Goal: Contribute content: Contribute content

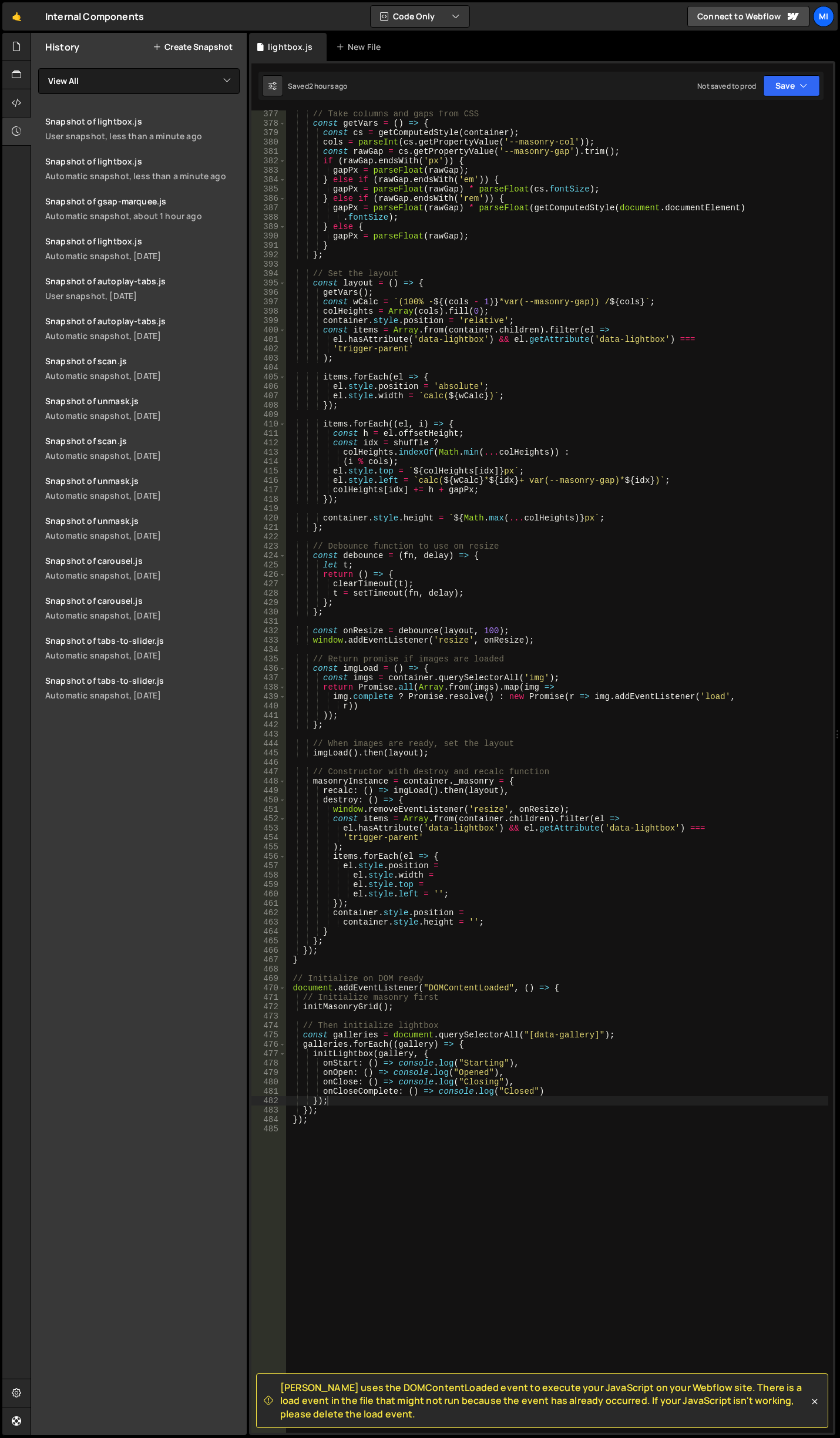
scroll to position [3536, 0]
click at [15, 108] on icon at bounding box center [16, 103] width 9 height 13
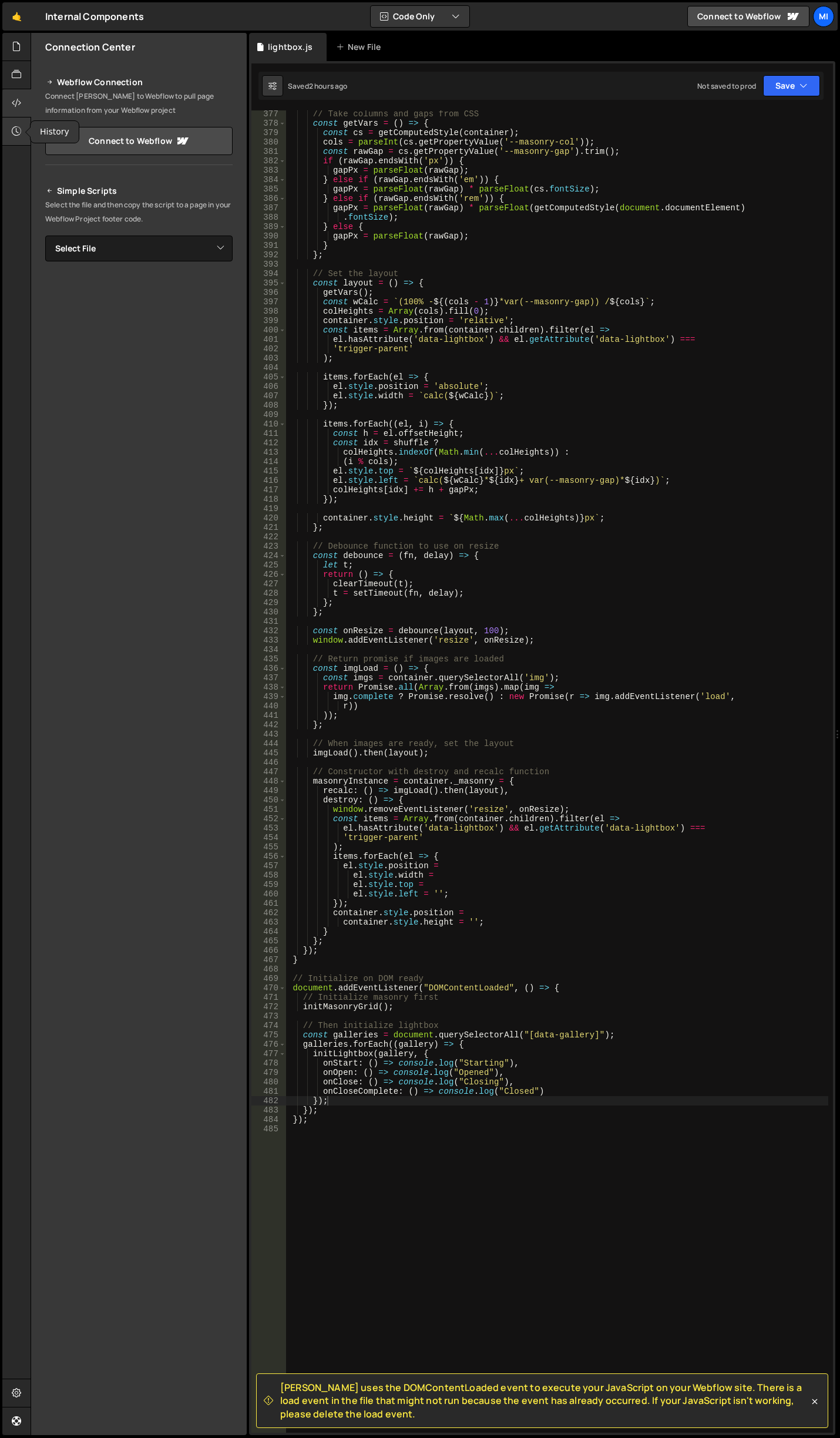
click at [19, 126] on icon at bounding box center [16, 131] width 9 height 13
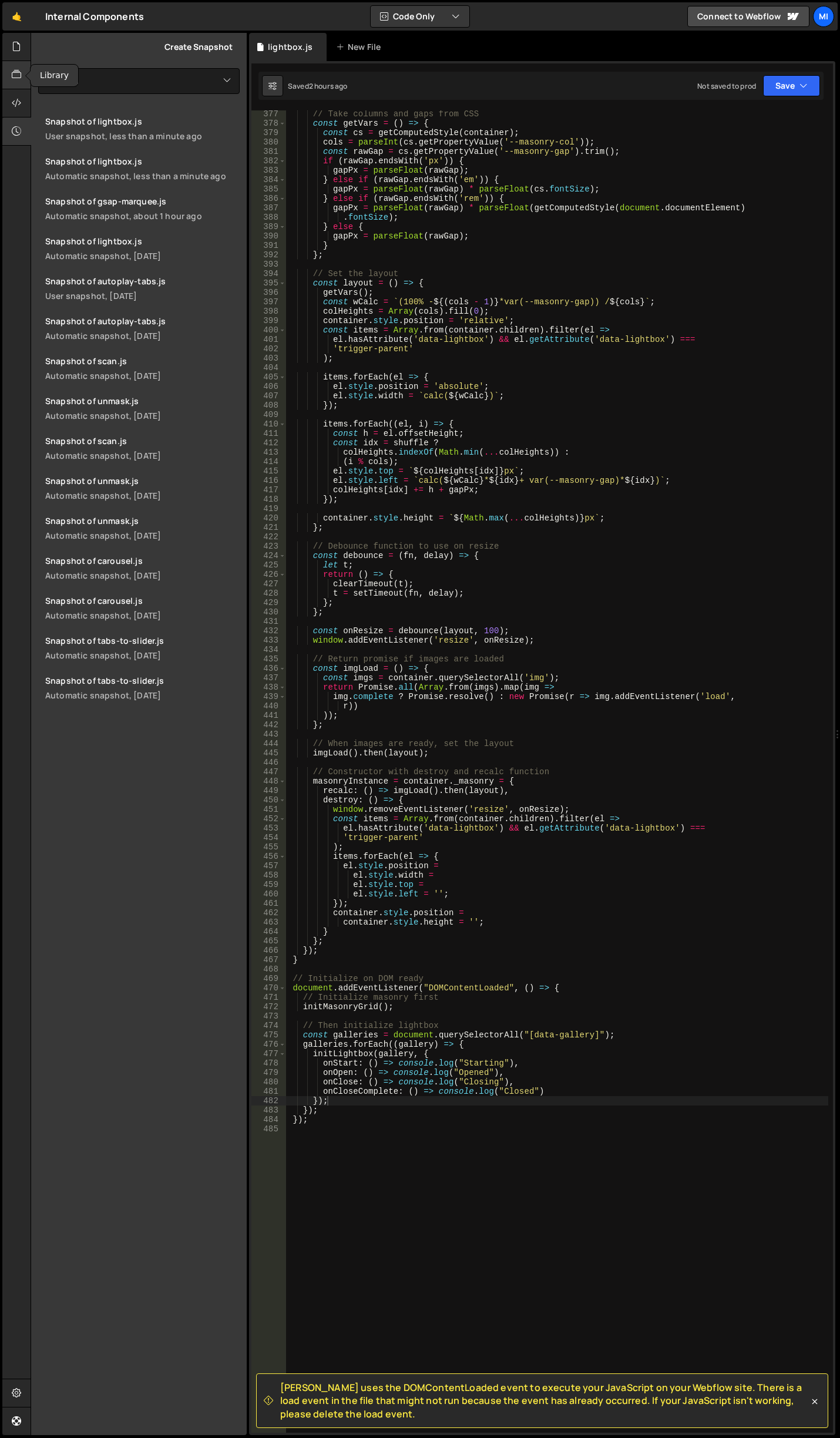
click at [25, 79] on div at bounding box center [17, 75] width 29 height 28
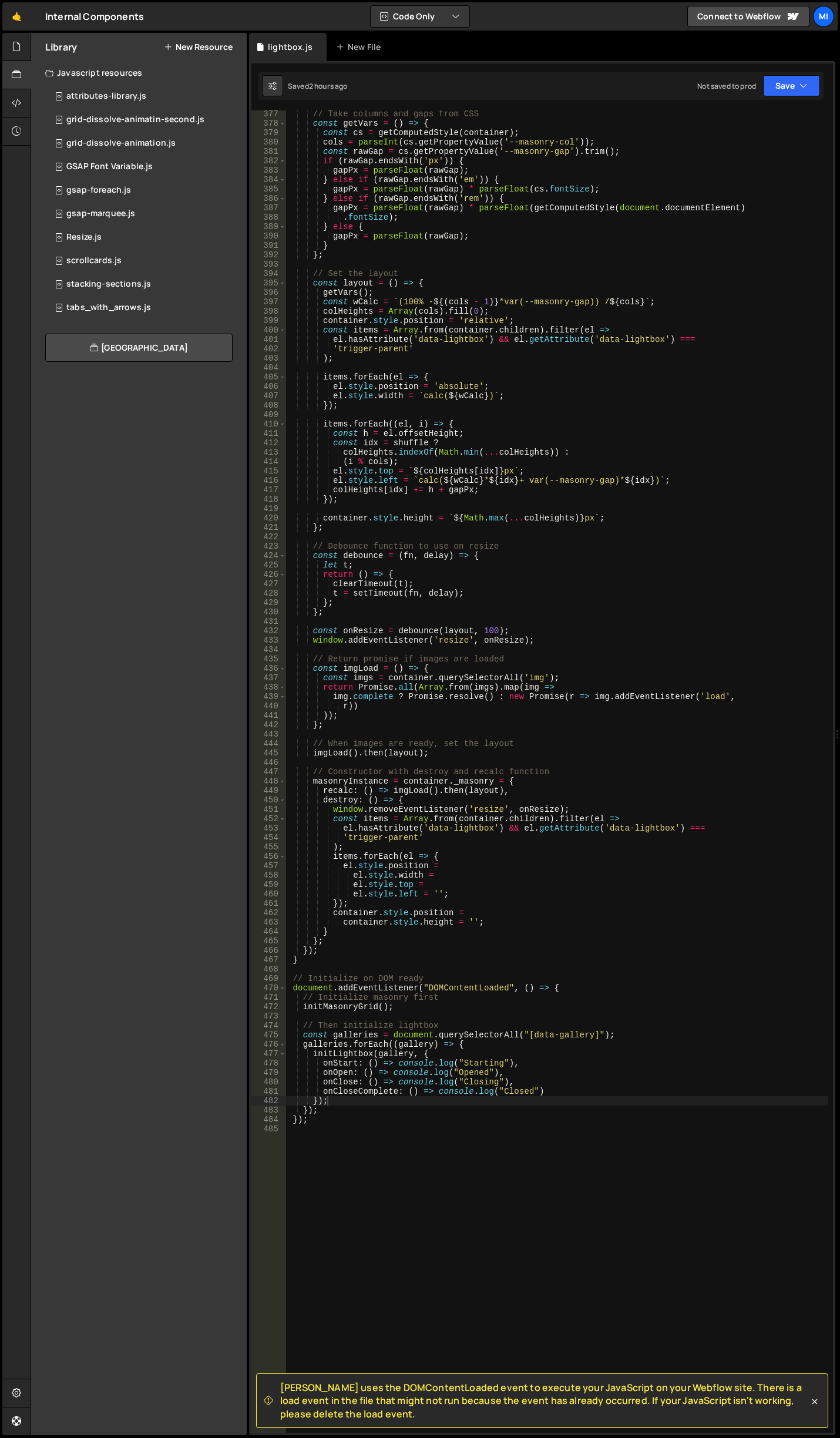
click at [186, 46] on button "New Resource" at bounding box center [198, 46] width 69 height 9
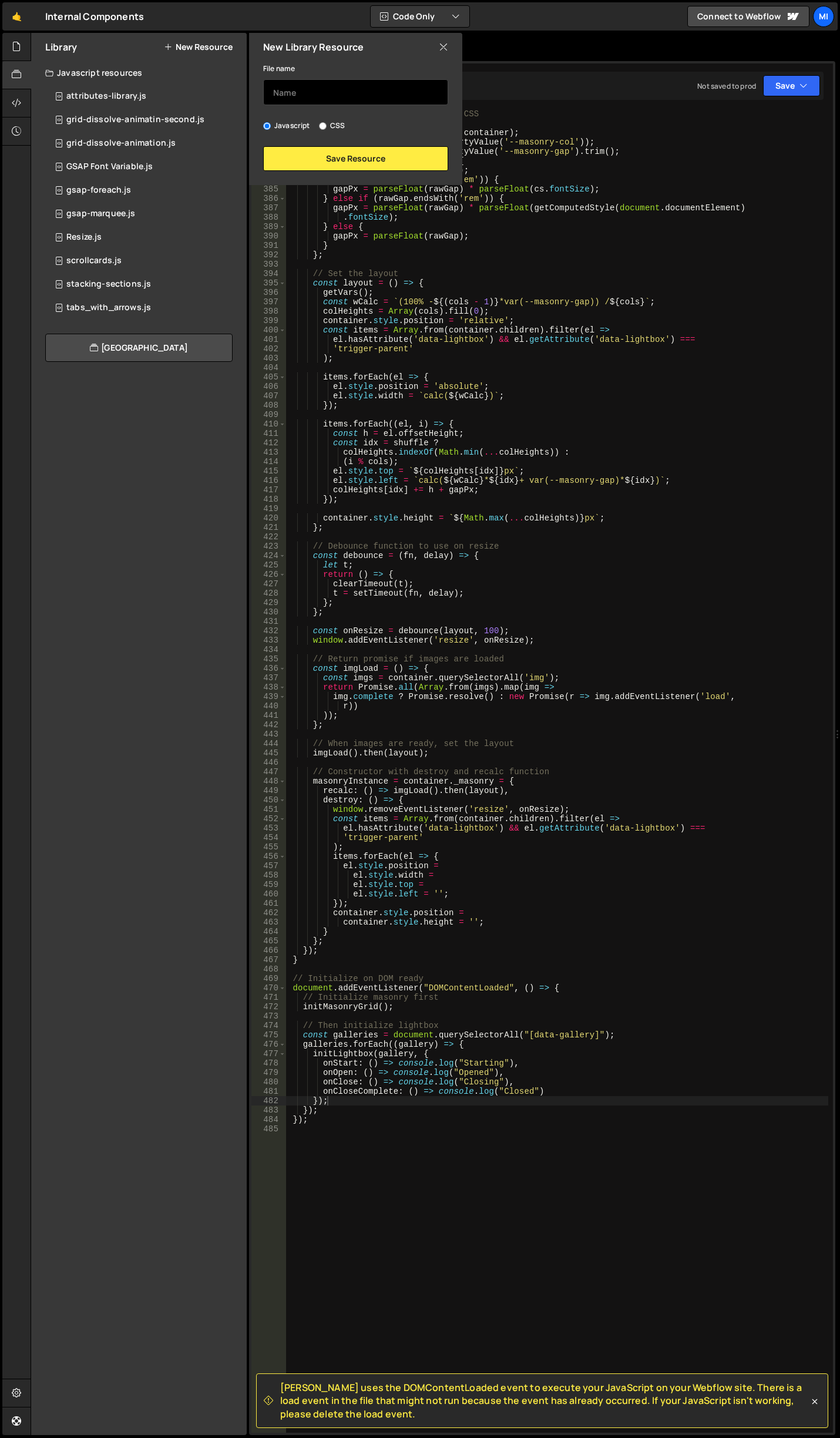
click at [328, 103] on input "text" at bounding box center [355, 92] width 185 height 26
type input "check-referer"
click at [388, 152] on button "Save Resource" at bounding box center [355, 158] width 185 height 25
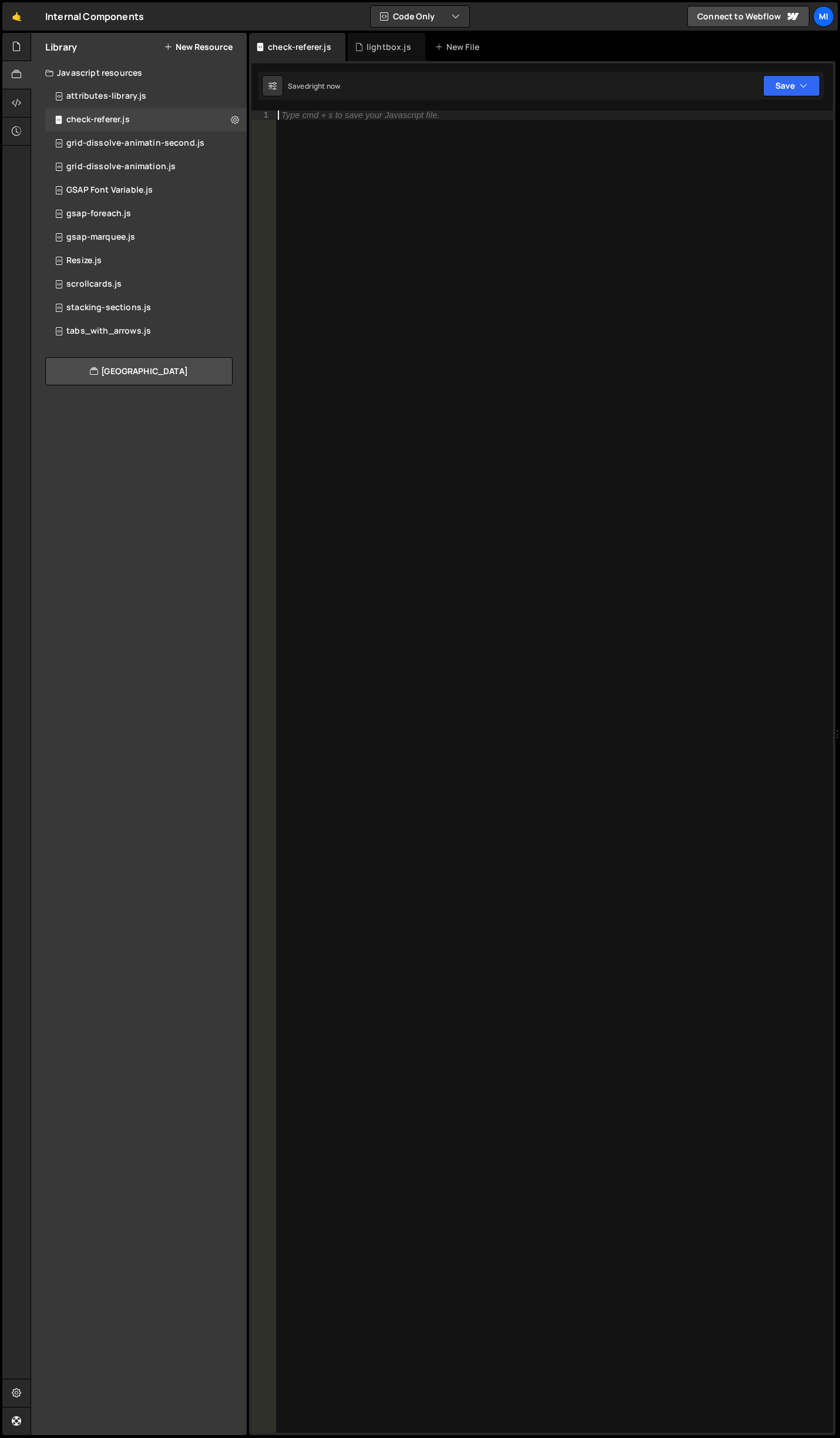
click at [372, 184] on div "Type cmd + s to save your Javascript file." at bounding box center [554, 781] width 557 height 1341
paste textarea "});"
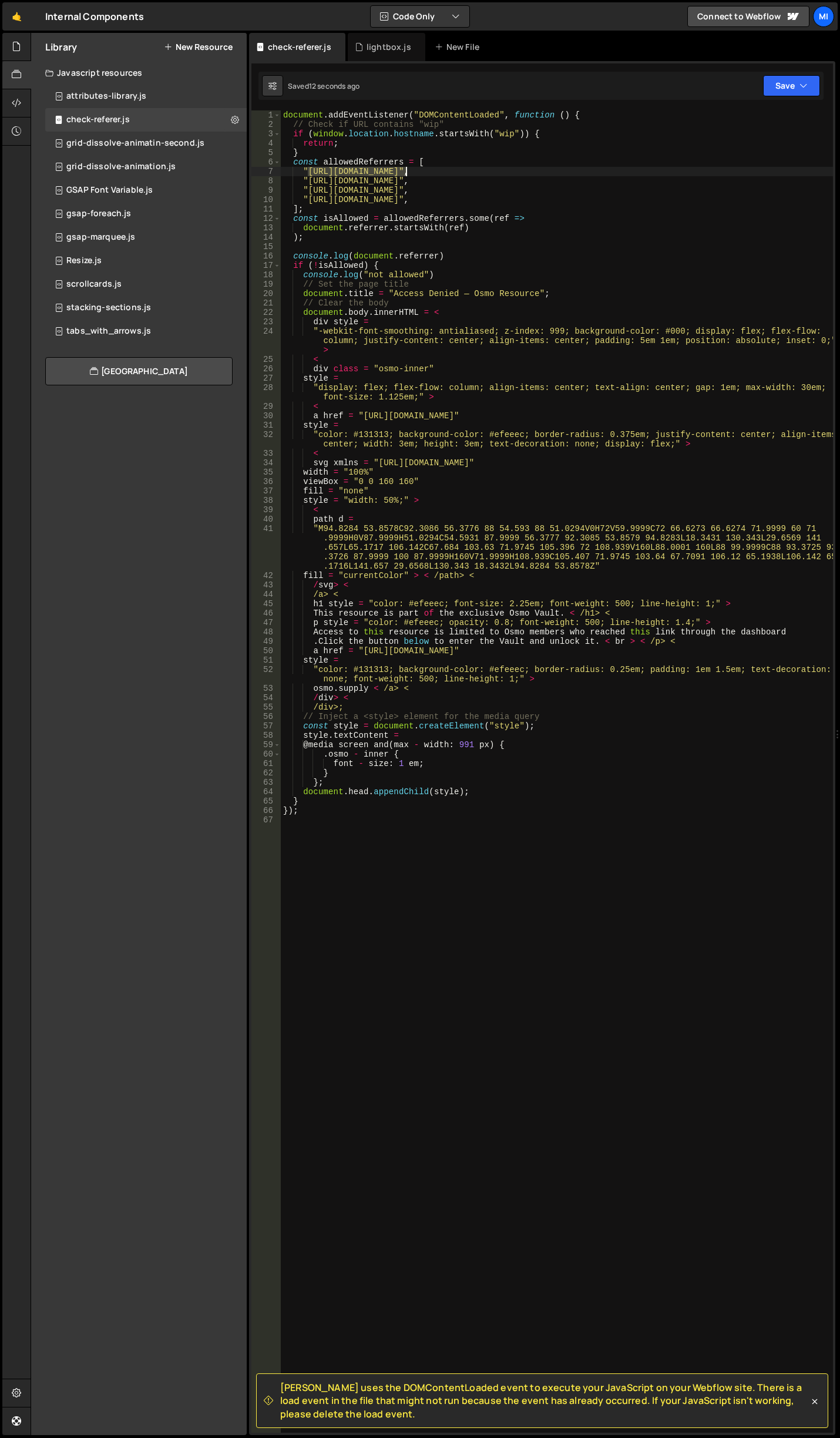
drag, startPoint x: 307, startPoint y: 174, endPoint x: 404, endPoint y: 171, distance: 97.0
click at [404, 171] on div "document . addEventListener ( "DOMContentLoaded" , function ( ) { // Check if U…" at bounding box center [557, 781] width 552 height 1341
paste textarea "miscreants-starter-components.webflow.io"
drag, startPoint x: 307, startPoint y: 182, endPoint x: 427, endPoint y: 179, distance: 120.0
click at [427, 179] on div "document . addEventListener ( "DOMContentLoaded" , function ( ) { // Check if U…" at bounding box center [557, 781] width 552 height 1341
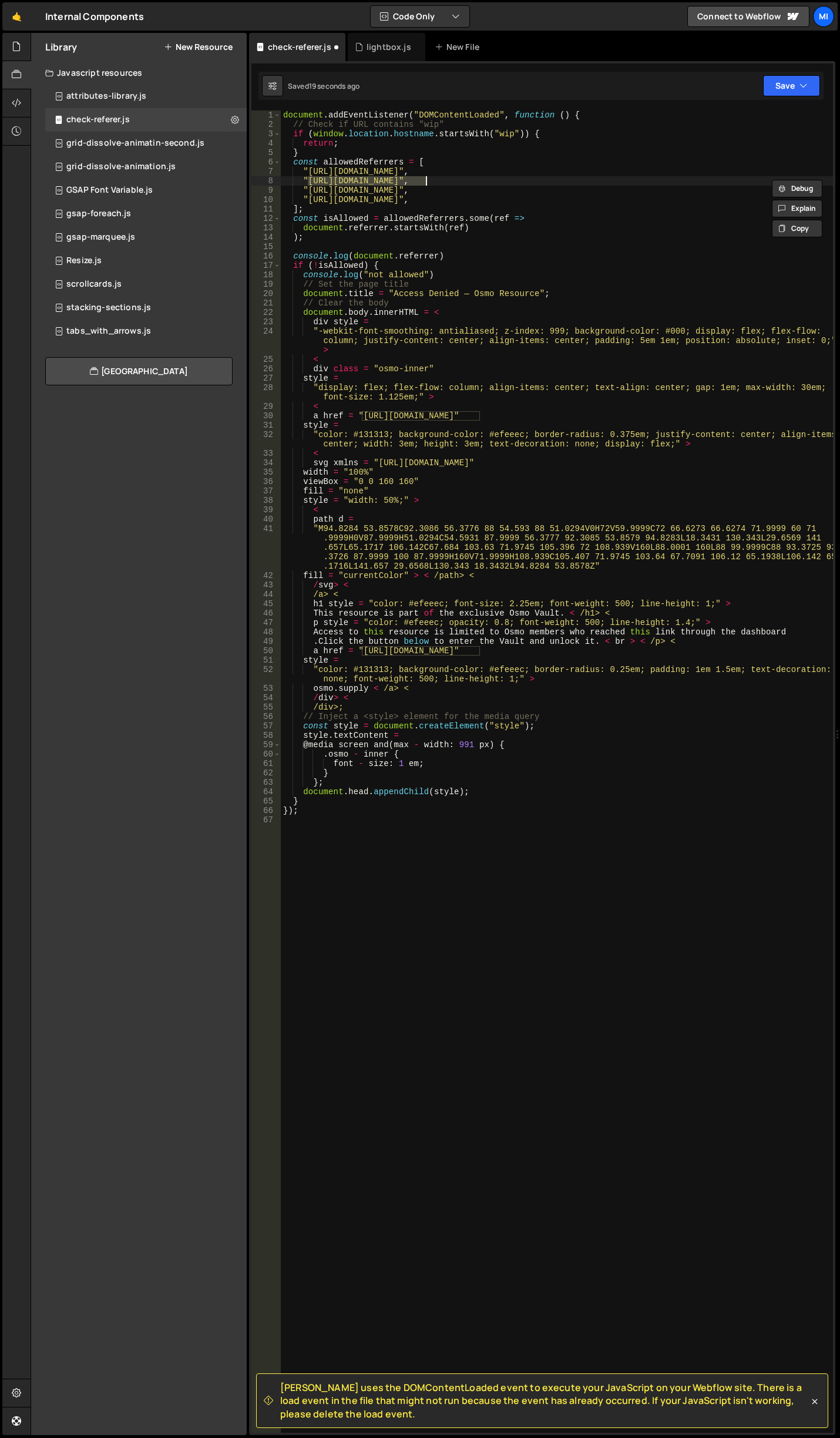
paste textarea "miscreants-starter-components.webflow.io"
click at [345, 177] on div "document . addEventListener ( "DOMContentLoaded" , function ( ) { // Check if U…" at bounding box center [557, 781] width 552 height 1341
drag, startPoint x: 615, startPoint y: 200, endPoint x: 267, endPoint y: 187, distance: 348.2
click at [267, 187] on div ""https://www.miscreants-starter-components.webflow.io/", 1 2 3 4 5 6 7 8 9 10 1…" at bounding box center [542, 771] width 581 height 1322
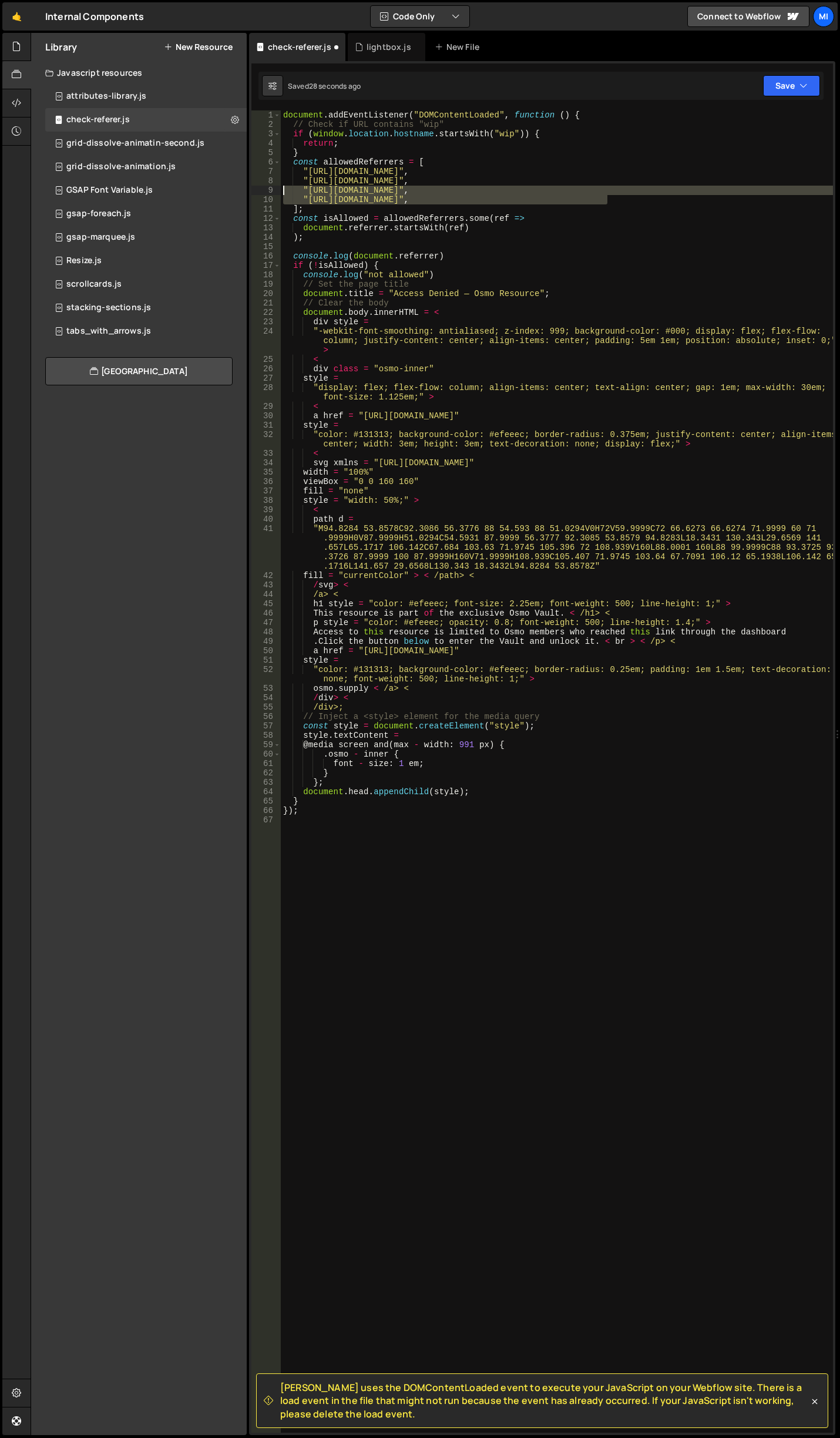
type textarea ""https://osmo-v1.webflow.io/", "https://osmo-pixelated-page-transition-resource…"
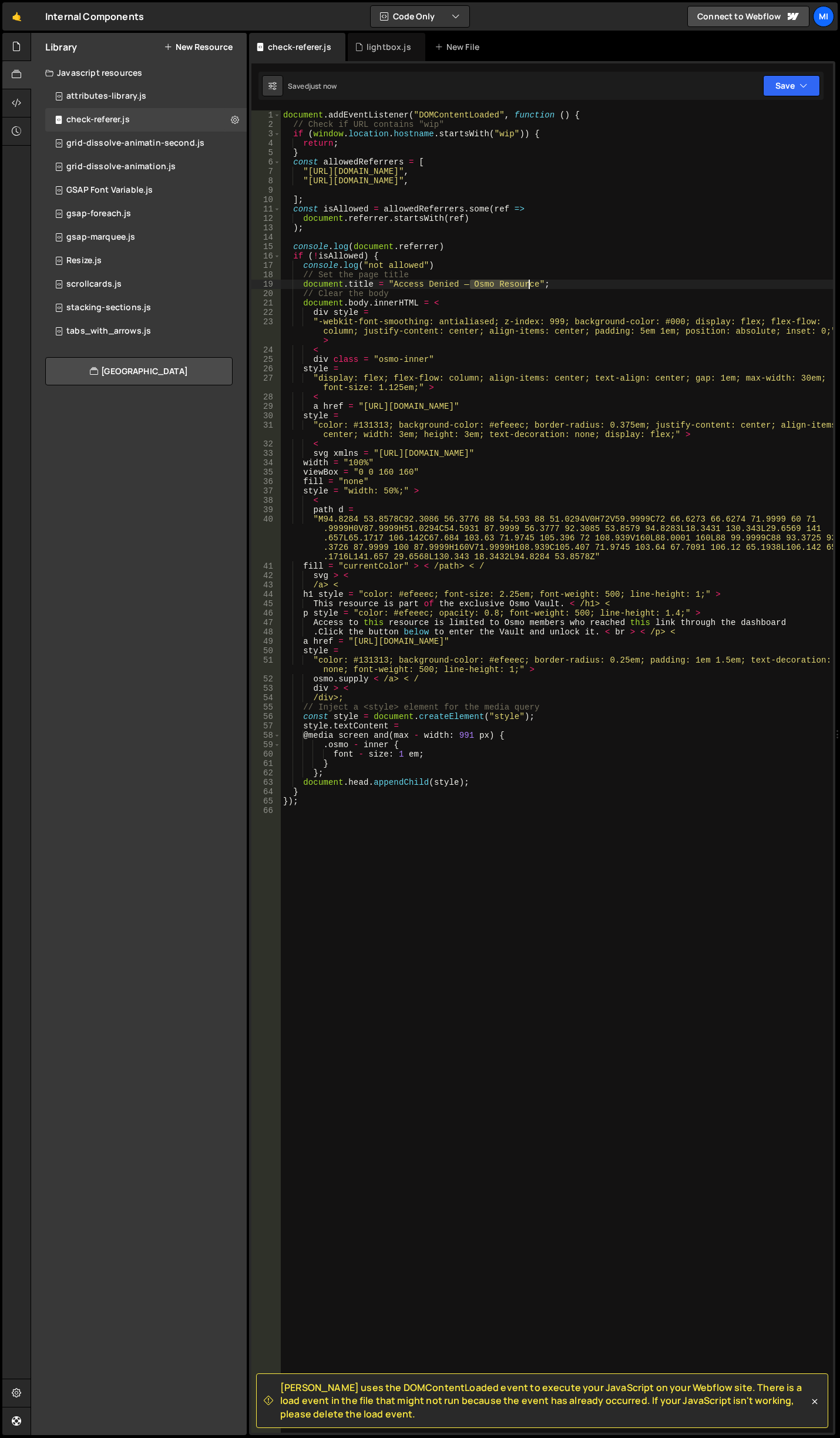
drag, startPoint x: 468, startPoint y: 284, endPoint x: 531, endPoint y: 282, distance: 63.0
click at [531, 282] on div "document . addEventListener ( "DOMContentLoaded" , function ( ) { // Check if U…" at bounding box center [557, 781] width 552 height 1341
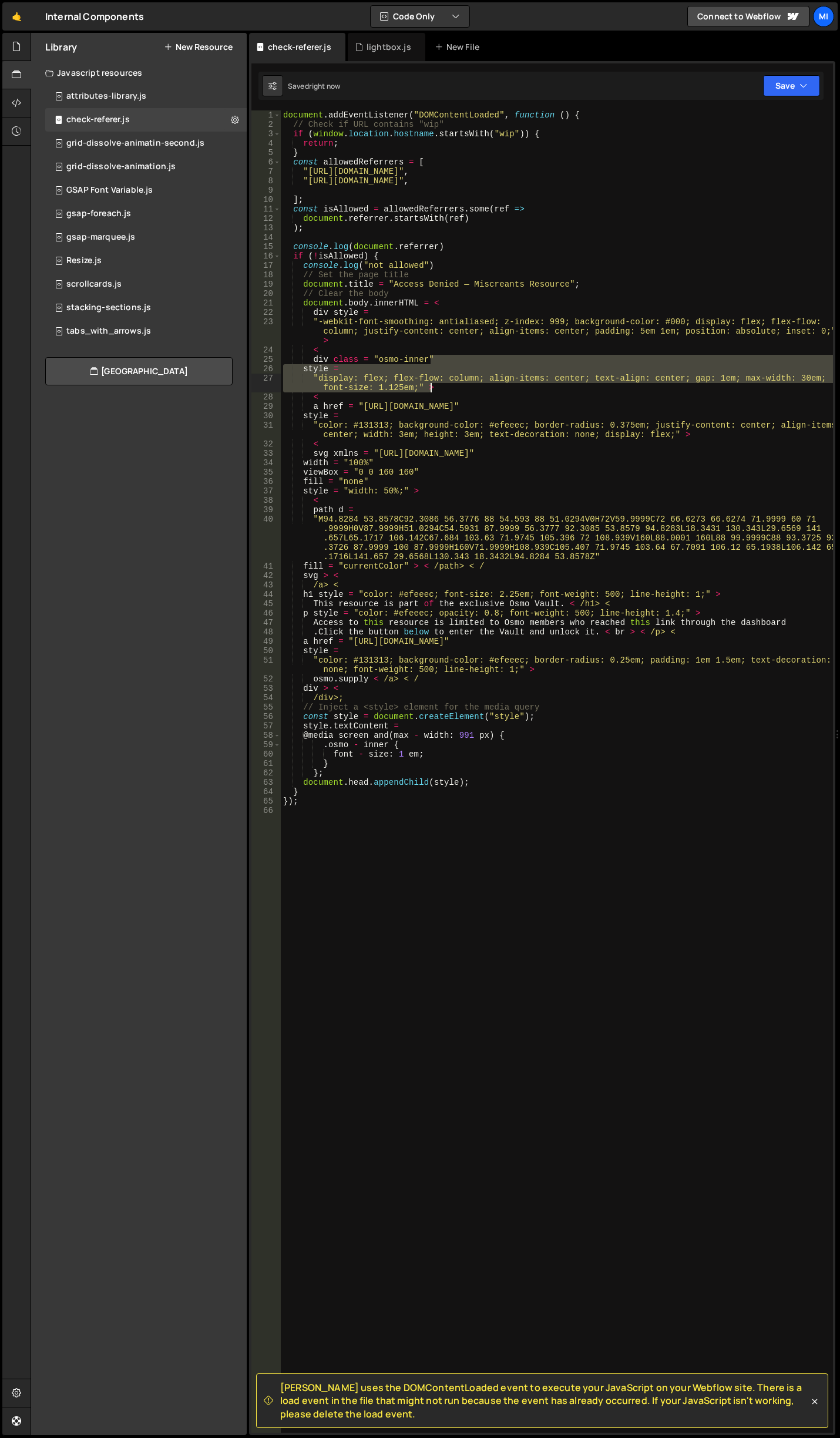
click at [504, 398] on div "document . addEventListener ( "DOMContentLoaded" , function ( ) { // Check if U…" at bounding box center [557, 781] width 552 height 1341
click at [486, 391] on div "document . addEventListener ( "DOMContentLoaded" , function ( ) { // Check if U…" at bounding box center [557, 771] width 552 height 1322
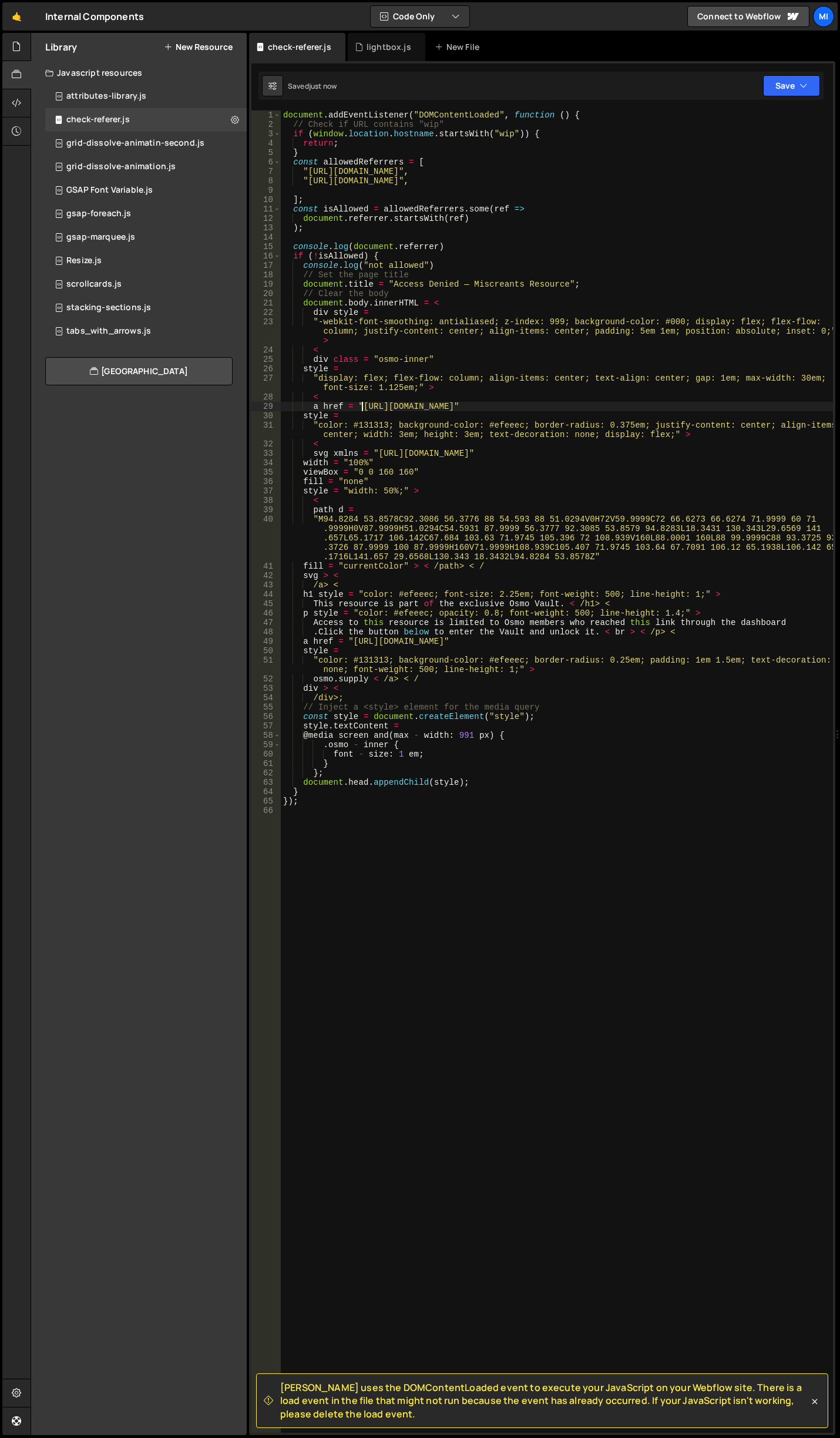
drag, startPoint x: 360, startPoint y: 404, endPoint x: 375, endPoint y: 404, distance: 15.0
click at [375, 404] on div "document . addEventListener ( "DOMContentLoaded" , function ( ) { // Check if U…" at bounding box center [557, 781] width 552 height 1341
type textarea "a href = "https://www.osmo.supply/""
click at [434, 561] on div "document . addEventListener ( "DOMContentLoaded" , function ( ) { // Check if U…" at bounding box center [557, 781] width 552 height 1341
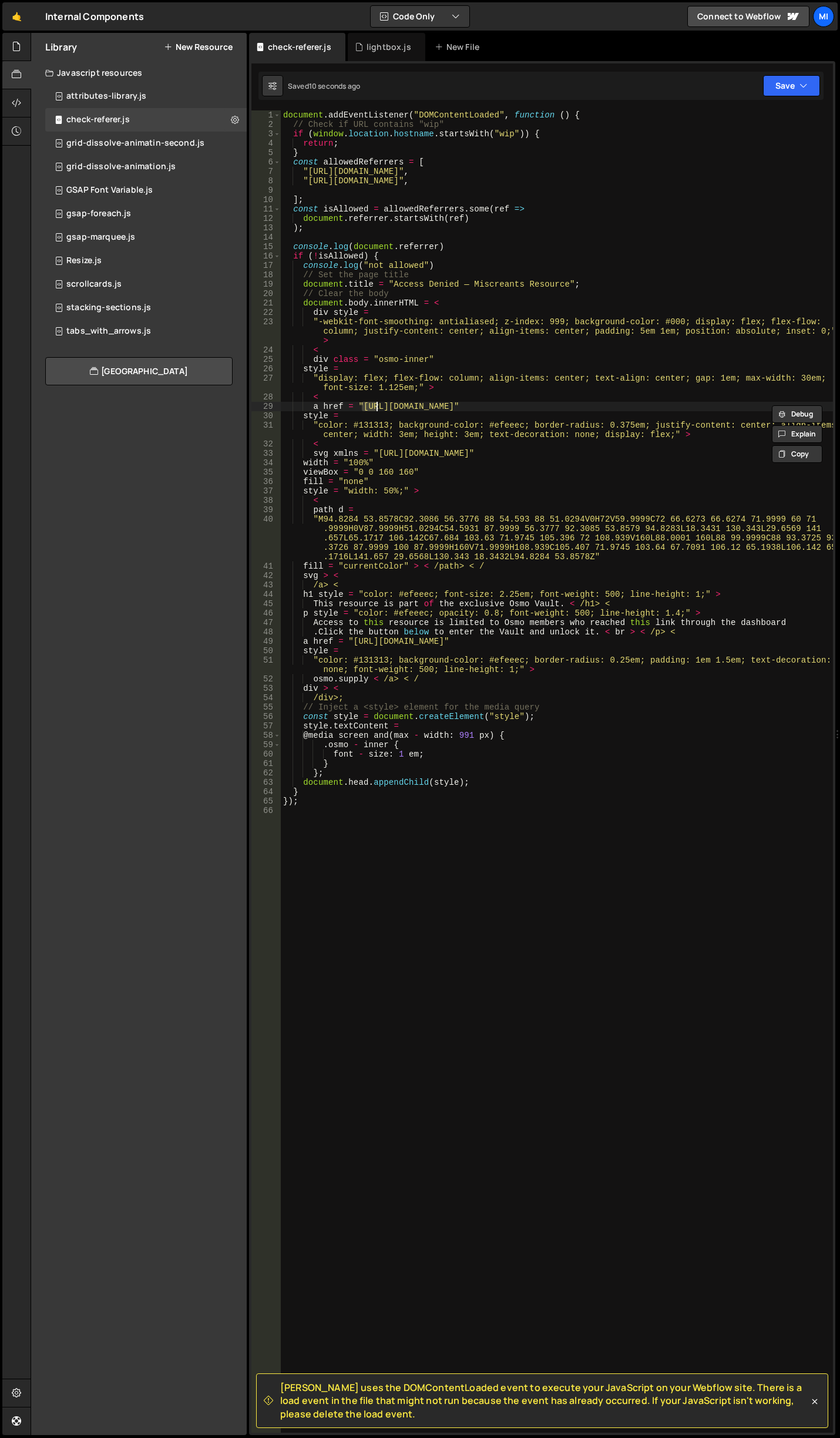
scroll to position [0, 0]
click at [238, 118] on icon at bounding box center [234, 119] width 8 height 11
click at [319, 126] on button "Copy Code" at bounding box center [307, 121] width 115 height 23
click at [15, 47] on icon at bounding box center [16, 46] width 9 height 13
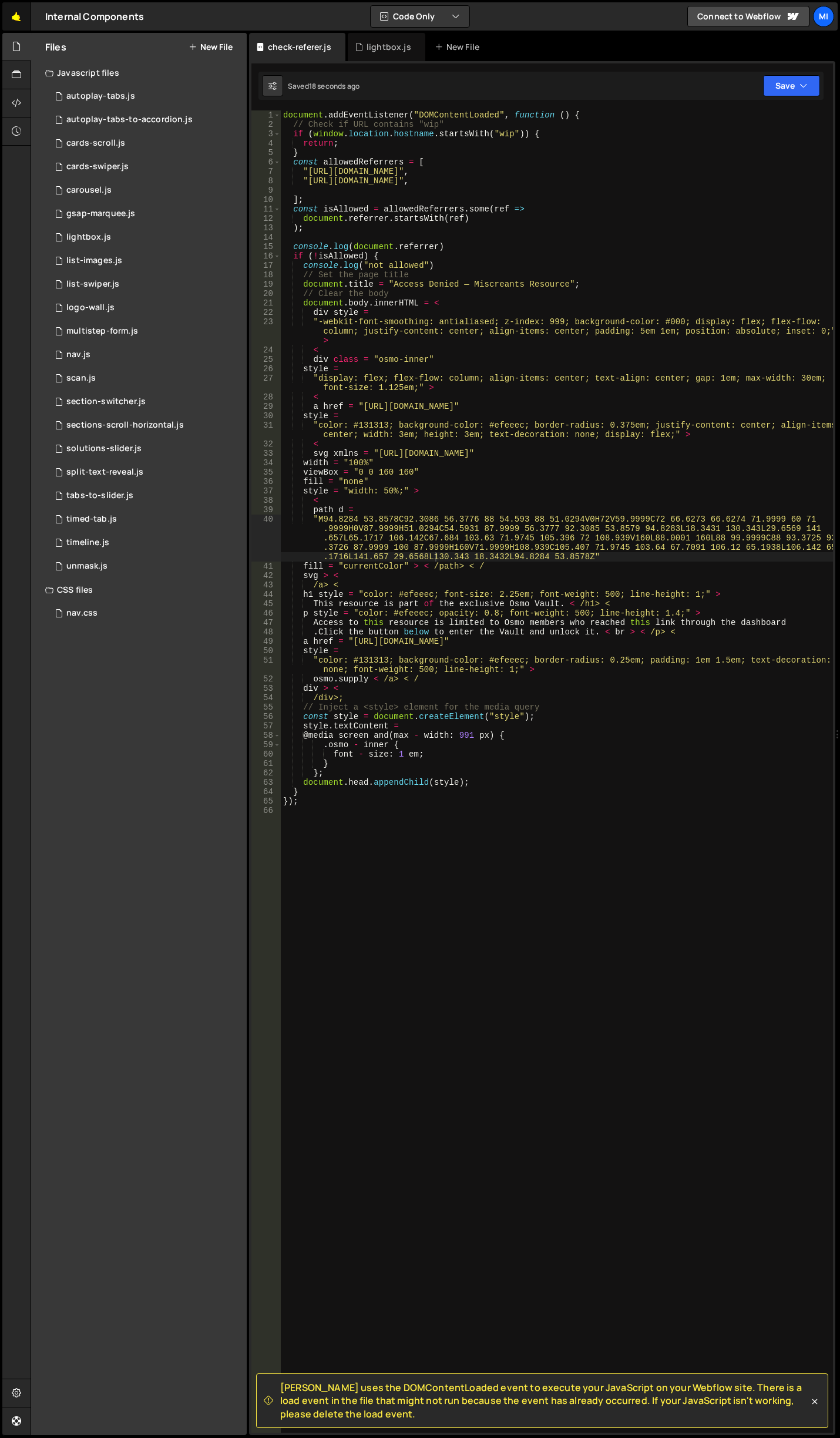
click at [14, 17] on link "🤙" at bounding box center [17, 17] width 29 height 28
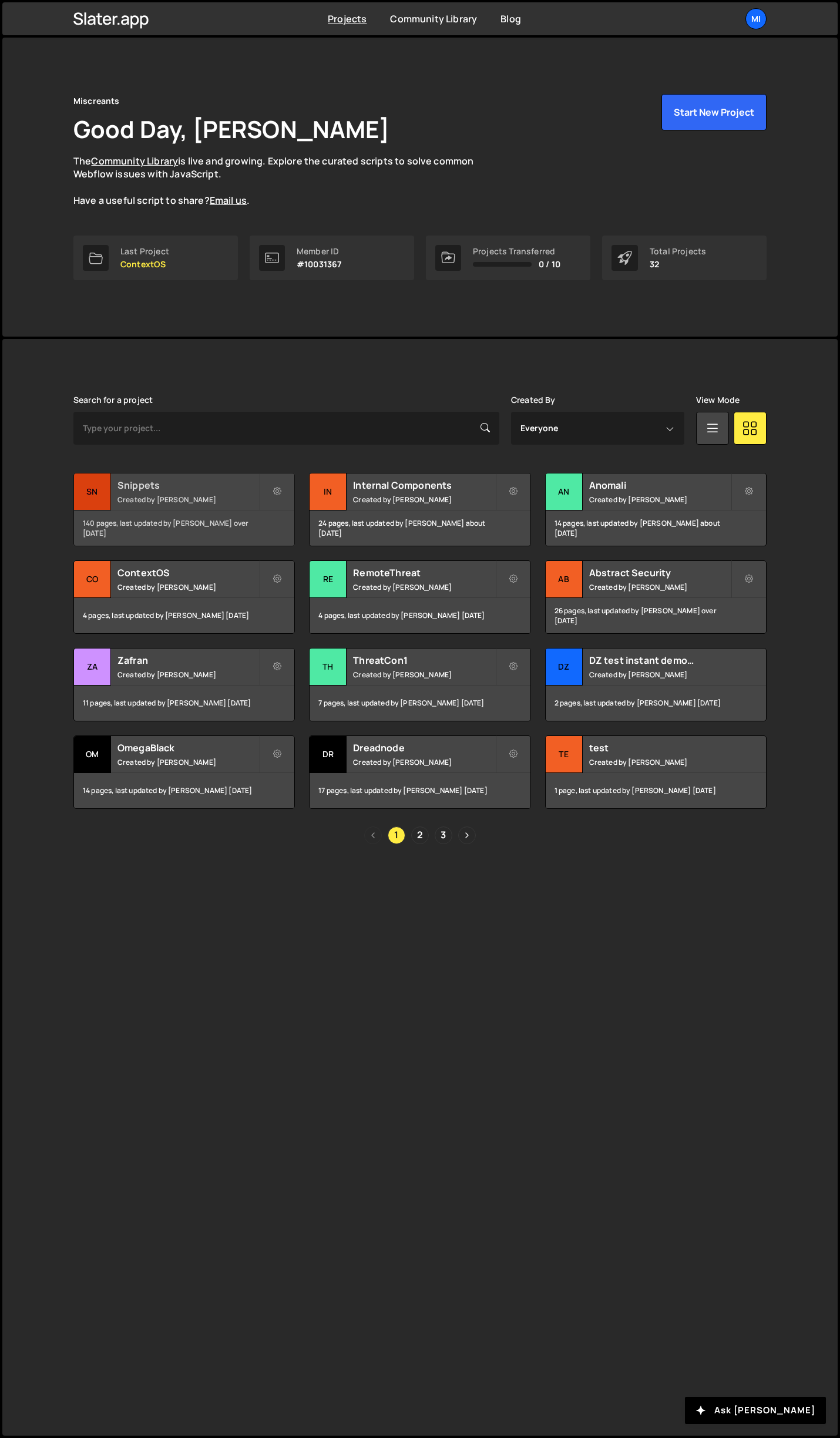
click at [238, 501] on small "Created by Jarek Kowalczyk" at bounding box center [188, 499] width 142 height 10
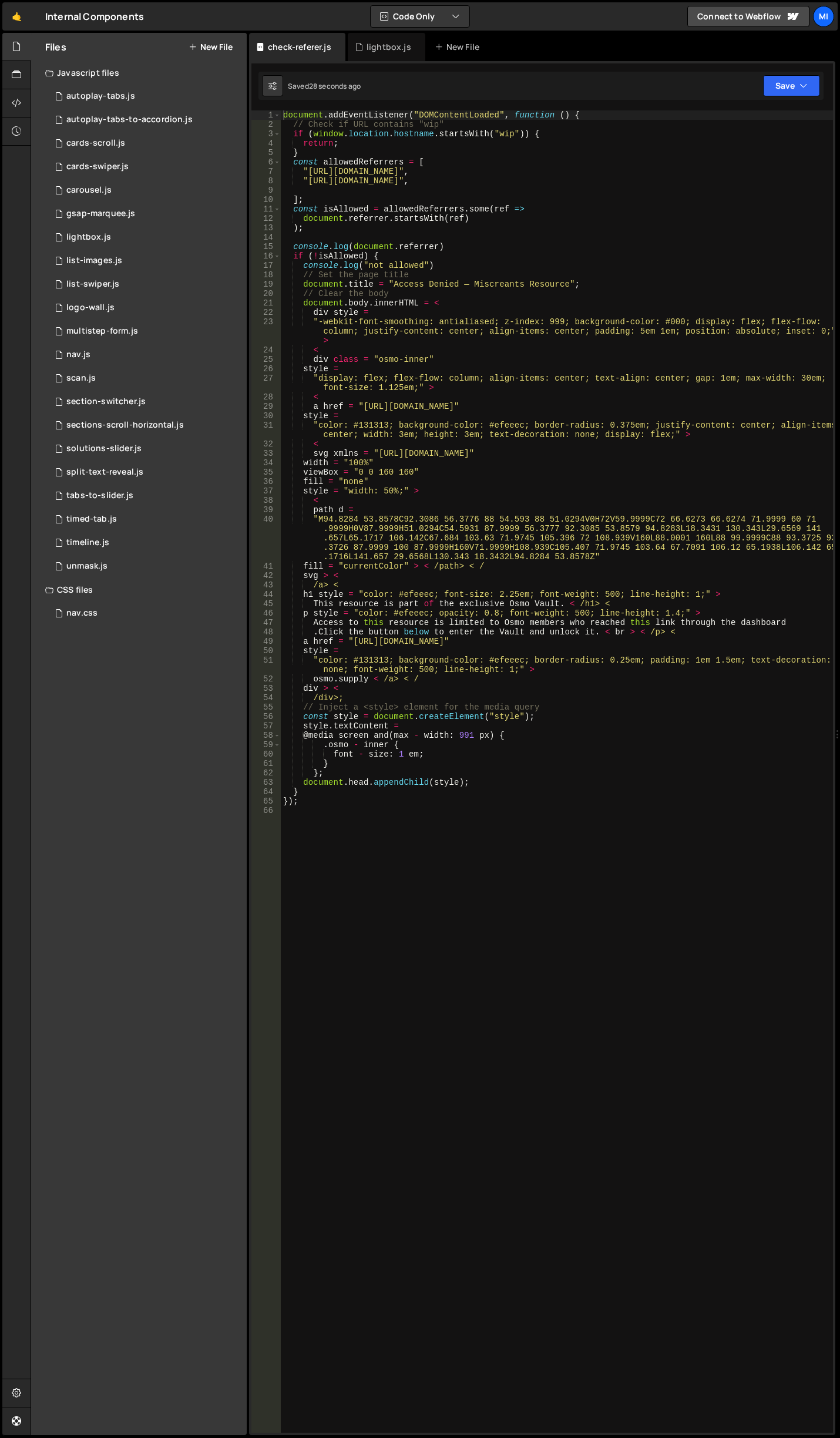
click at [202, 46] on button "New File" at bounding box center [210, 46] width 44 height 9
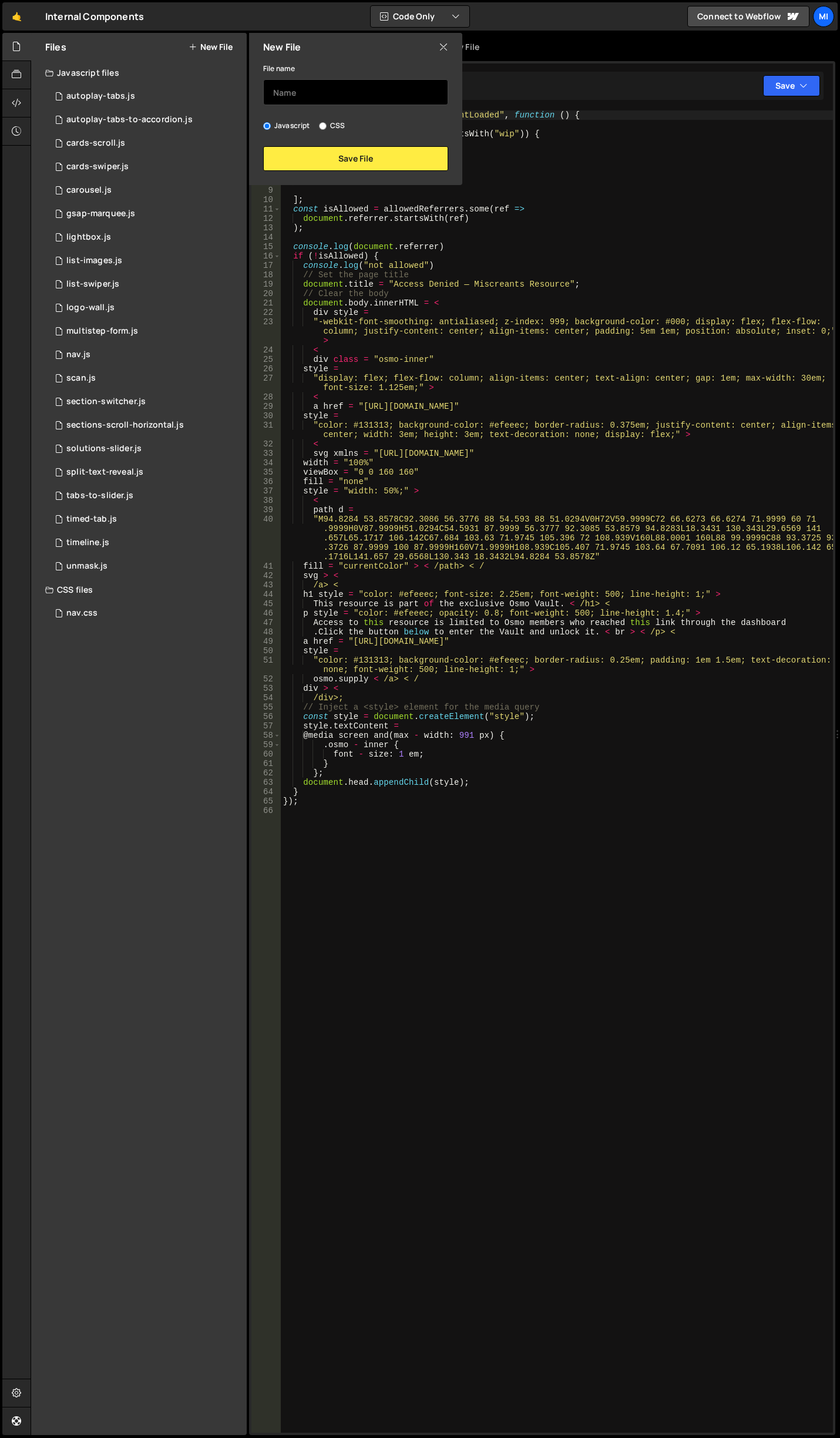
click at [318, 95] on input "text" at bounding box center [355, 92] width 185 height 26
type input "restrict-access"
click at [352, 178] on div "New File File name restrict-access Javascript CSS Save File" at bounding box center [354, 109] width 215 height 152
click at [353, 166] on button "Save File" at bounding box center [355, 158] width 185 height 25
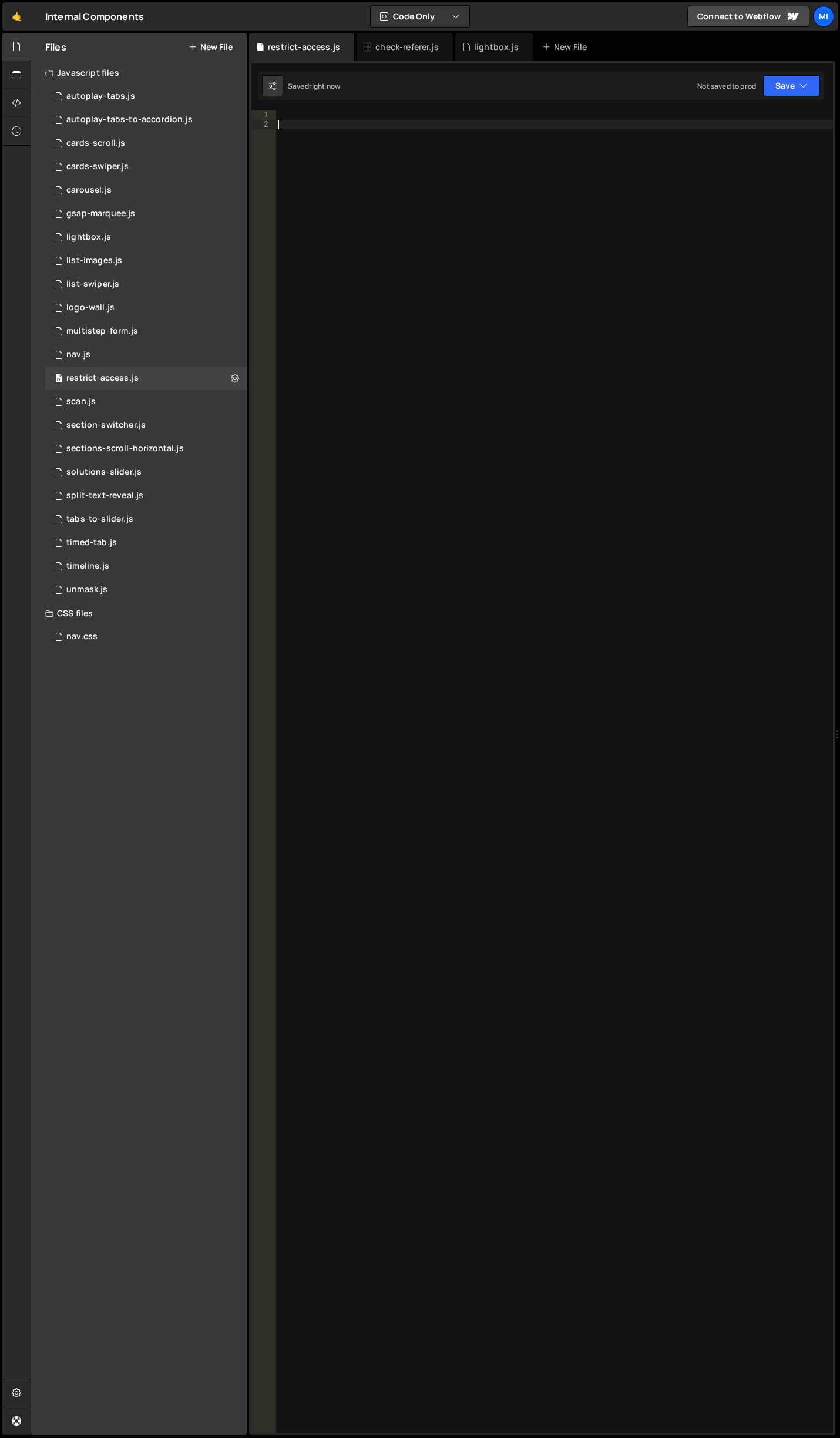
click at [355, 166] on div at bounding box center [554, 781] width 557 height 1341
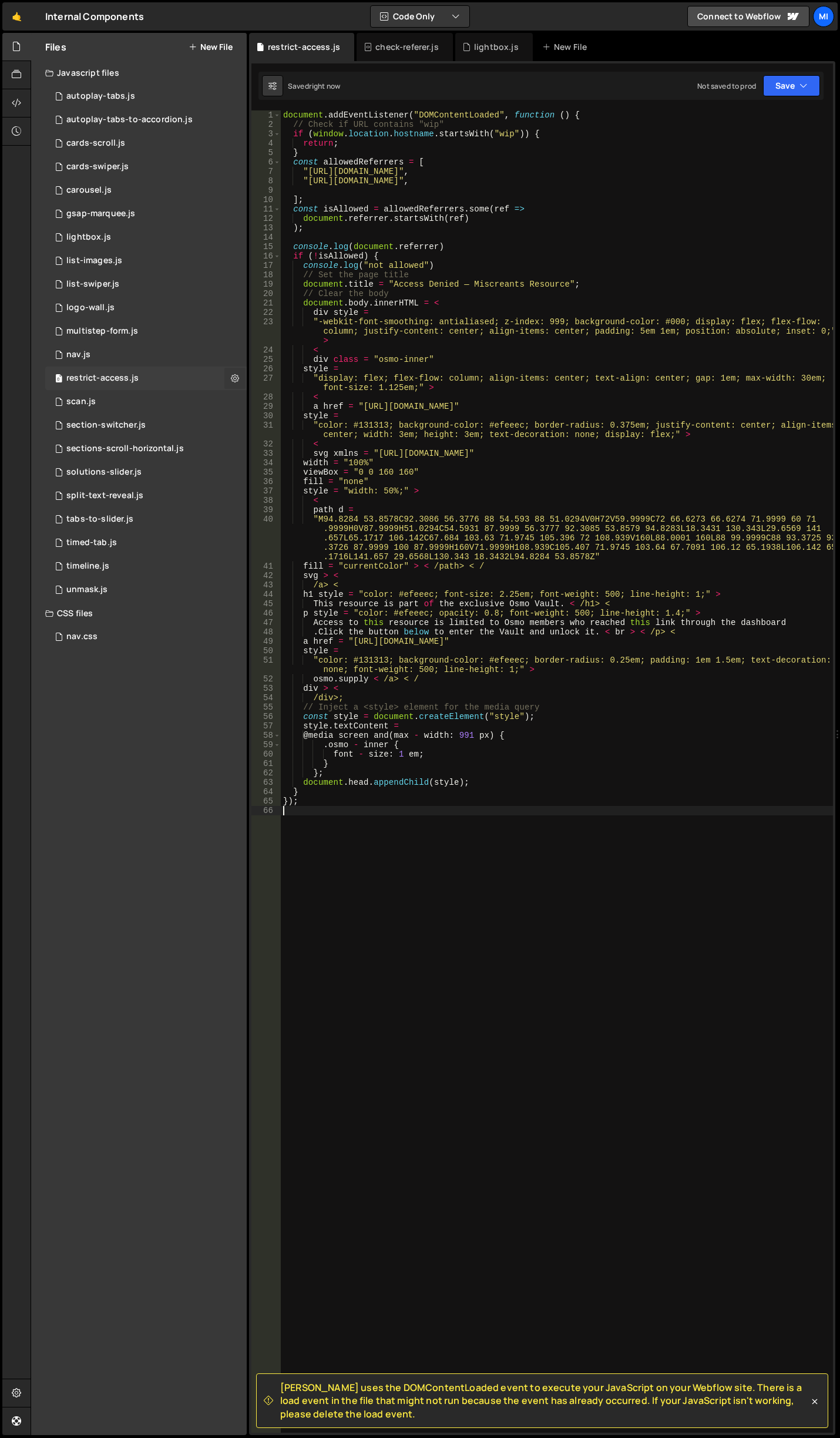
click at [238, 382] on icon at bounding box center [234, 378] width 8 height 11
click at [283, 379] on button "Copy share link" at bounding box center [307, 379] width 115 height 24
click at [20, 109] on icon at bounding box center [16, 103] width 9 height 13
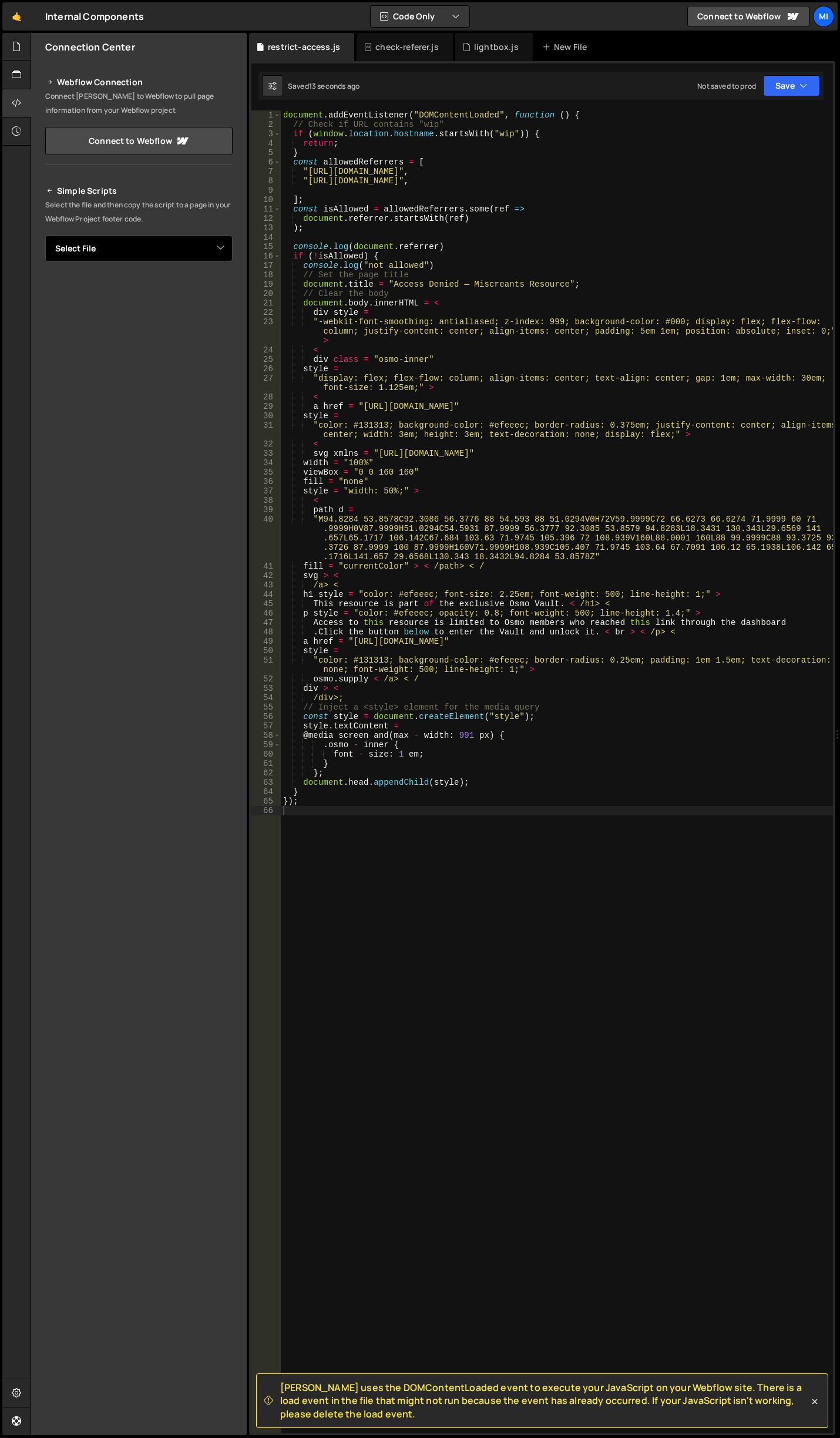
click at [180, 243] on select "Select File autoplay-tabs.js autoplay-tabs-to-accordion.js cards-scroll.js card…" at bounding box center [139, 249] width 187 height 26
select select "44949"
click at [45, 236] on select "Select File autoplay-tabs.js autoplay-tabs-to-accordion.js cards-scroll.js card…" at bounding box center [139, 249] width 187 height 26
click at [223, 298] on button "Button group with nested dropdown" at bounding box center [224, 288] width 17 height 25
click at [205, 308] on link "Copy Staging js" at bounding box center [183, 311] width 98 height 17
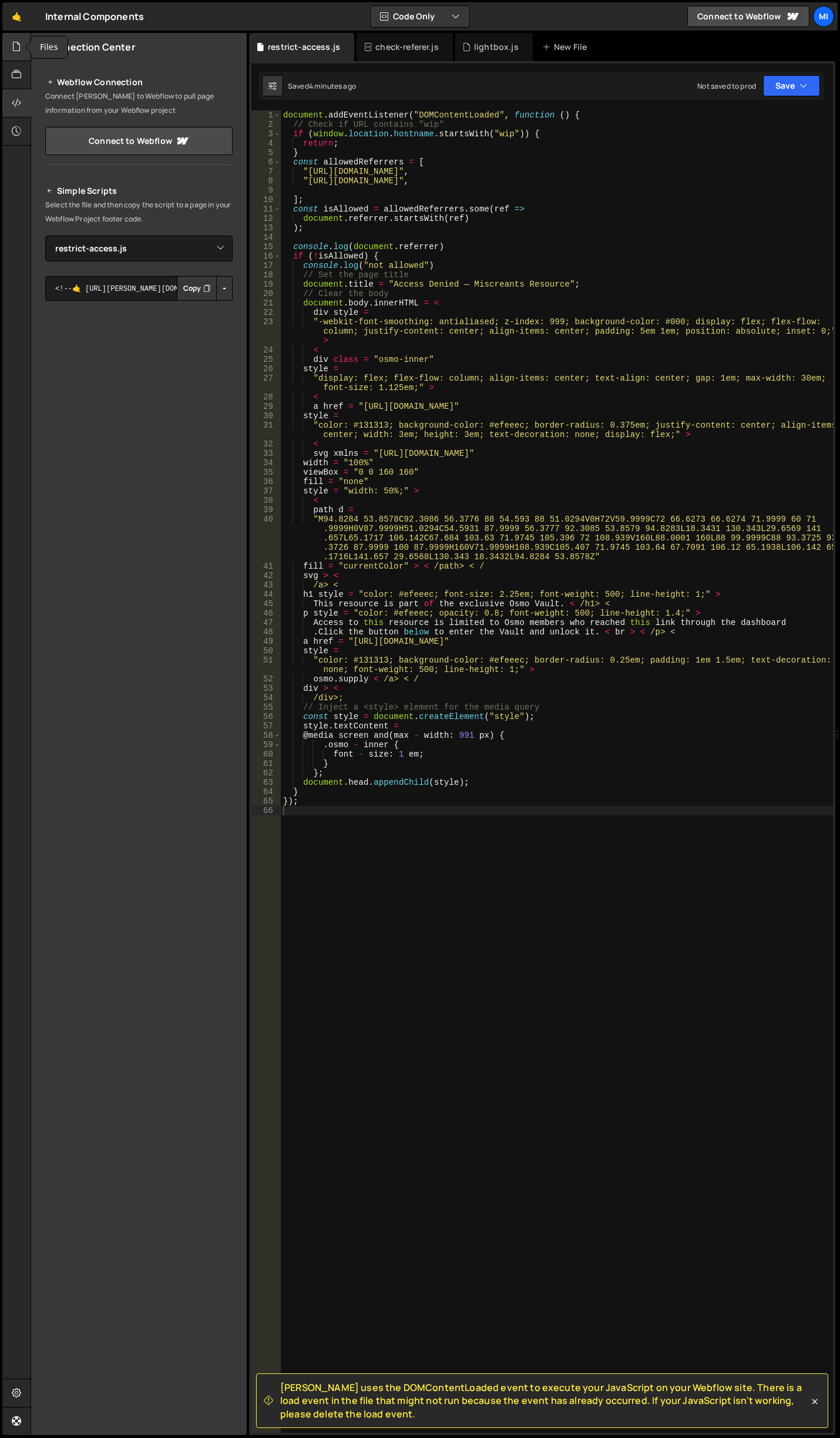
click at [24, 44] on div at bounding box center [17, 47] width 29 height 28
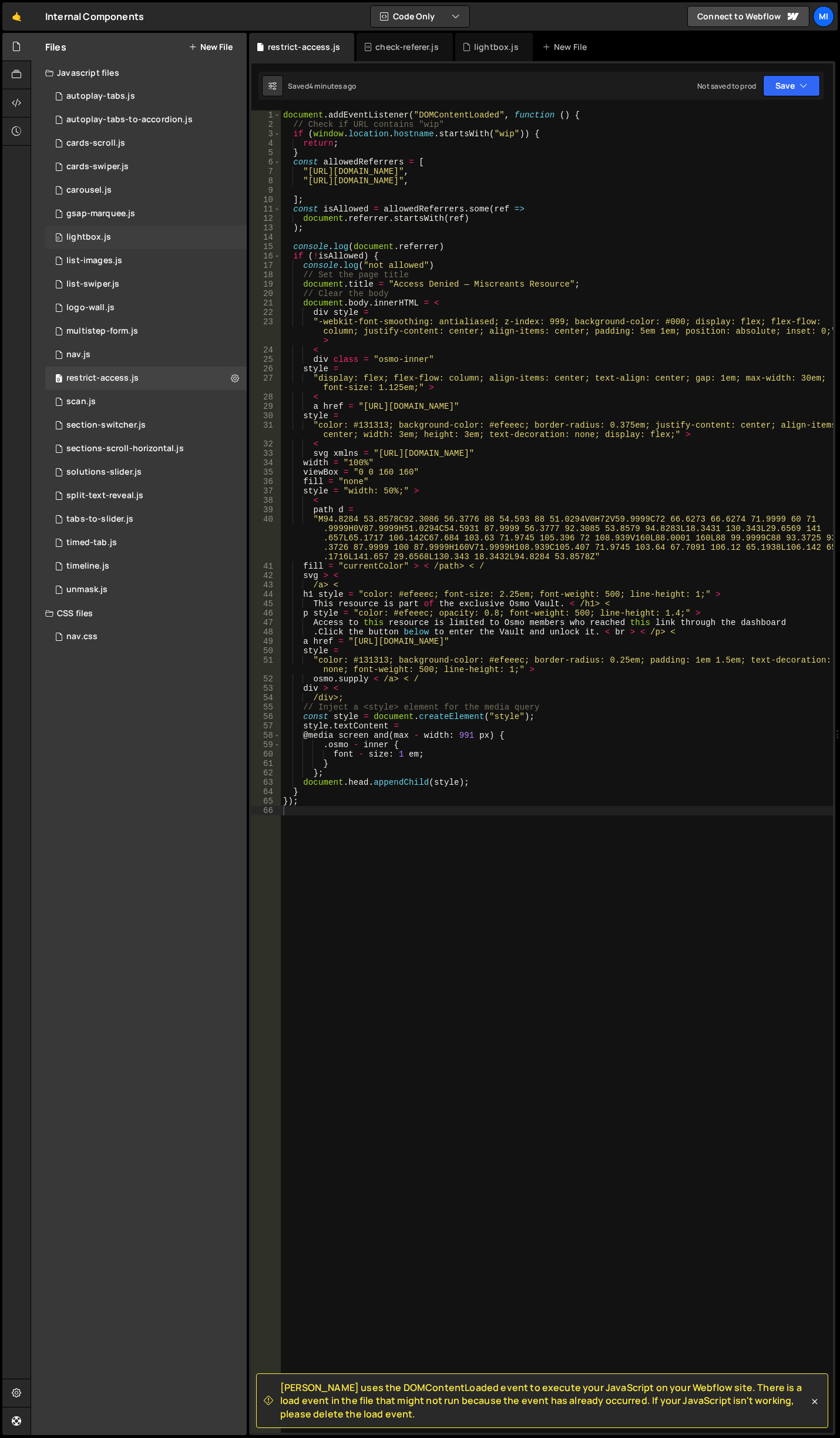
click at [119, 236] on div "0 lightbox.js 0" at bounding box center [146, 238] width 202 height 24
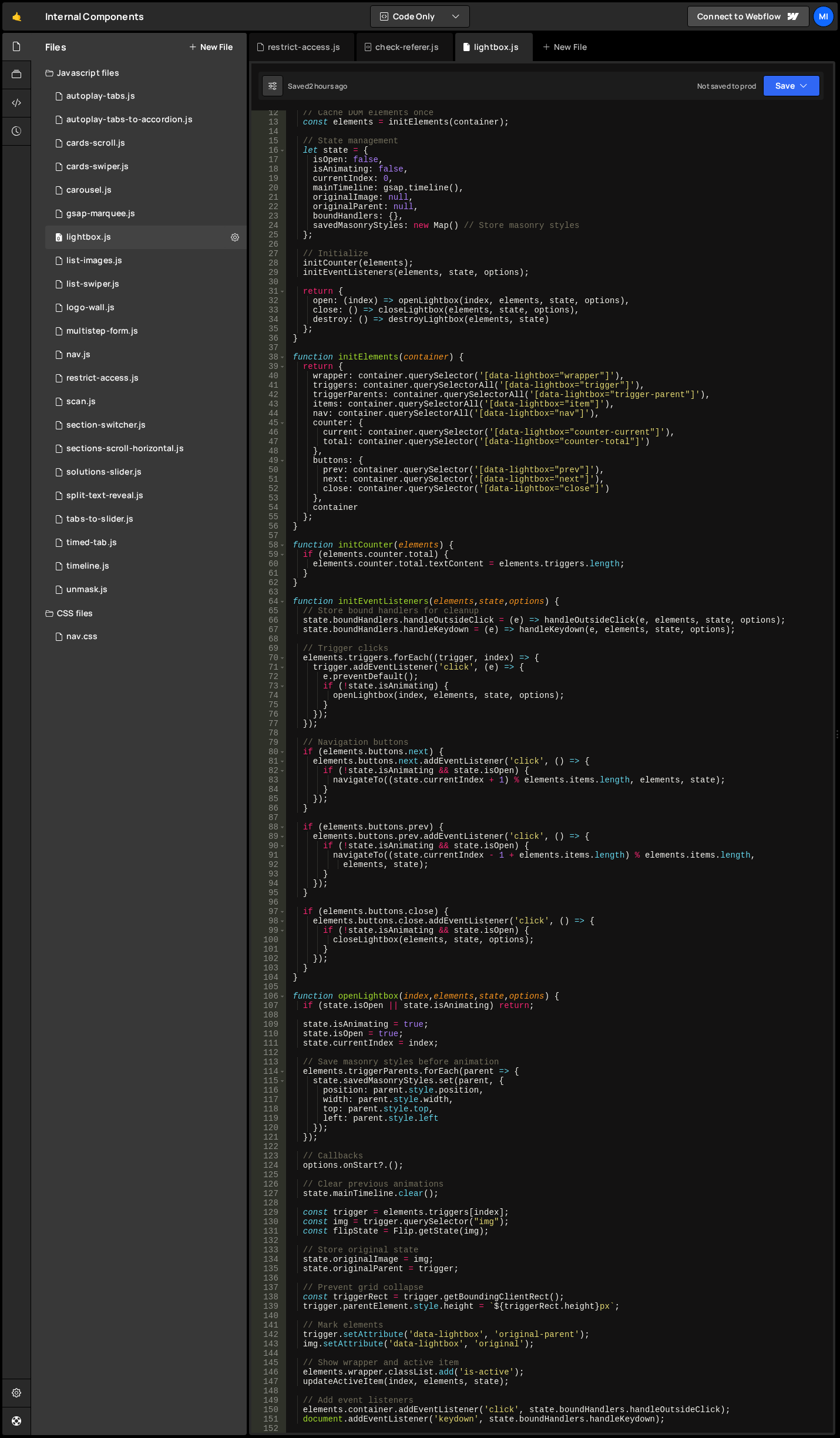
scroll to position [106, 0]
click at [549, 632] on div "// Cache DOM elements once const elements = initElements ( container ) ; // Sta…" at bounding box center [556, 779] width 542 height 1341
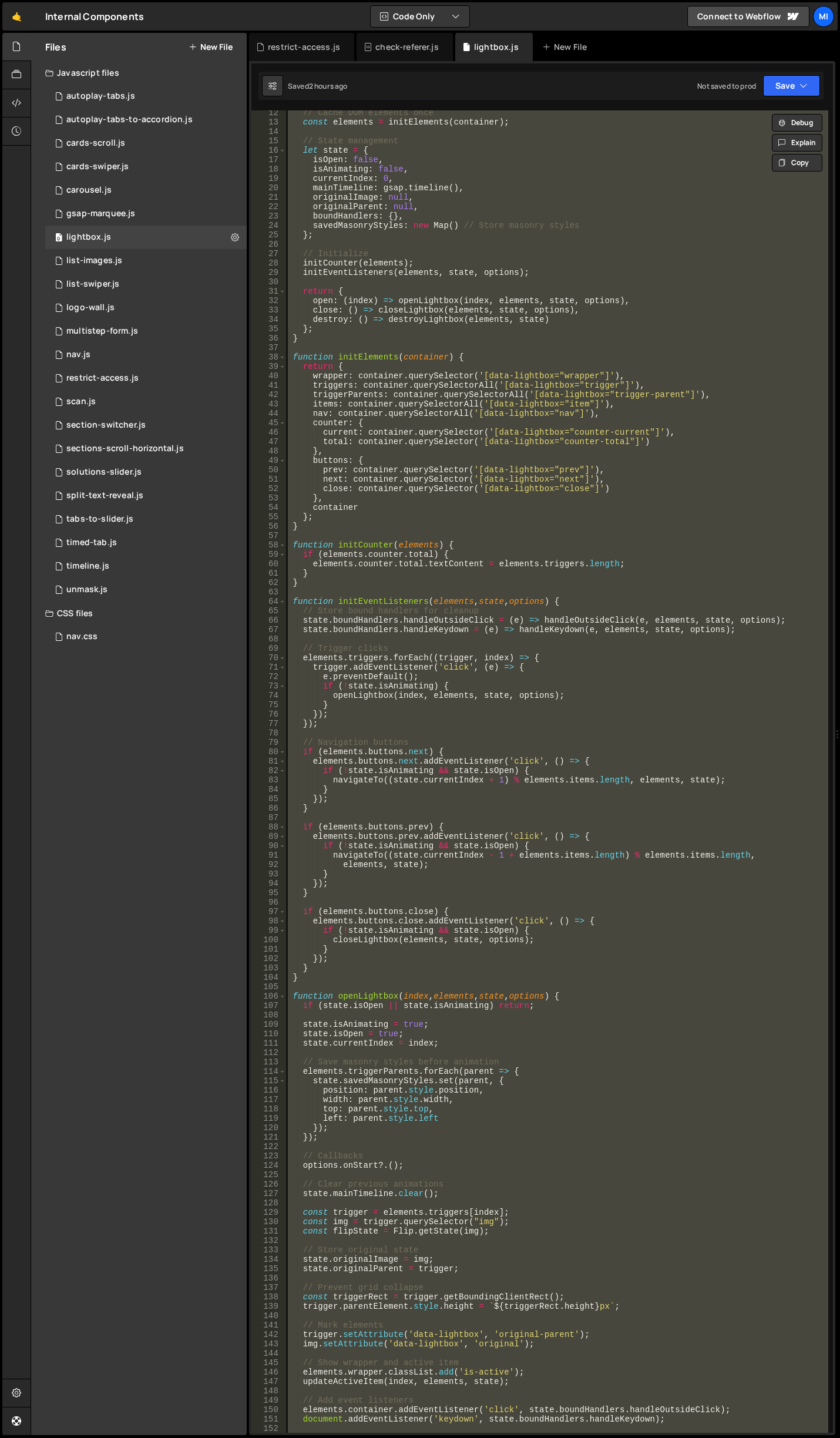
click at [607, 407] on div "// Cache DOM elements once const elements = initElements ( container ) ; // Sta…" at bounding box center [556, 771] width 542 height 1322
paste textarea "});"
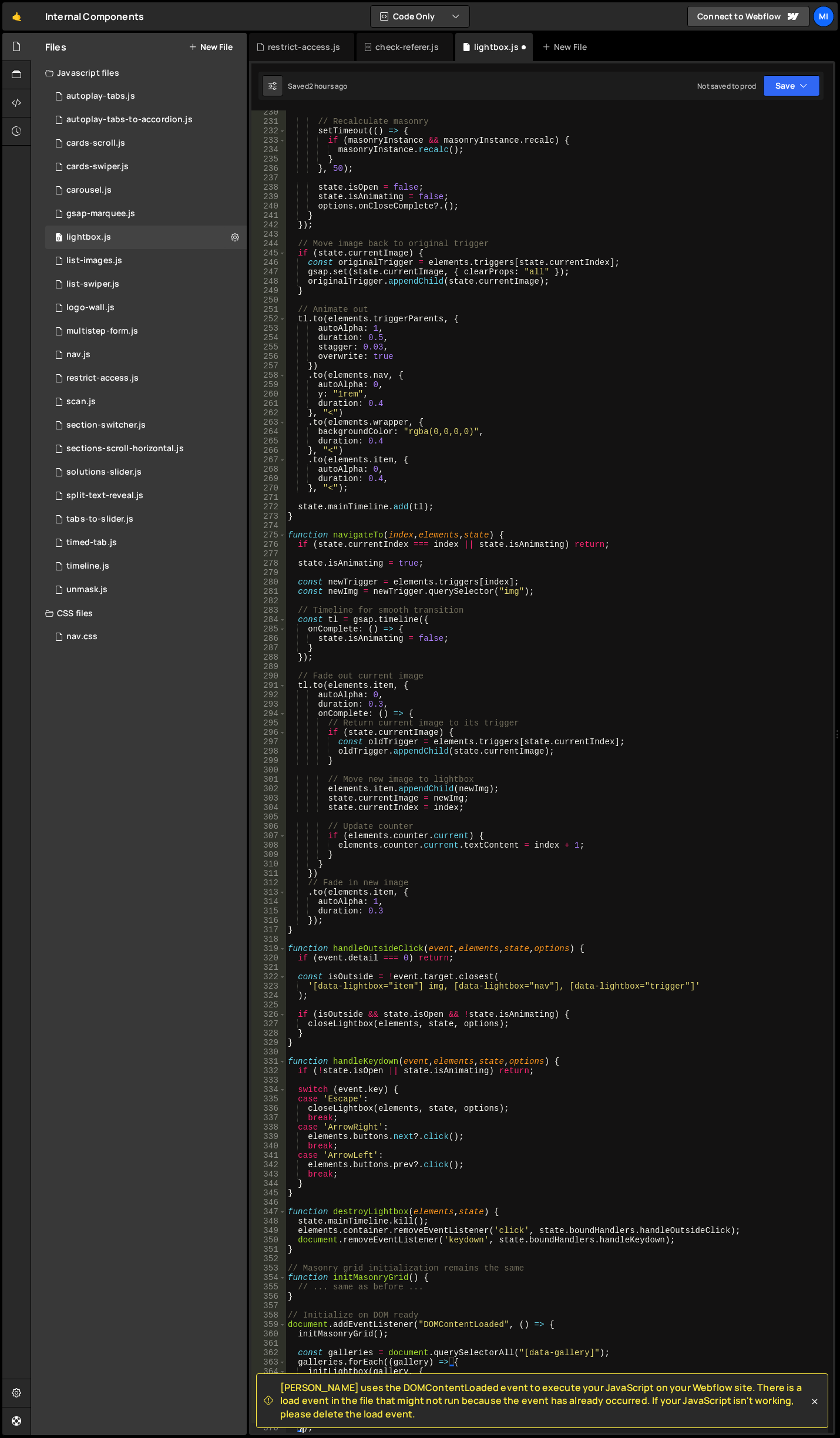
scroll to position [2155, 0]
click at [652, 291] on div "// Recalculate masonry setTimeout (( ) => { if ( masonryInstance && masonryInst…" at bounding box center [556, 778] width 542 height 1341
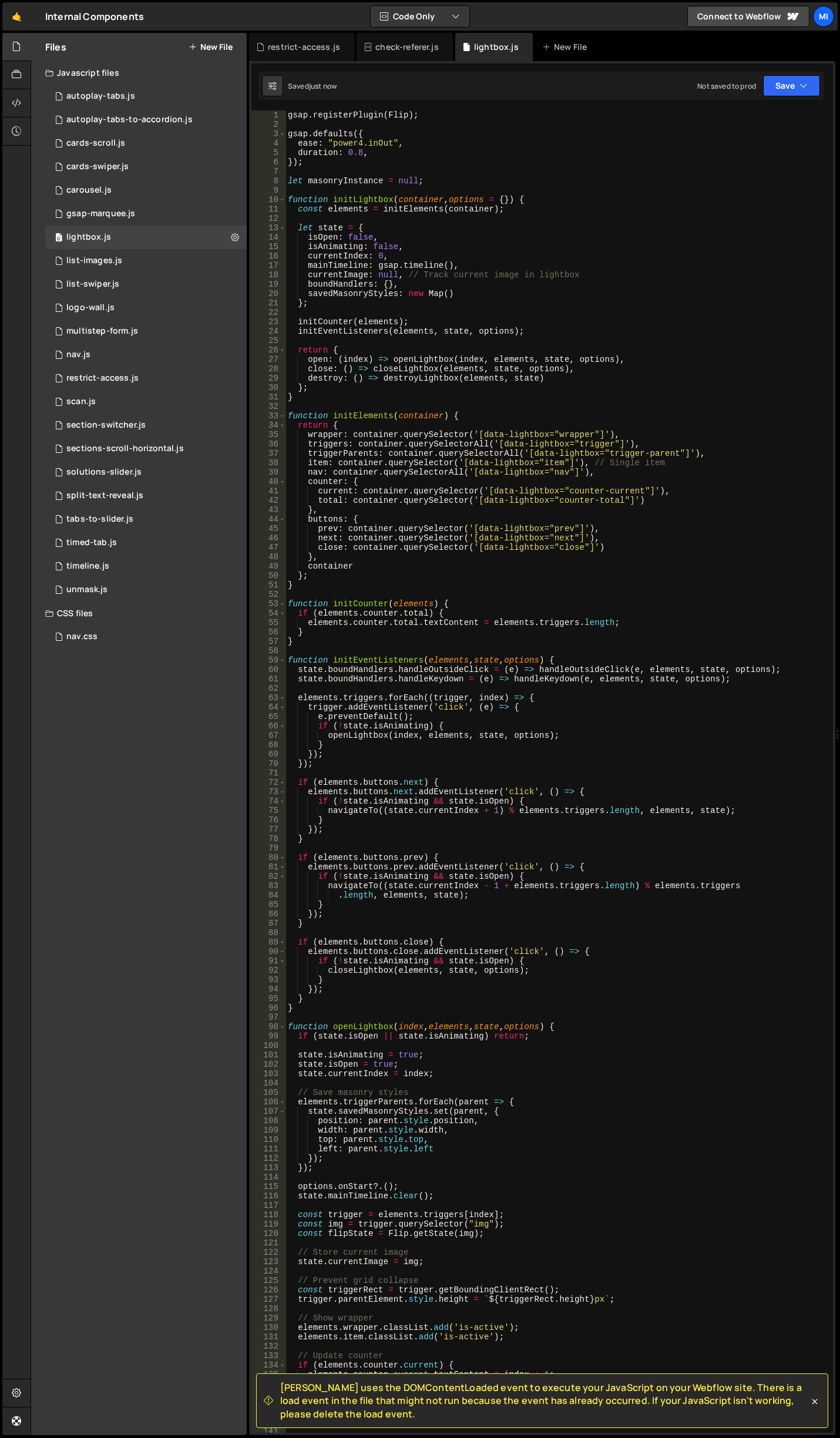
scroll to position [0, 0]
click at [550, 326] on div "gsap . registerPlugin ( Flip ) ; gsap . defaults ({ ease : "power4.inOut" , dur…" at bounding box center [556, 781] width 542 height 1341
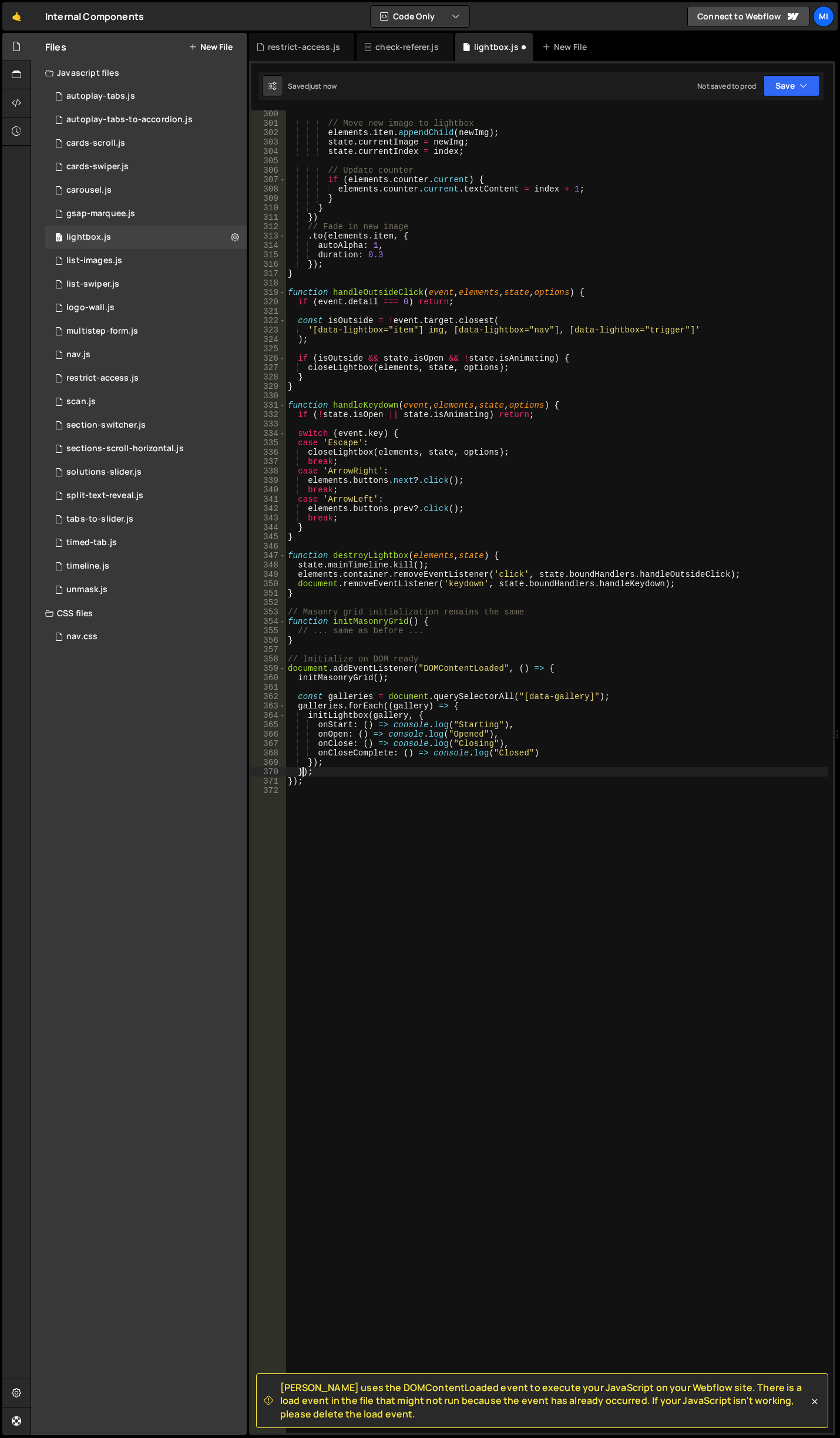
scroll to position [2812, 0]
click at [631, 514] on div "// Move new image to lightbox elements . item . appendChild ( newImg ) ; state …" at bounding box center [556, 780] width 542 height 1341
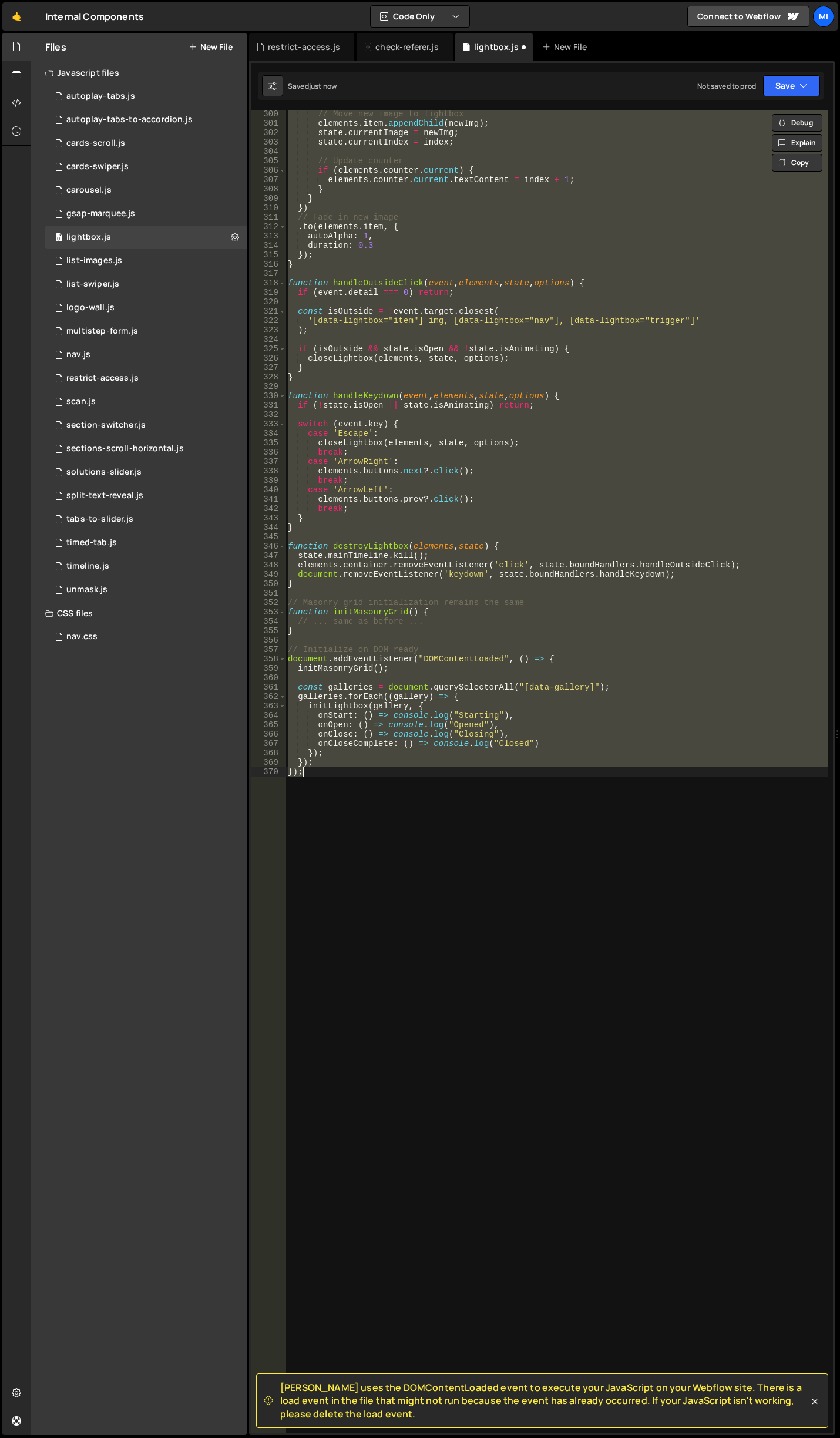
type textarea "});"
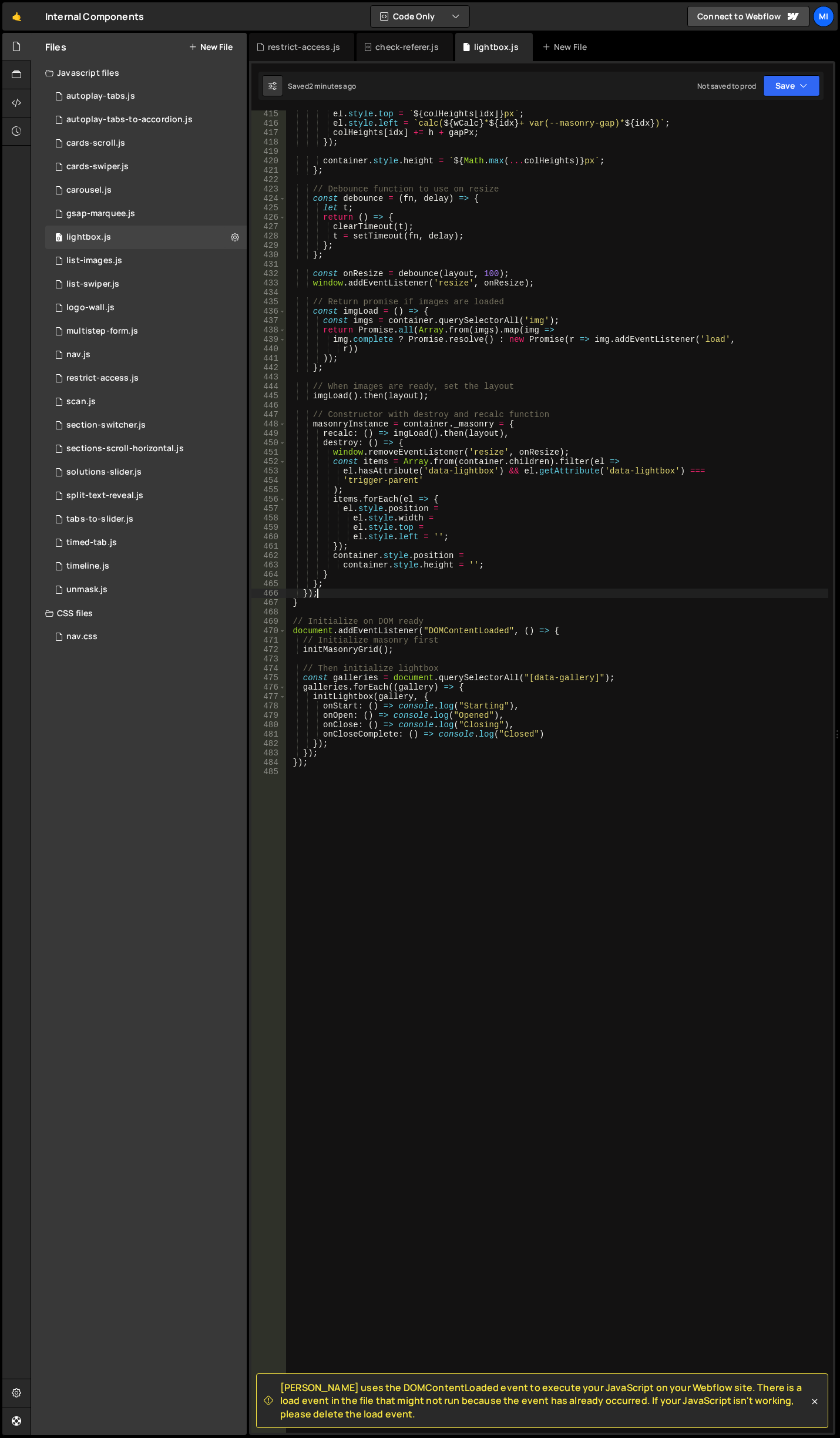
click at [690, 594] on div "el . style . top = ` ${ colHeights [ idx ] } px ` ; el . style . left = ` calc(…" at bounding box center [556, 780] width 542 height 1341
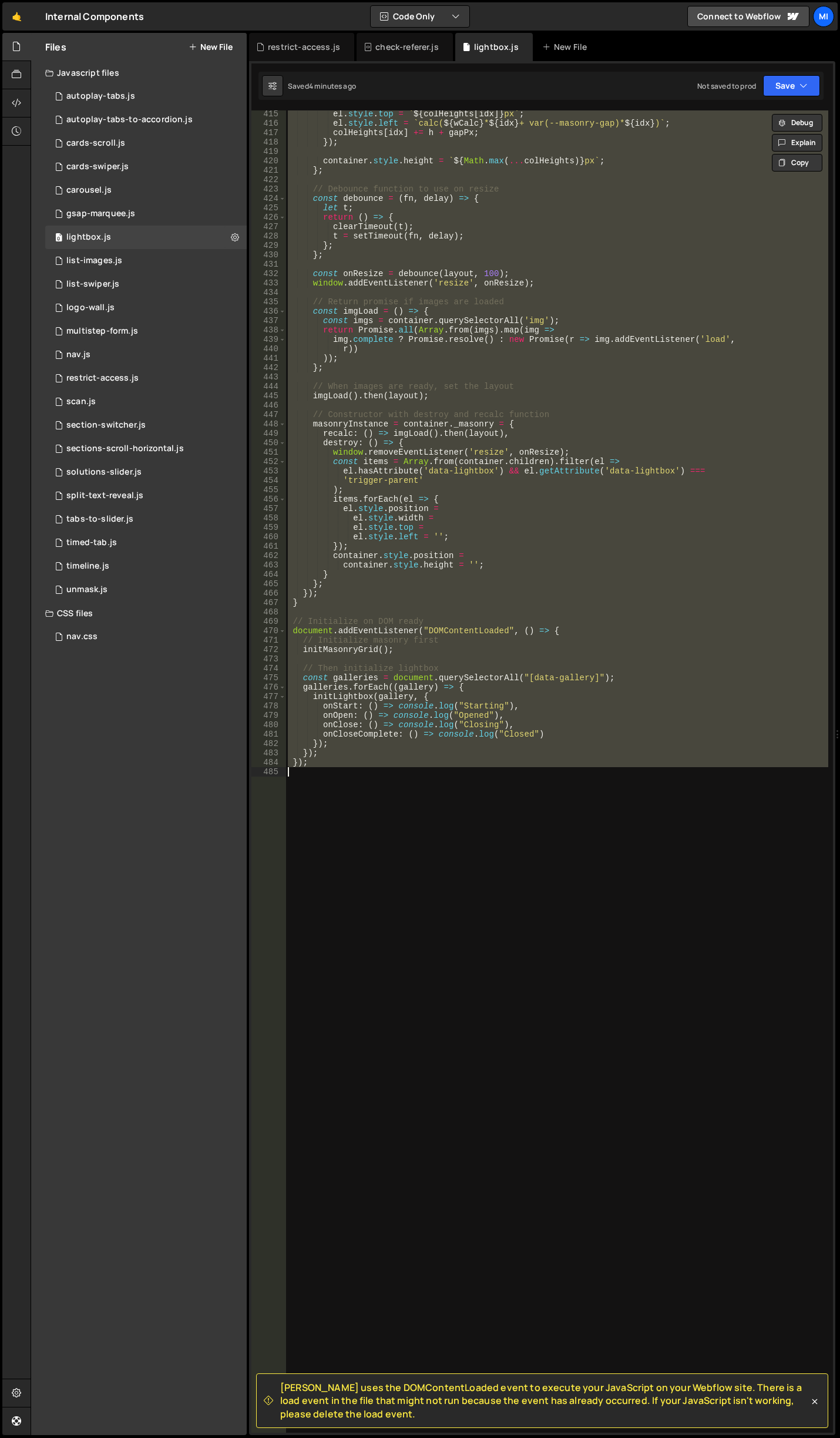
click at [601, 460] on div "el . style . top = ` ${ colHeights [ idx ] } px ` ; el . style . left = ` calc(…" at bounding box center [556, 771] width 542 height 1322
paste textarea "}"
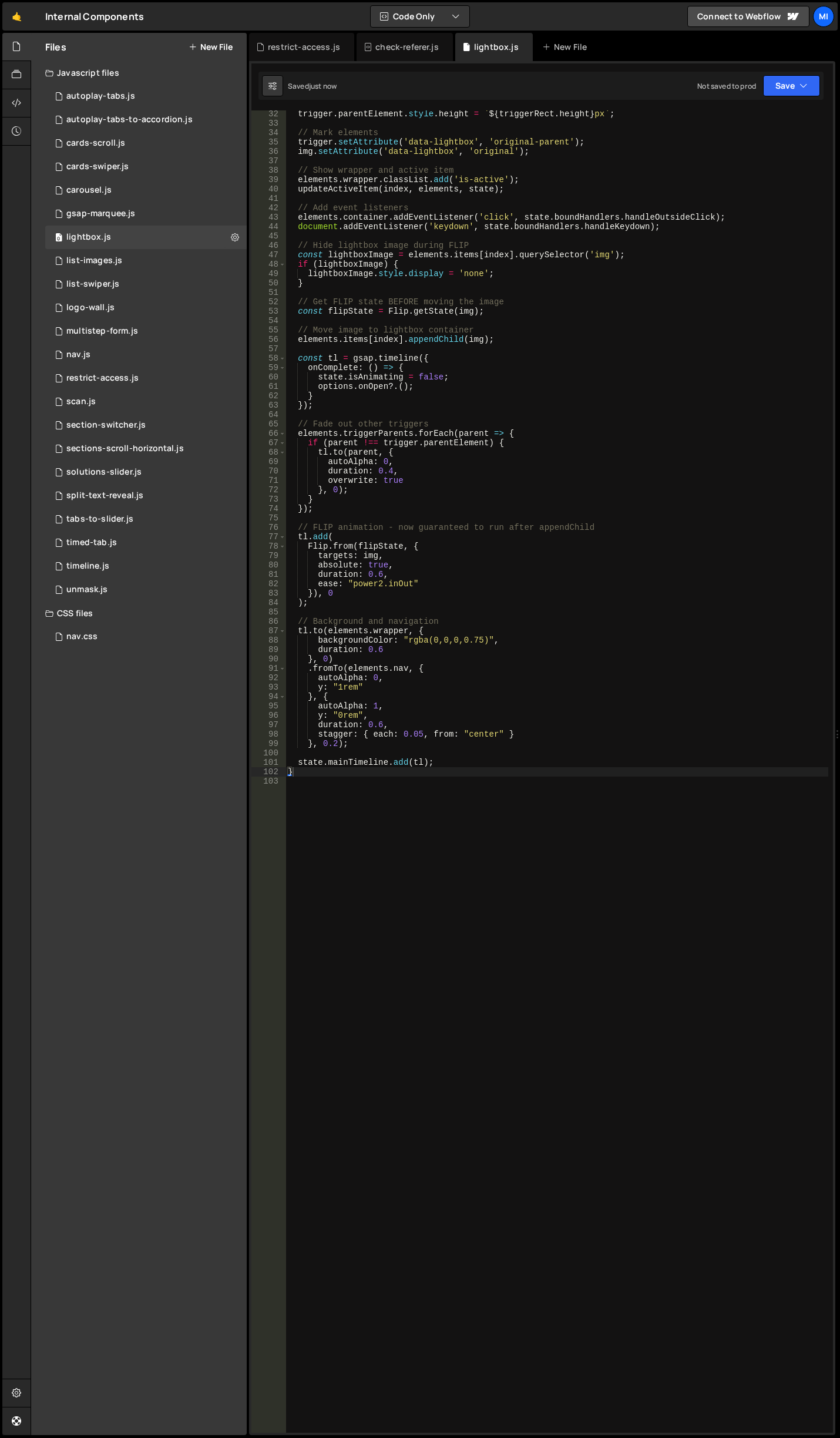
click at [416, 481] on div "trigger . parentElement . style . height = ` ${ triggerRect . height } px ` ; /…" at bounding box center [556, 780] width 542 height 1341
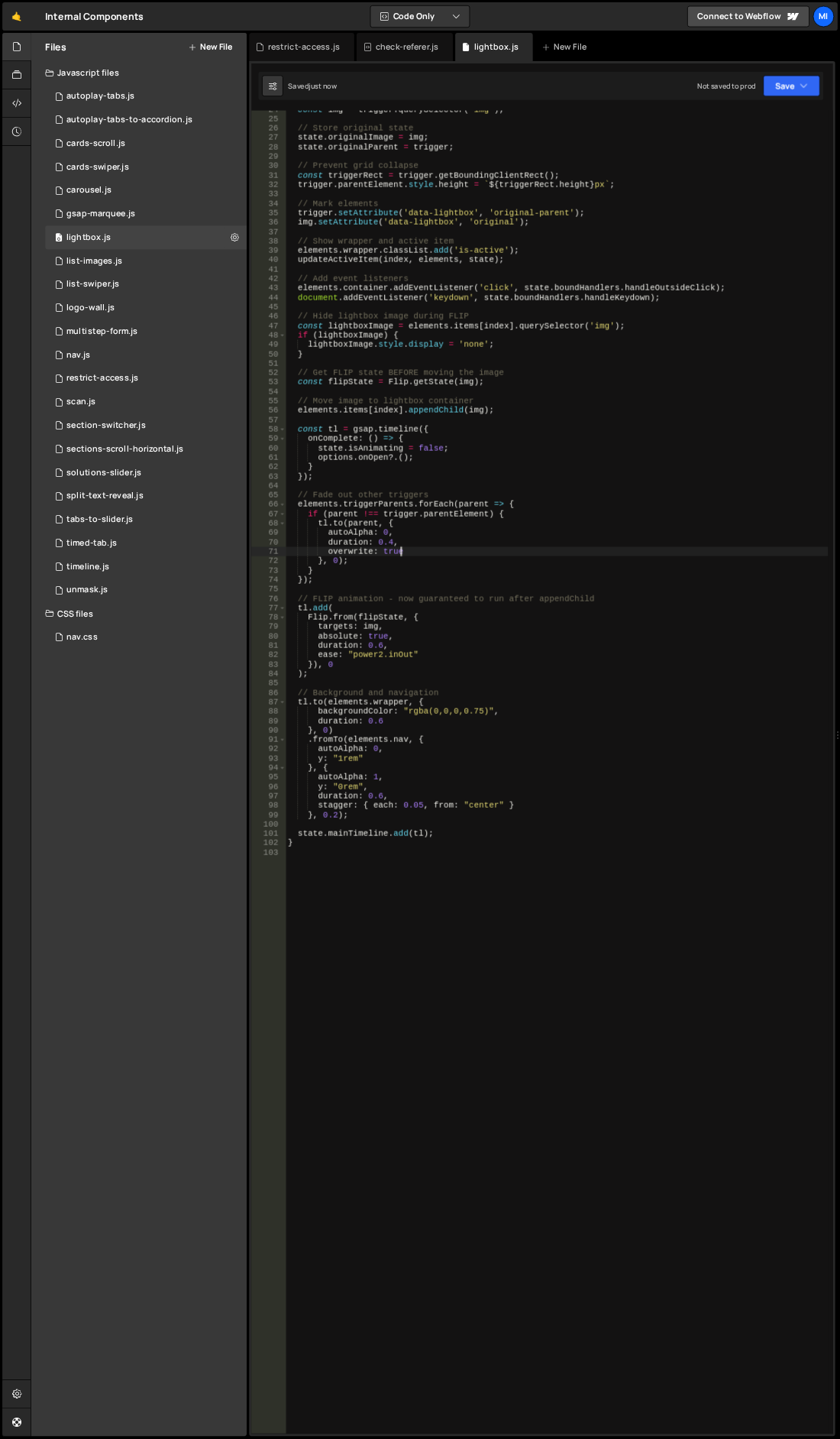
scroll to position [0, 0]
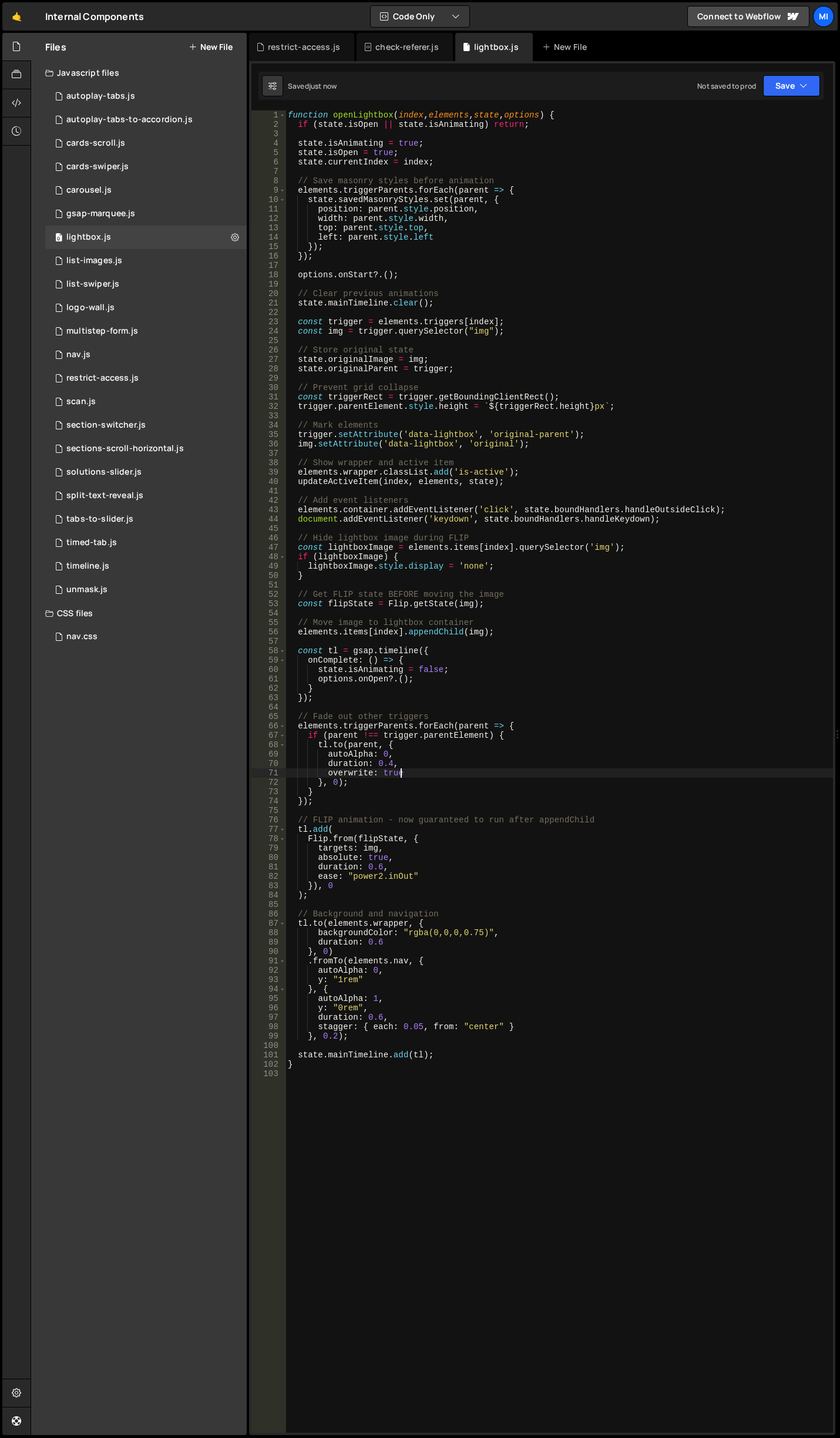
click at [406, 802] on div "function openLightbox ( index , elements , state , options ) { if ( state . isO…" at bounding box center [559, 781] width 547 height 1341
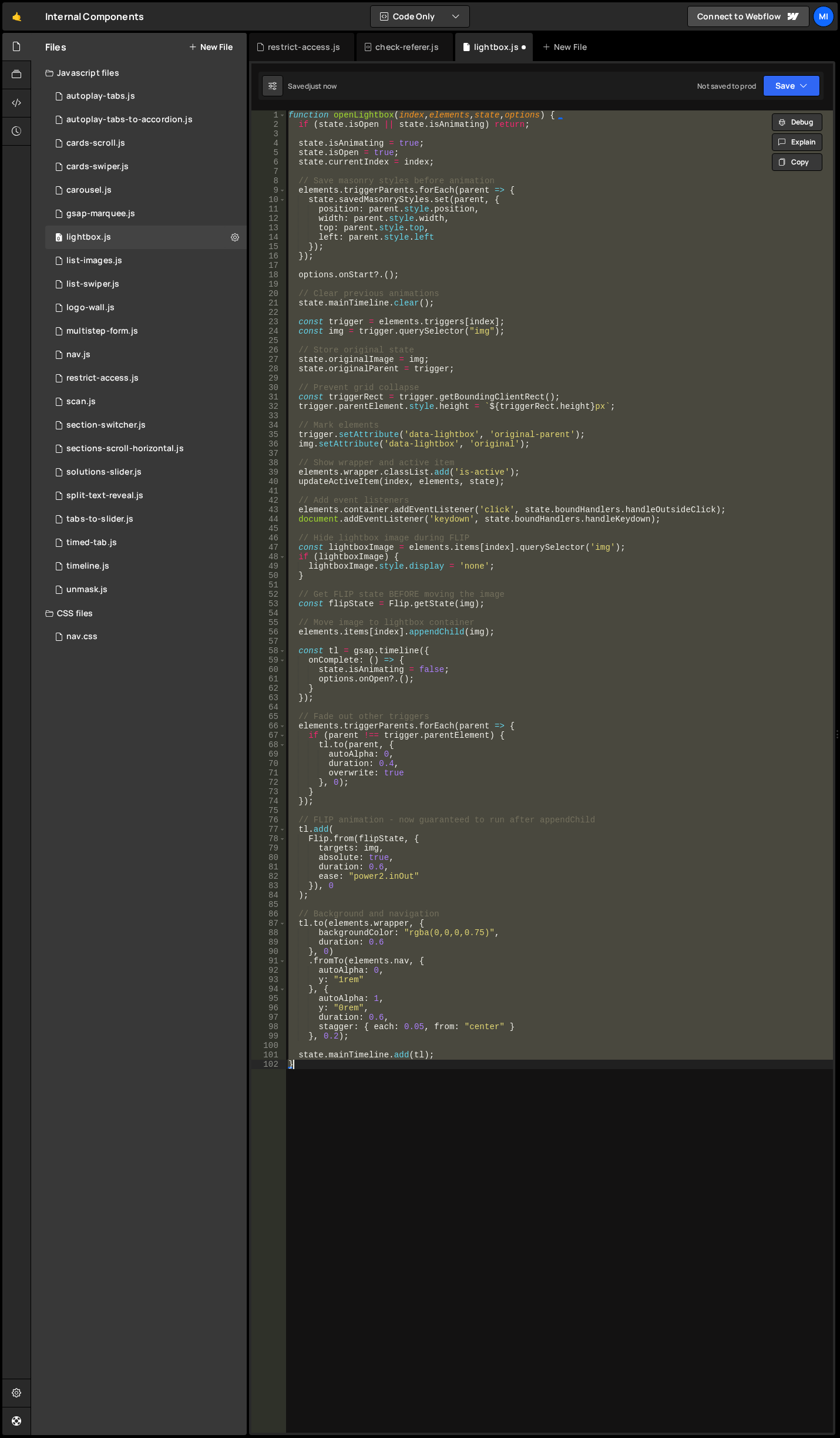
type textarea "});"
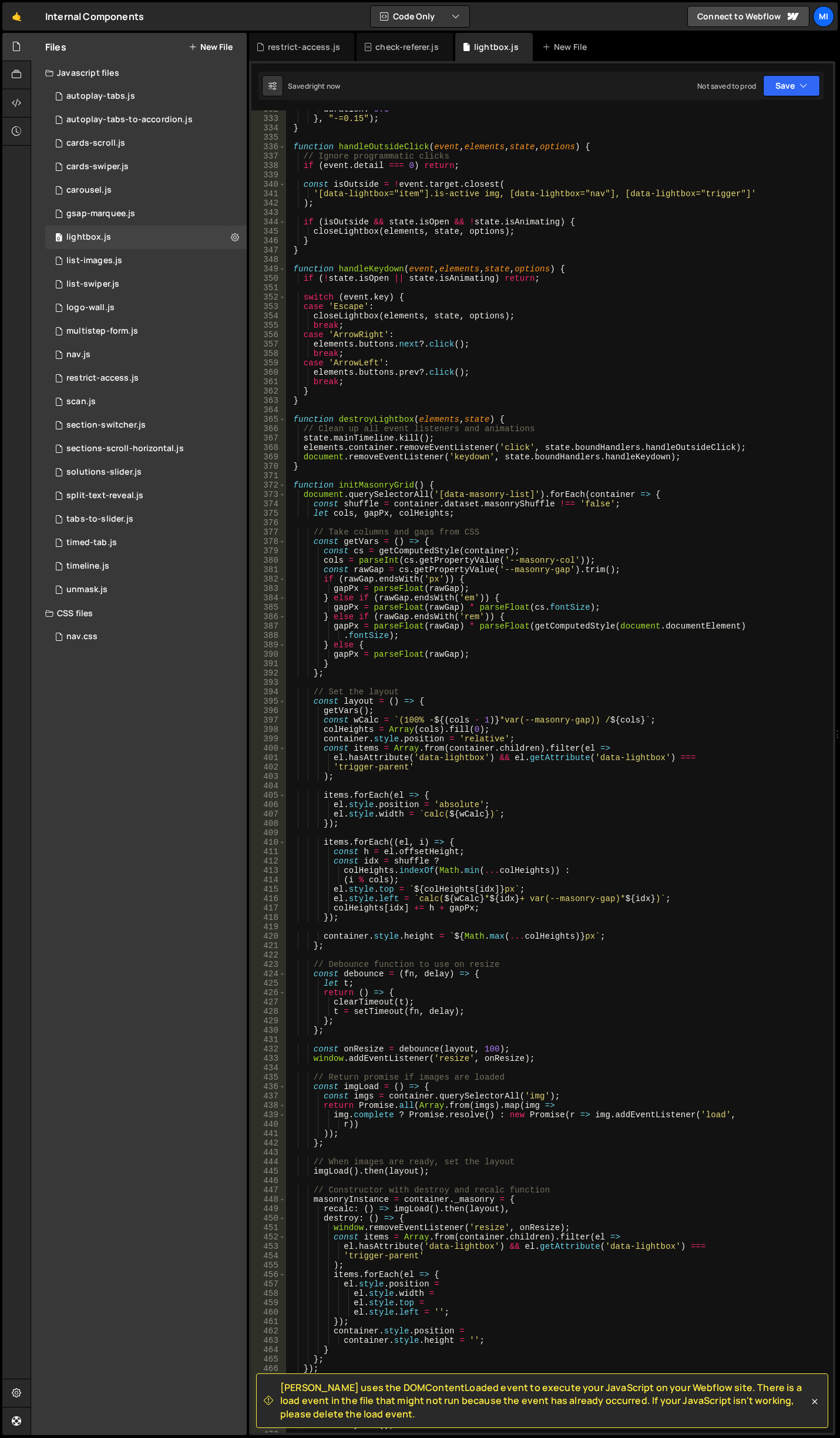
scroll to position [2906, 0]
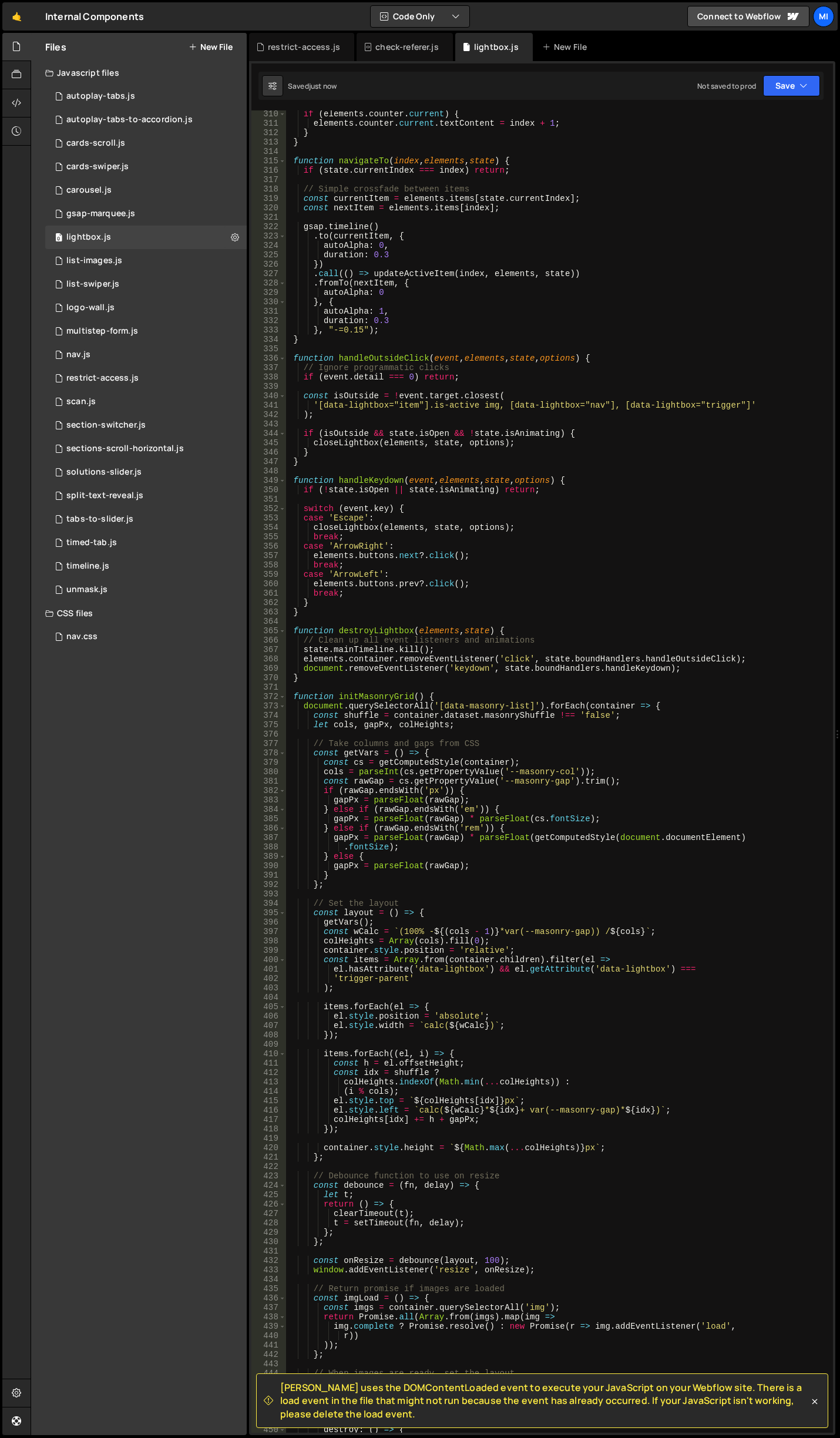
click at [494, 663] on div "if ( elements . counter . current ) { elements . counter . current . textConten…" at bounding box center [557, 780] width 542 height 1341
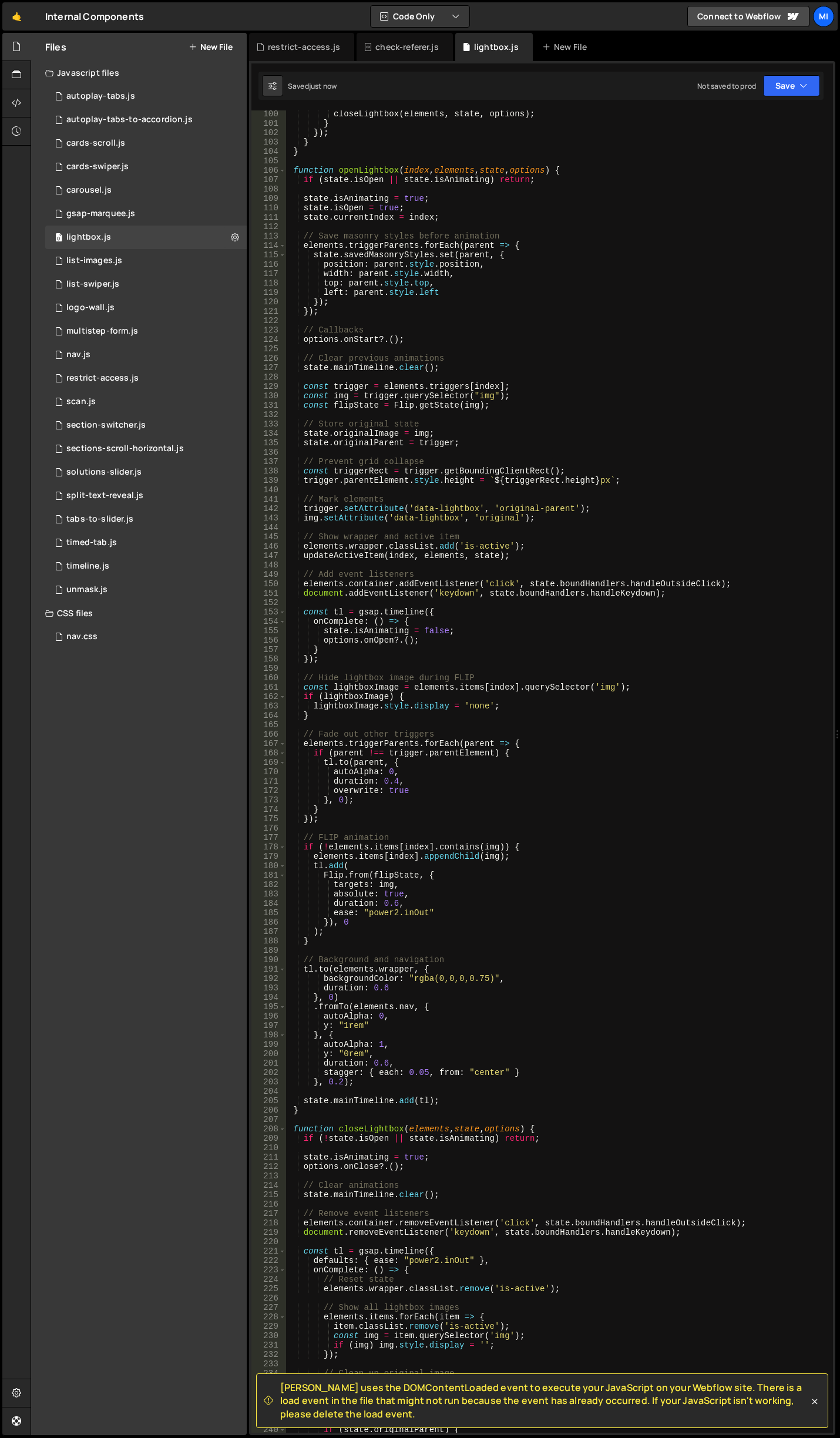
scroll to position [932, 0]
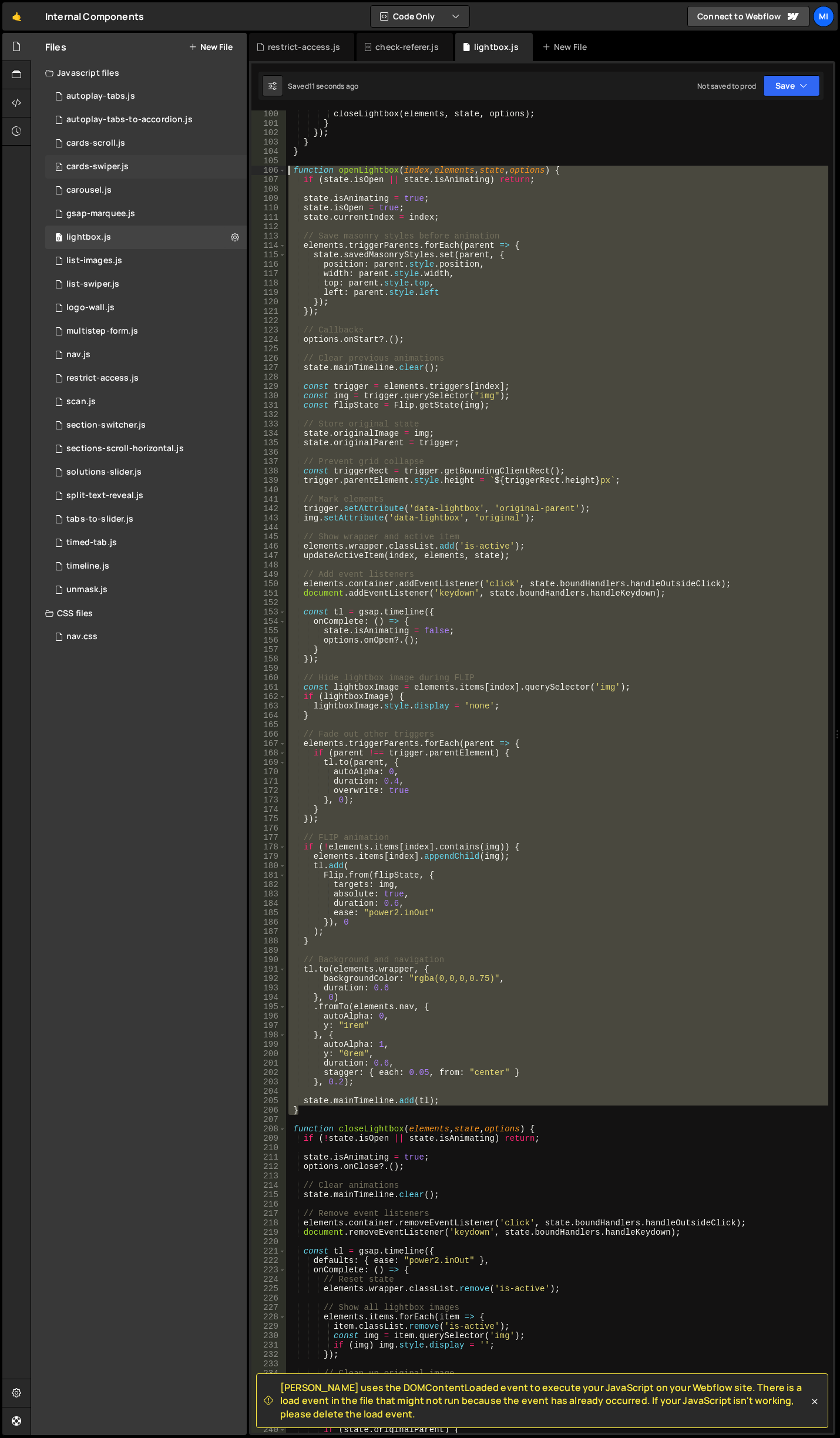
drag, startPoint x: 302, startPoint y: 1112, endPoint x: 212, endPoint y: 170, distance: 946.3
click at [212, 170] on div "Files New File Javascript files 0 autoplay-tabs.js 0 0 autoplay-tabs-to-accordi…" at bounding box center [435, 734] width 809 height 1403
paste textarea "}"
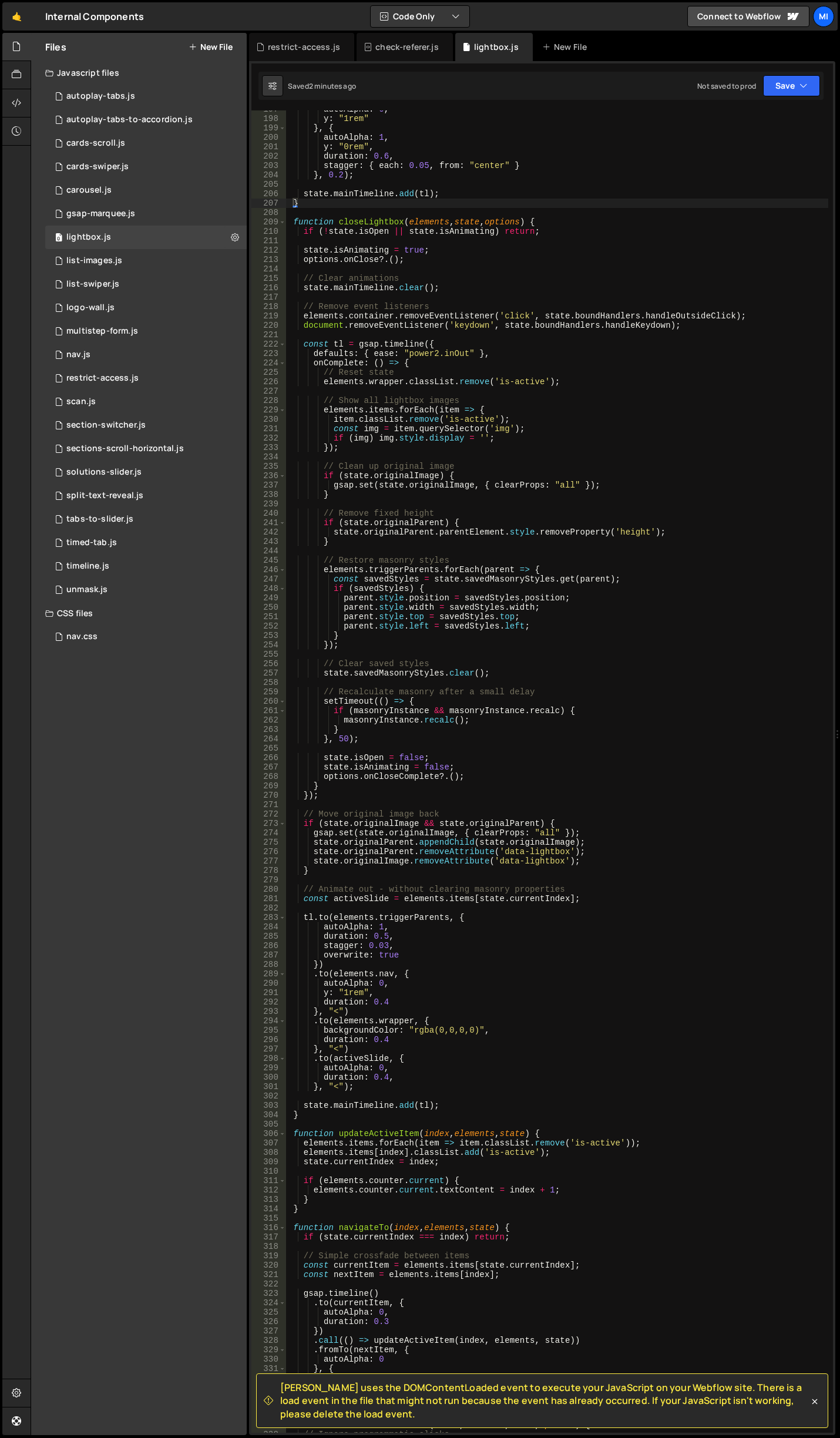
click at [444, 683] on div "autoAlpha : 0 , y : "1rem" } , { autoAlpha : 1 , y : "0rem" , duration : 0.6 , …" at bounding box center [557, 775] width 542 height 1341
type textarea "});"
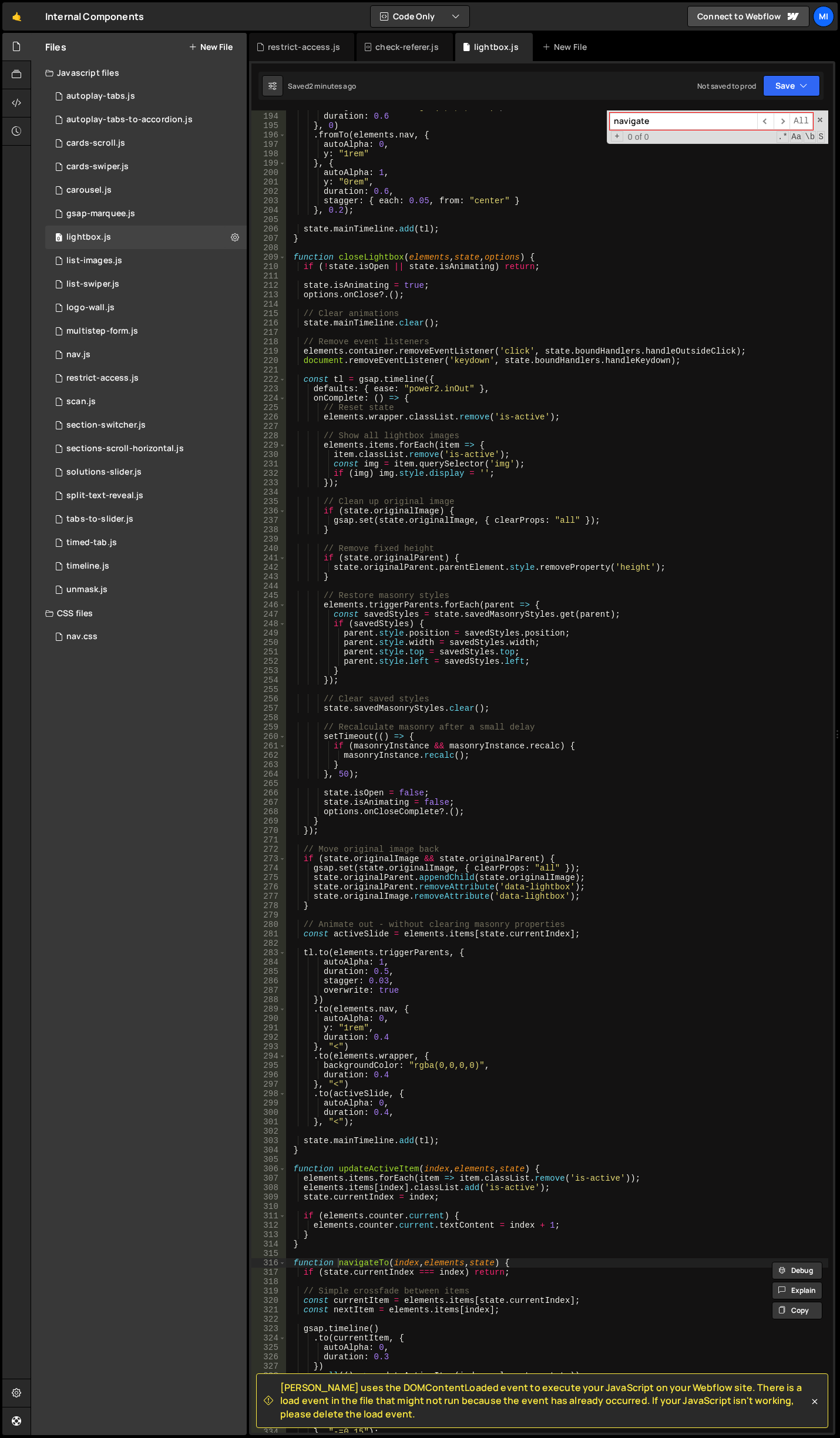
type input "navigate"
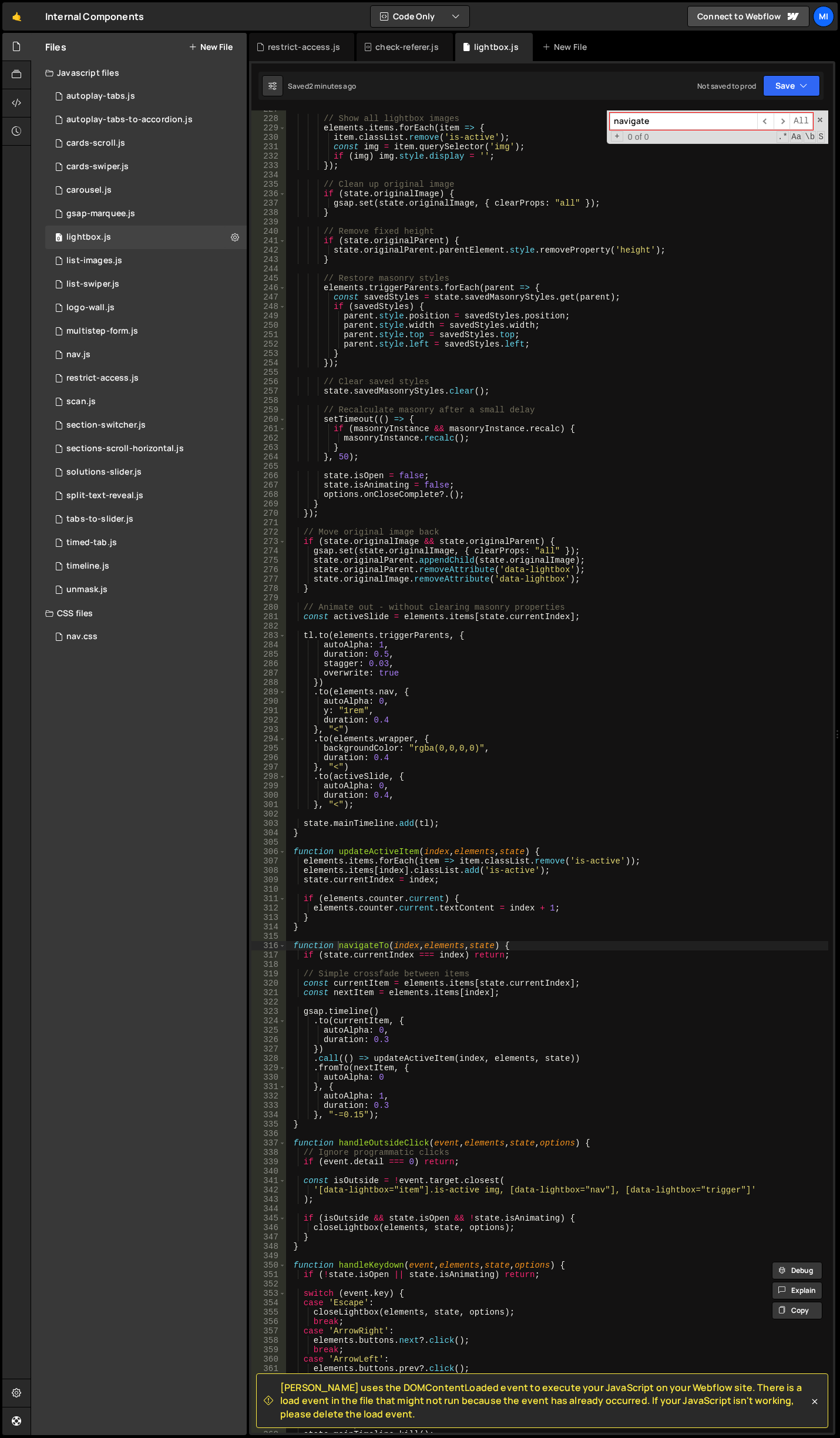
scroll to position [2166, 0]
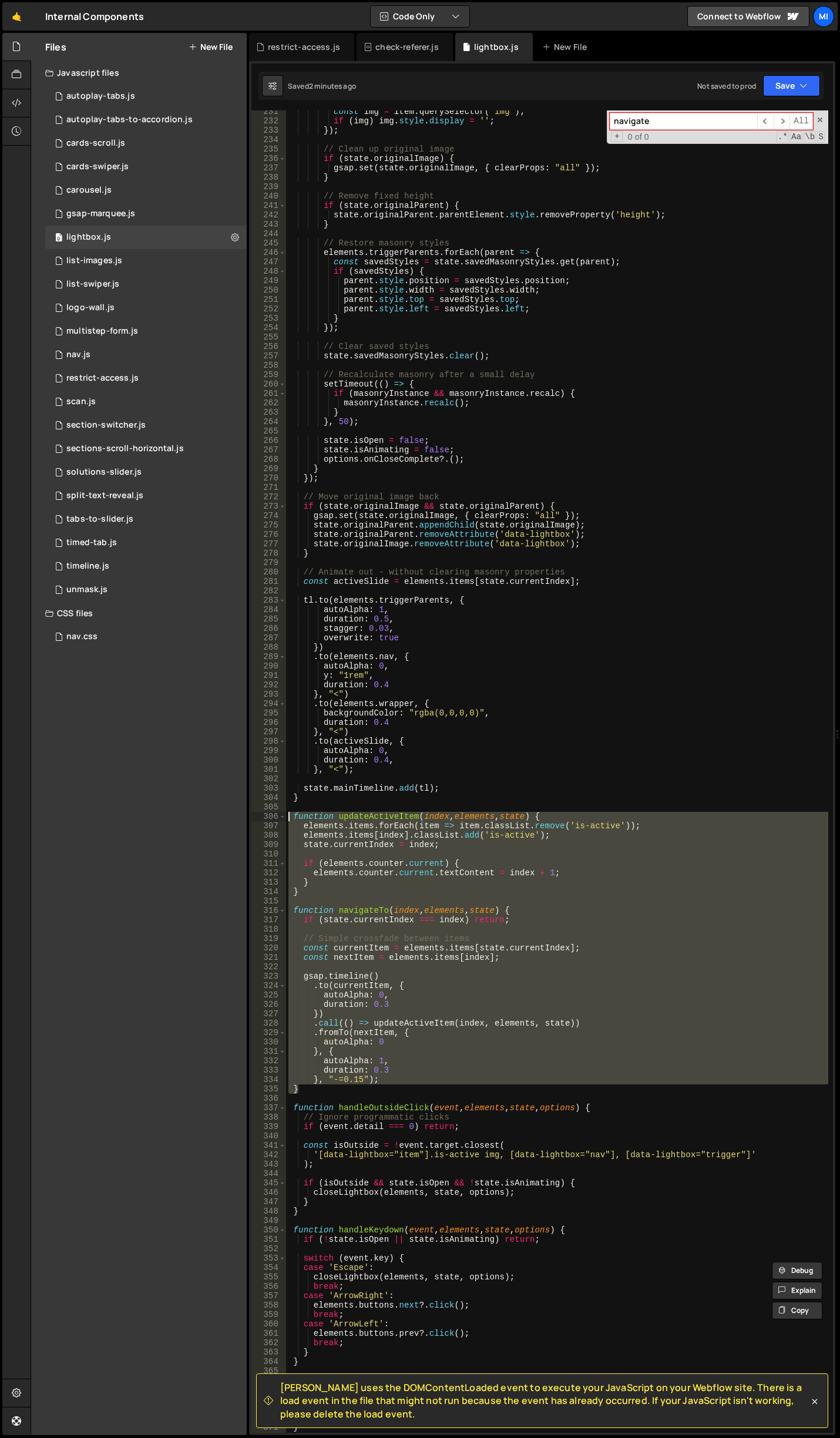
drag, startPoint x: 302, startPoint y: 1091, endPoint x: 259, endPoint y: 818, distance: 276.4
click at [259, 818] on div "} 231 232 233 234 235 236 237 238 239 240 241 242 243 244 245 246 247 248 249 2…" at bounding box center [542, 771] width 581 height 1322
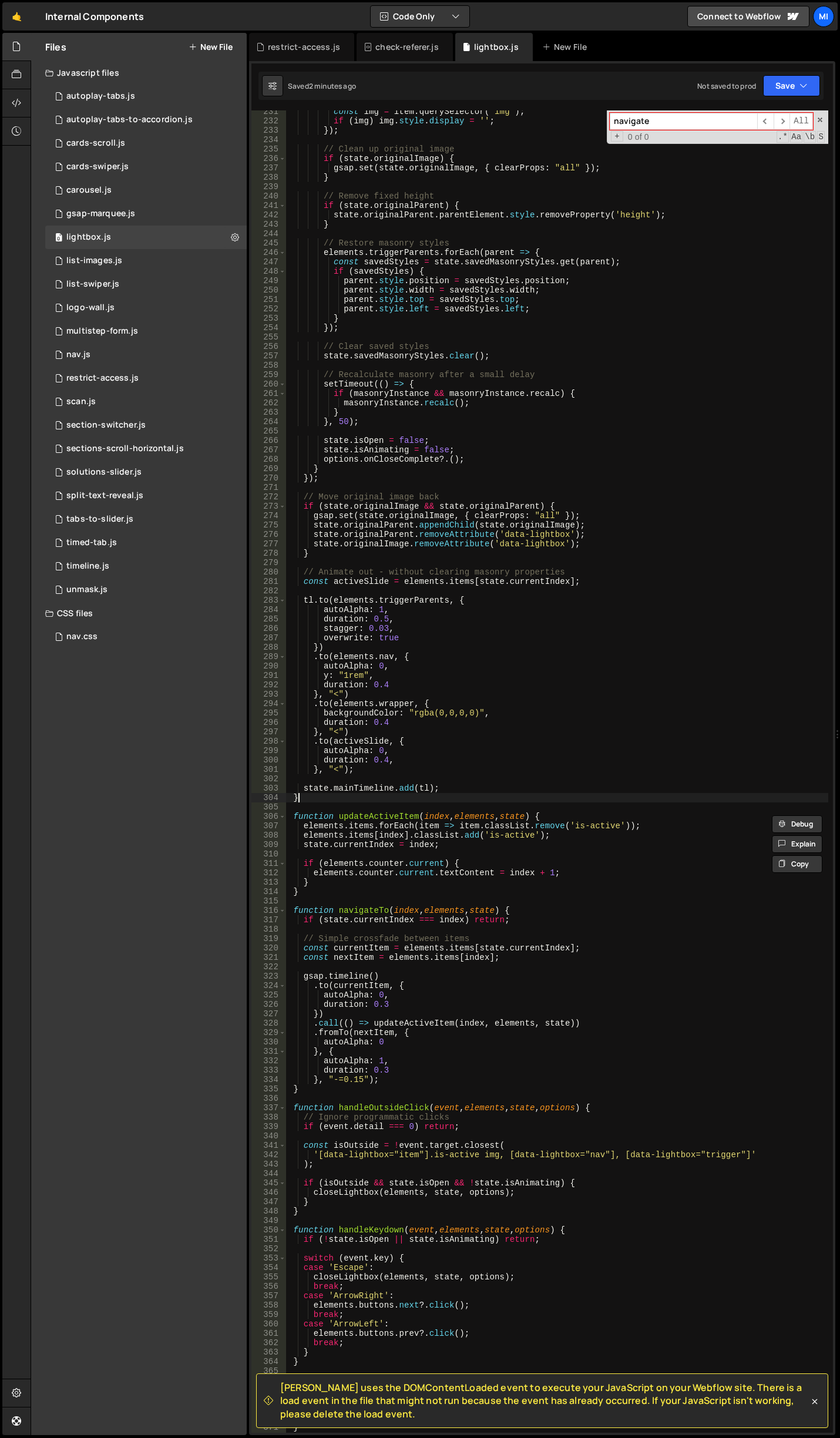
click at [297, 797] on div "const img = item . querySelector ( 'img' ) ; if ( img ) img . style . display =…" at bounding box center [557, 778] width 542 height 1341
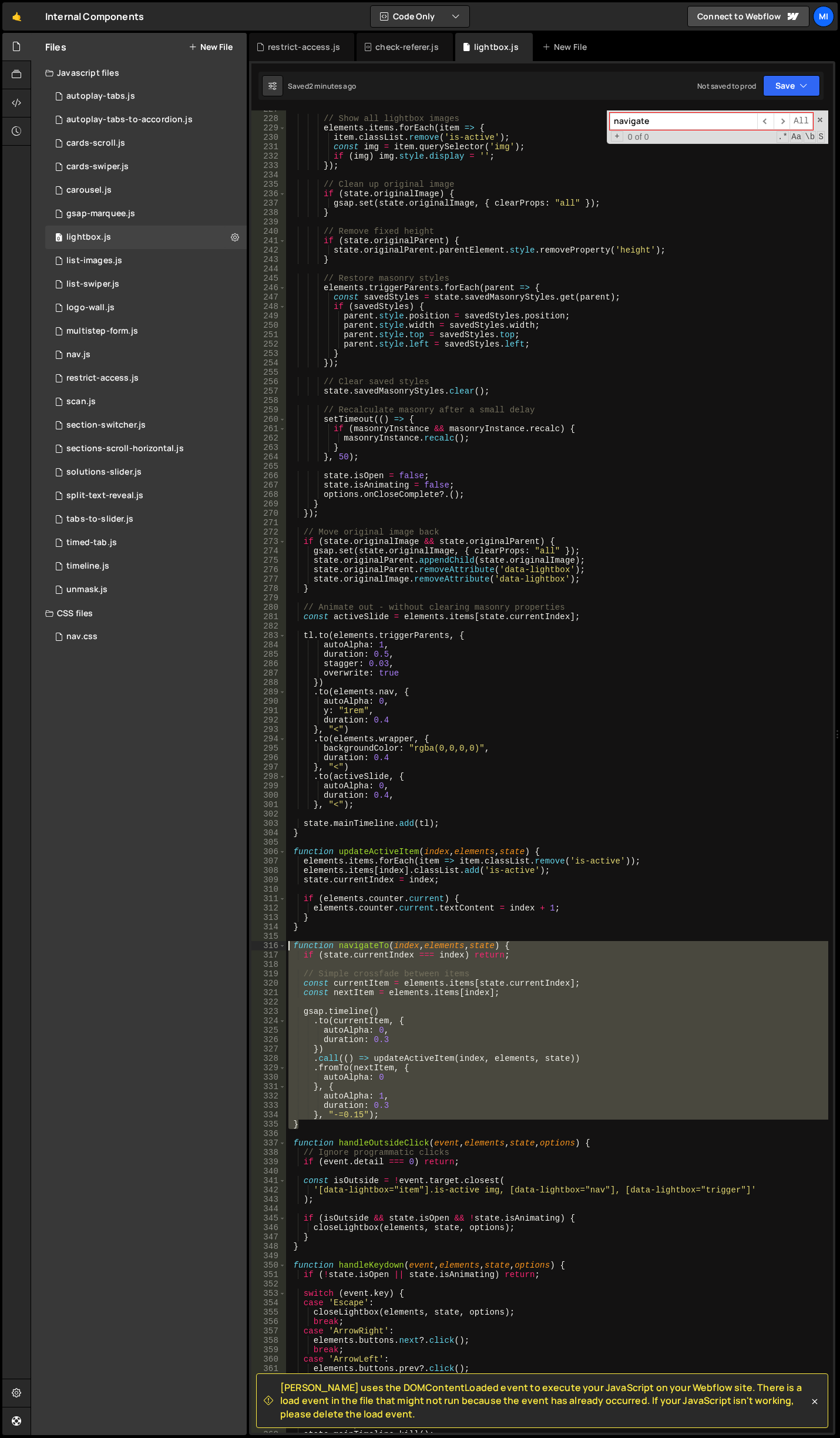
drag, startPoint x: 299, startPoint y: 1126, endPoint x: 271, endPoint y: 948, distance: 180.2
click at [271, 948] on div "} 227 228 229 230 231 232 233 234 235 236 237 238 239 240 241 242 243 244 245 2…" at bounding box center [542, 771] width 581 height 1322
paste textarea "}"
type textarea "}"
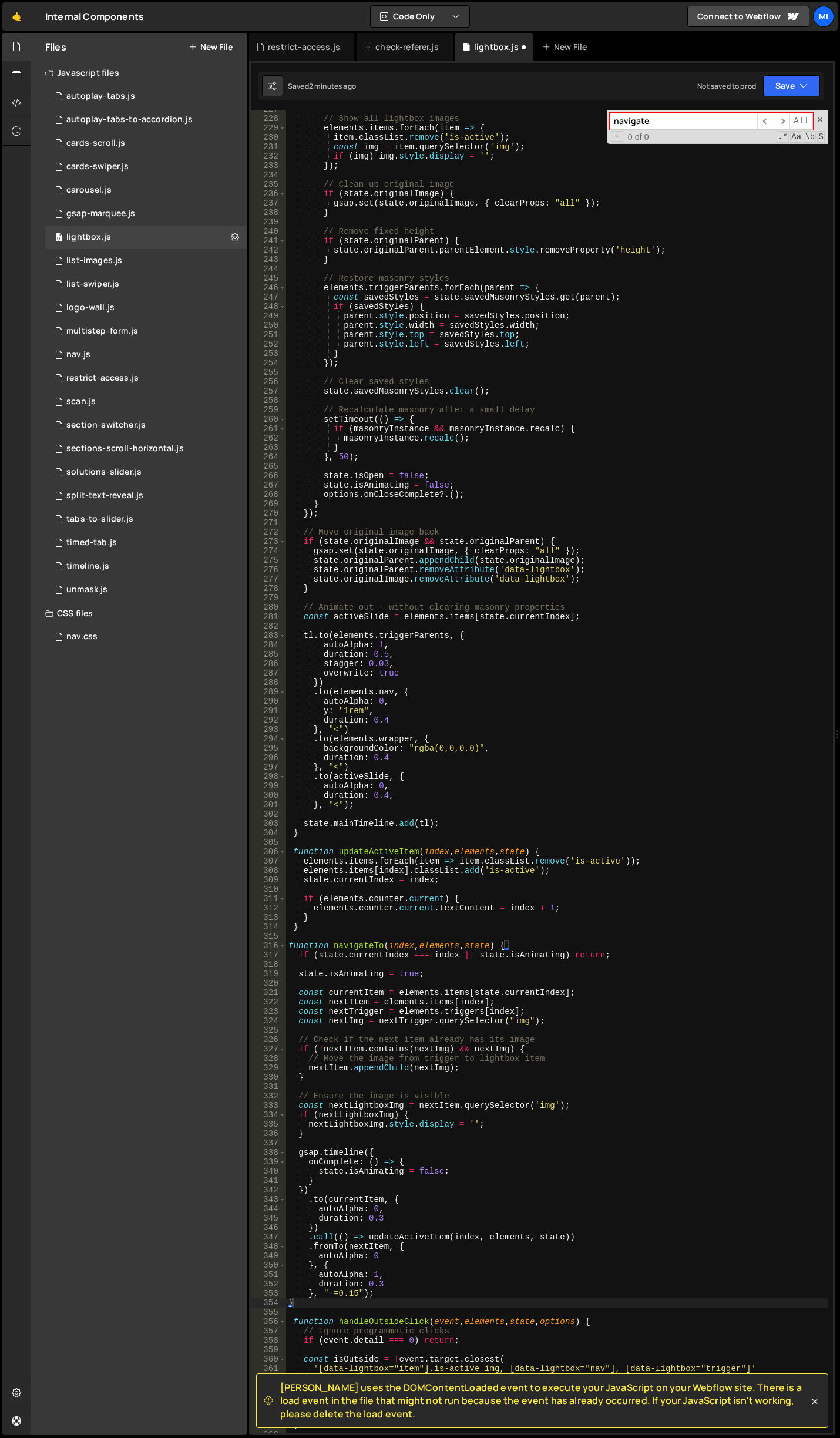
click at [691, 111] on div "navigate ​ ​ All Replace All + 0 of 0 .* Aa \b S" at bounding box center [718, 127] width 221 height 33
paste input "itLightbox"
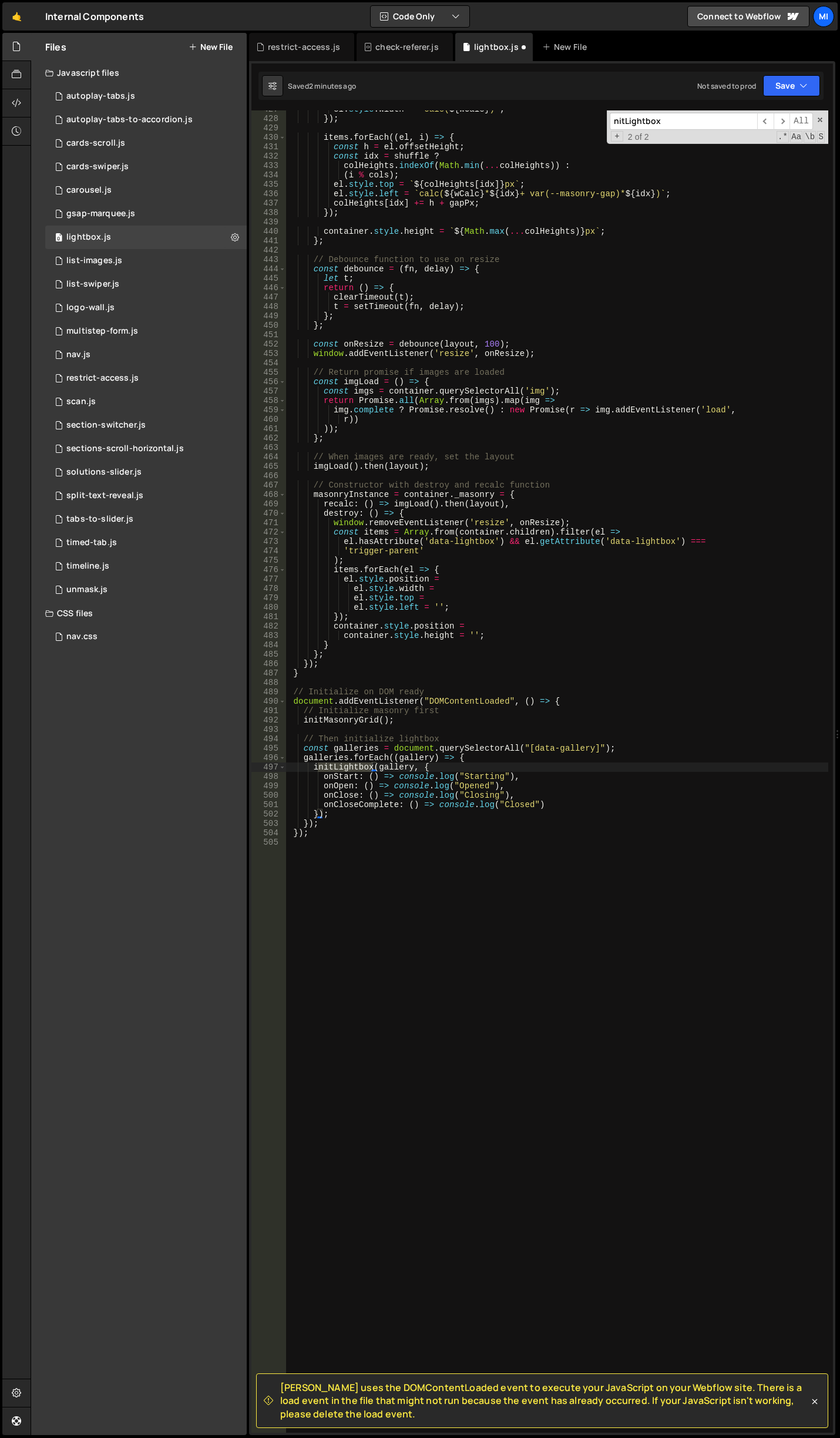
scroll to position [4011, 0]
type input "nitLightbox"
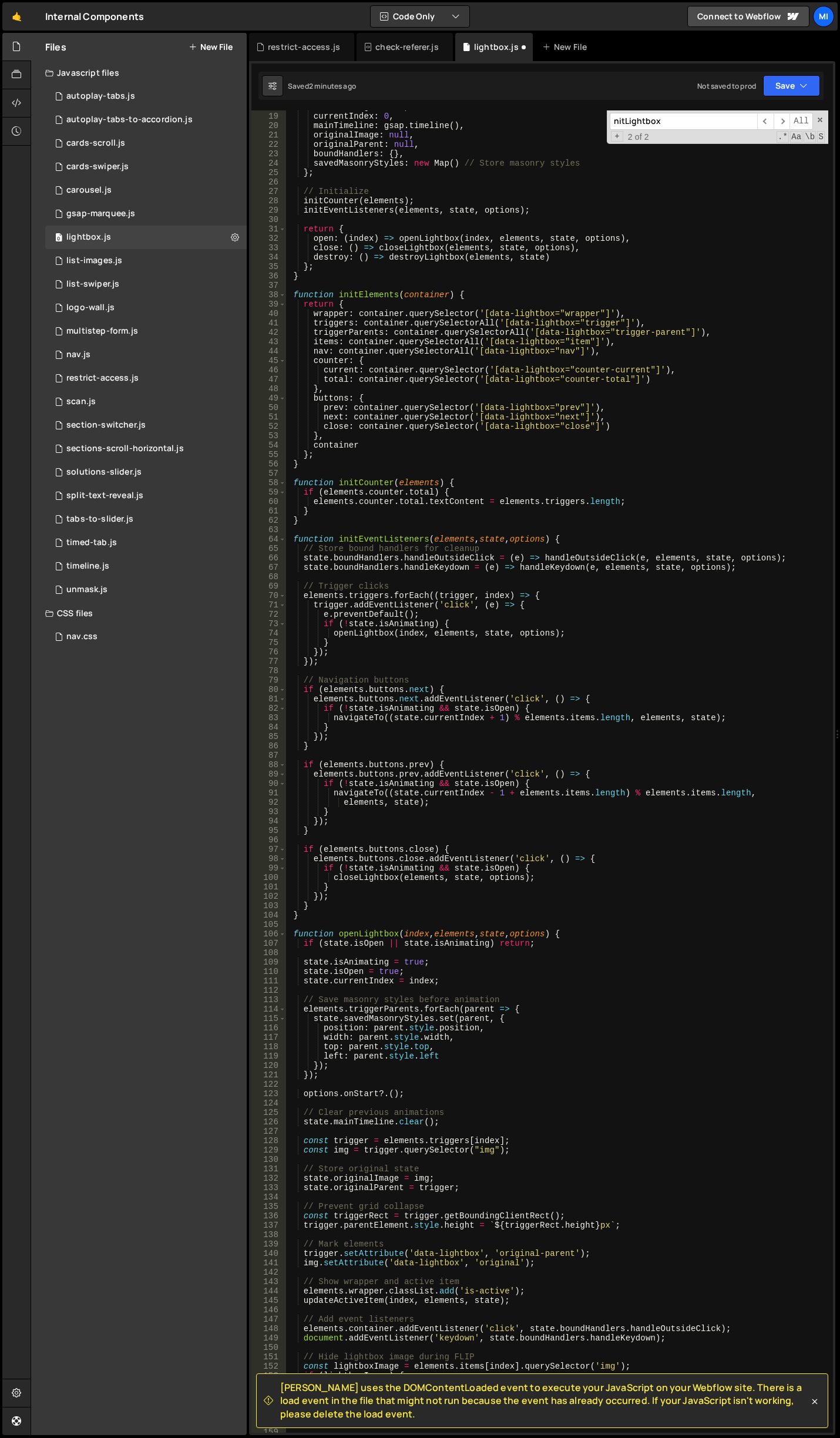
scroll to position [0, 0]
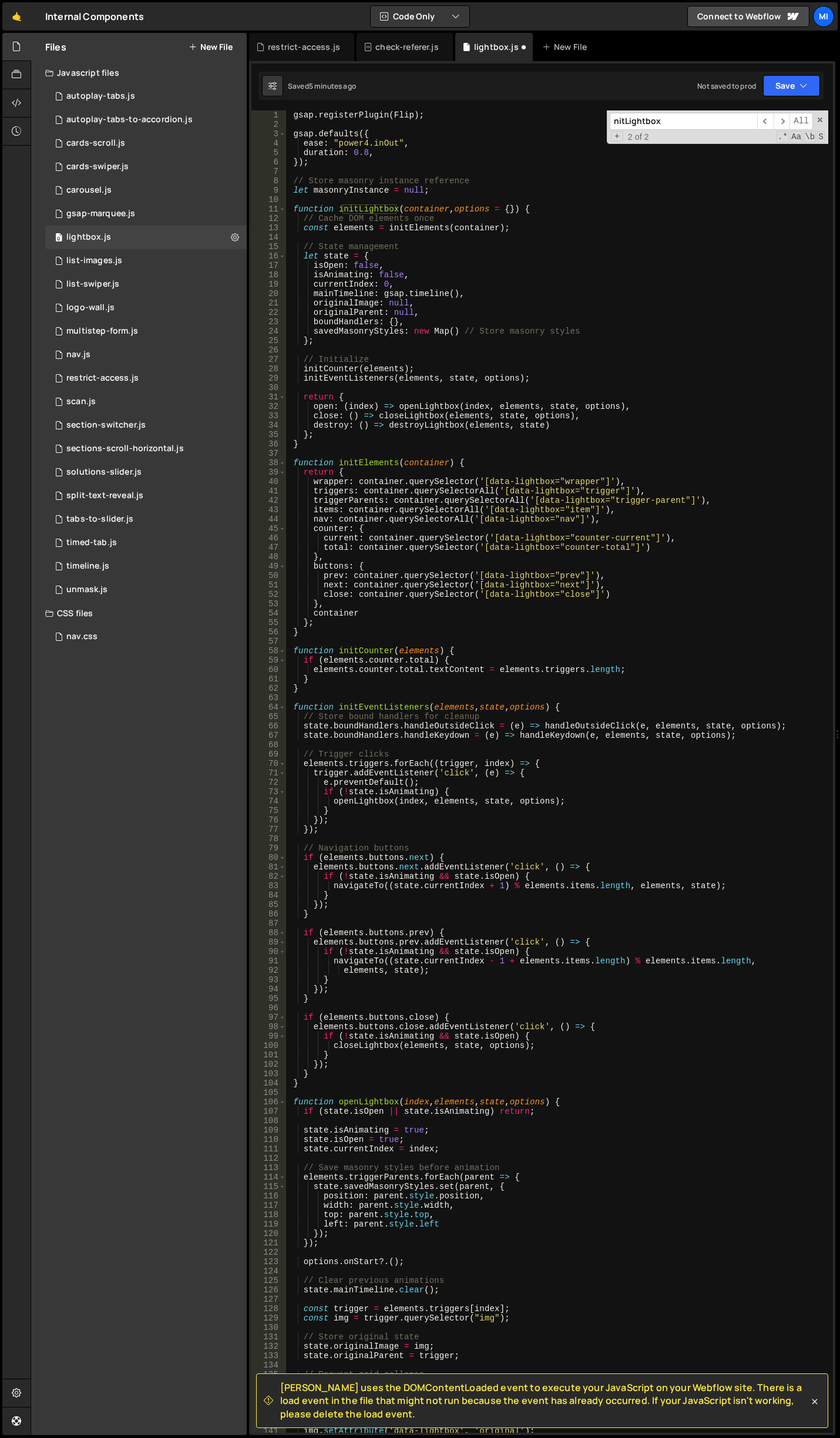
click at [670, 439] on div "gsap . registerPlugin ( Flip ) ; gsap . defaults ({ ease : "power4.inOut" , dur…" at bounding box center [557, 781] width 542 height 1341
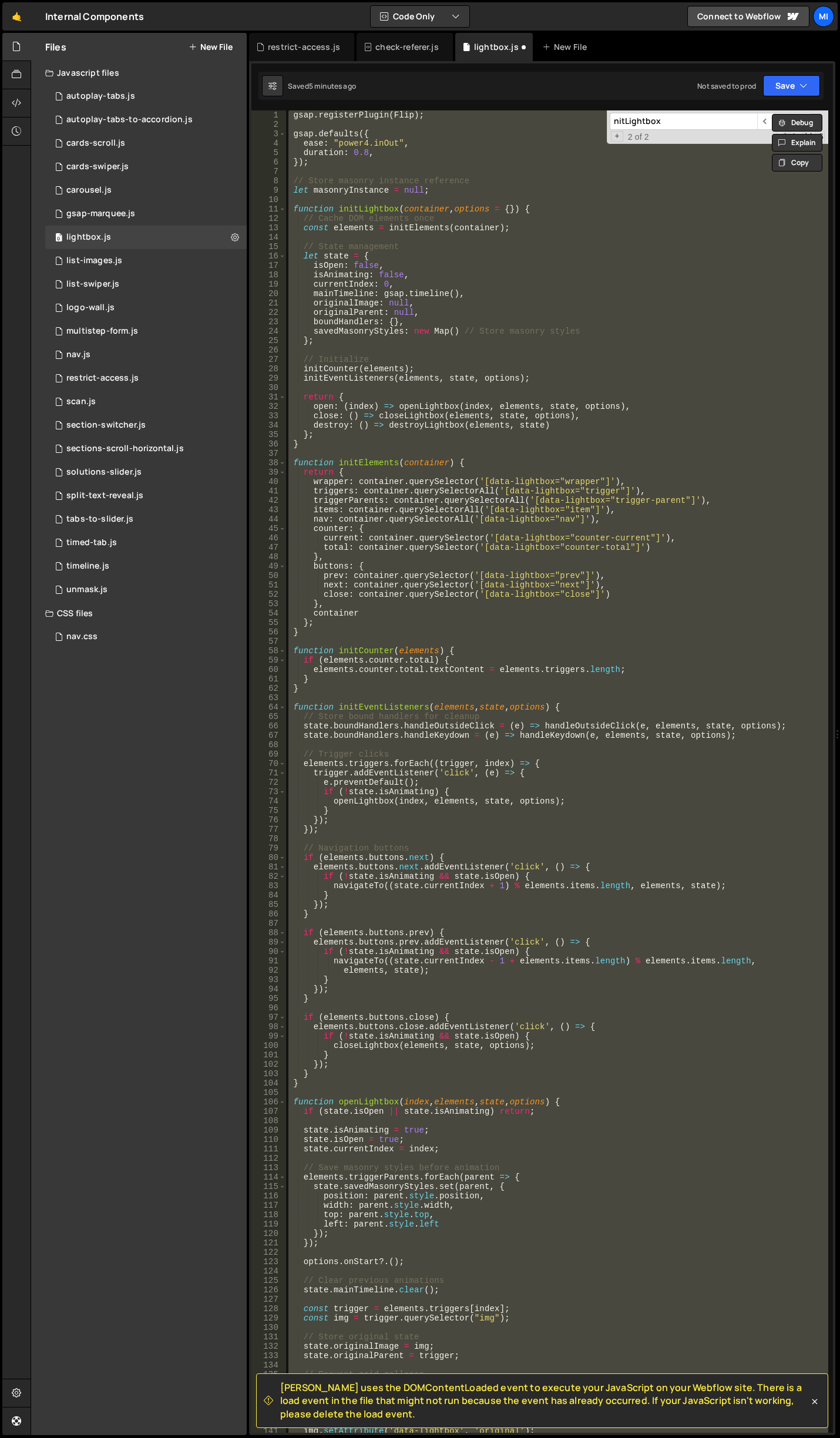
paste textarea "});"
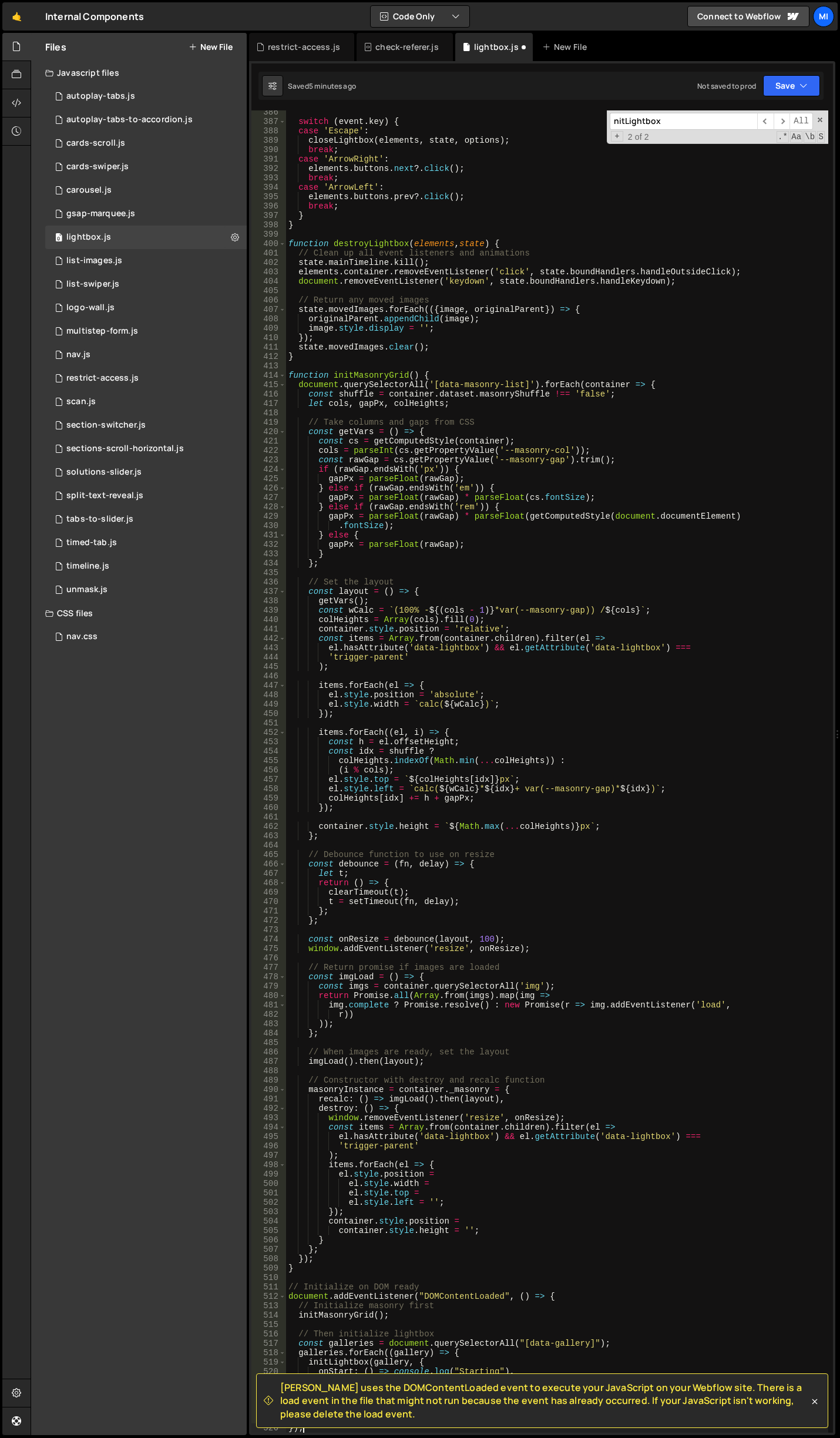
scroll to position [3622, 0]
click at [645, 403] on div "switch ( event . key ) { case 'Escape' : closeLightbox ( elements , state , opt…" at bounding box center [557, 778] width 542 height 1341
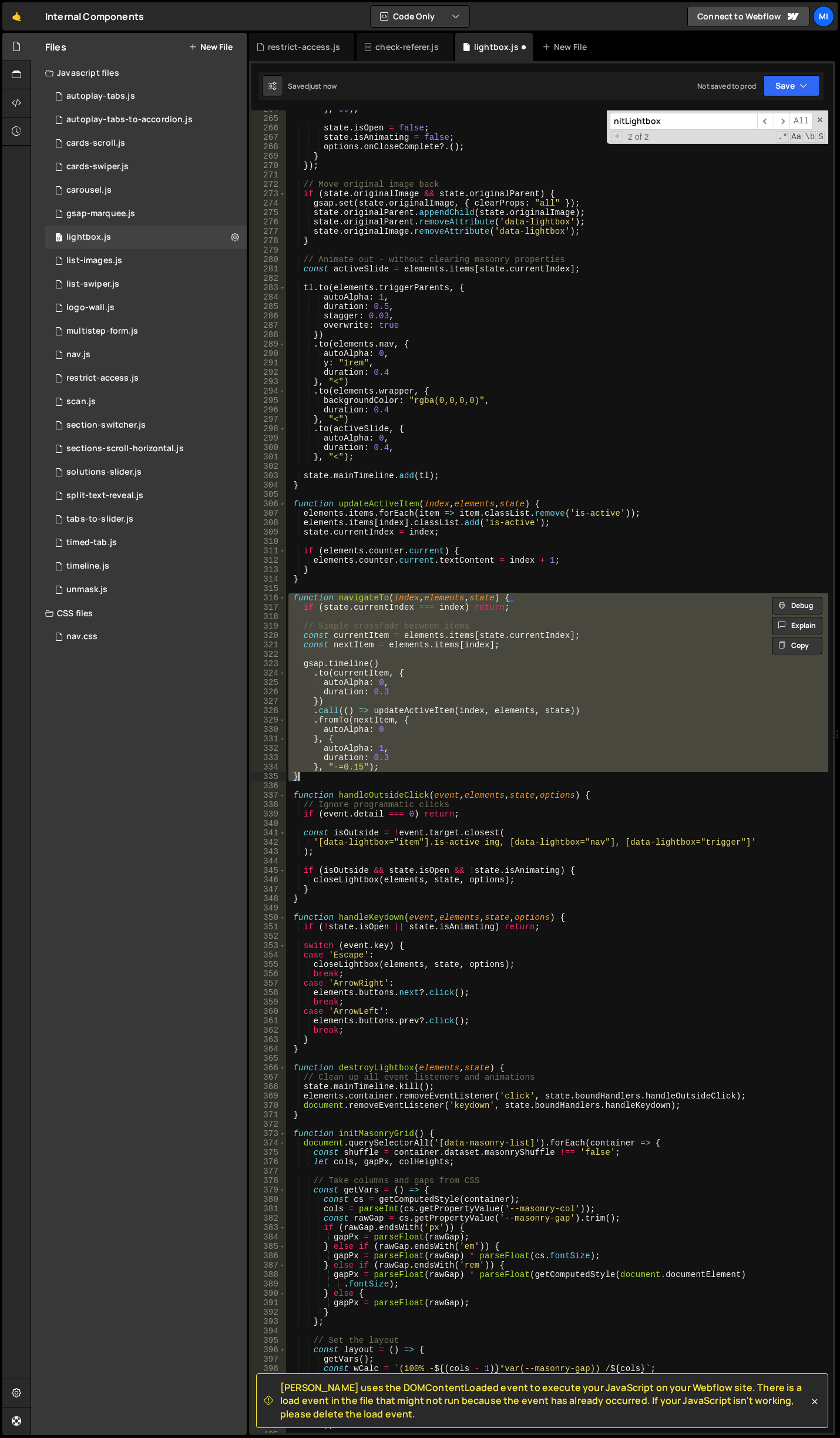
scroll to position [2479, 0]
type textarea "});"
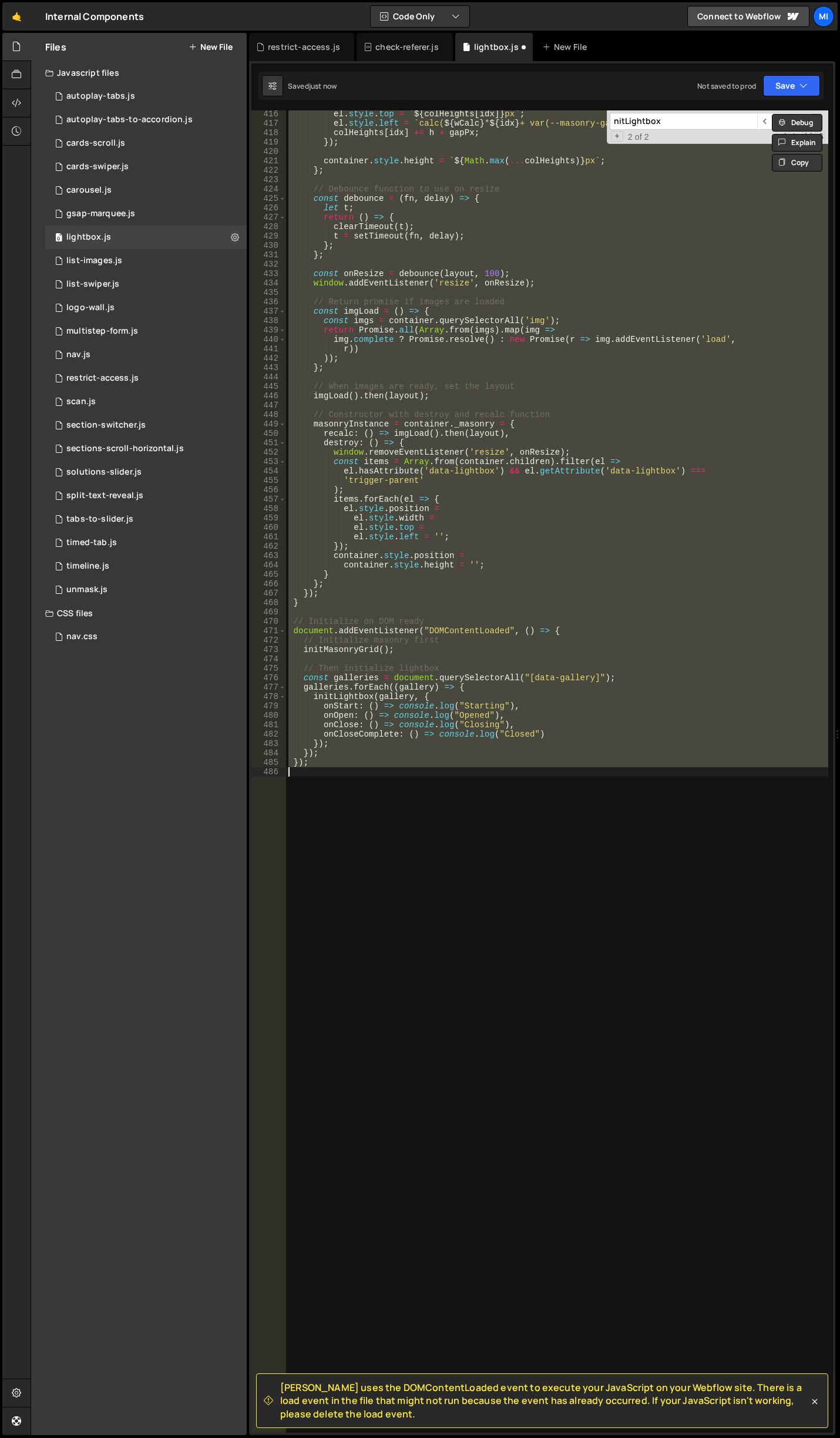
scroll to position [3903, 0]
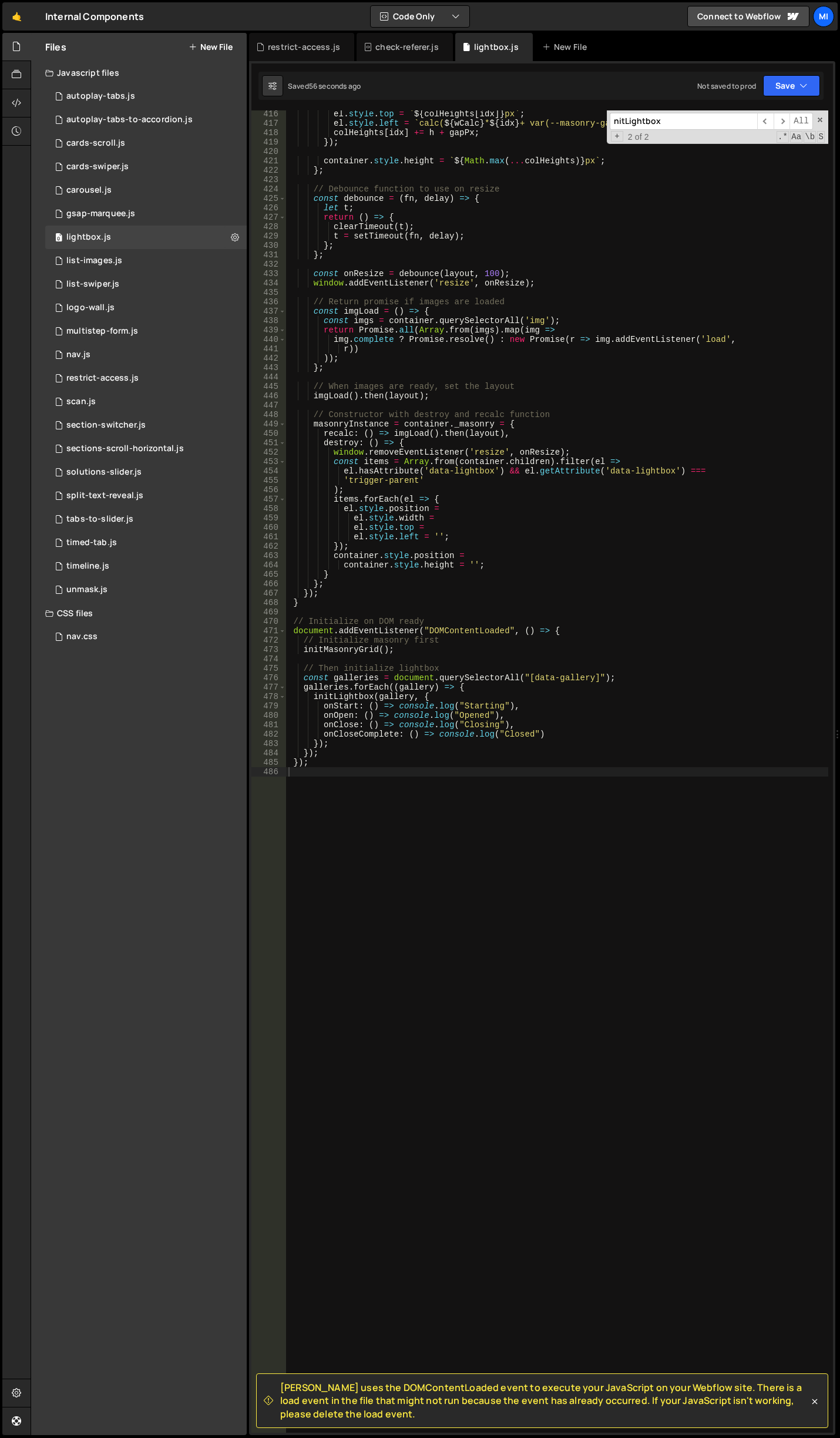
click at [438, 396] on div "el . style . top = ` ${ colHeights [ idx ] } px ` ; el . style . left = ` calc(…" at bounding box center [557, 780] width 542 height 1341
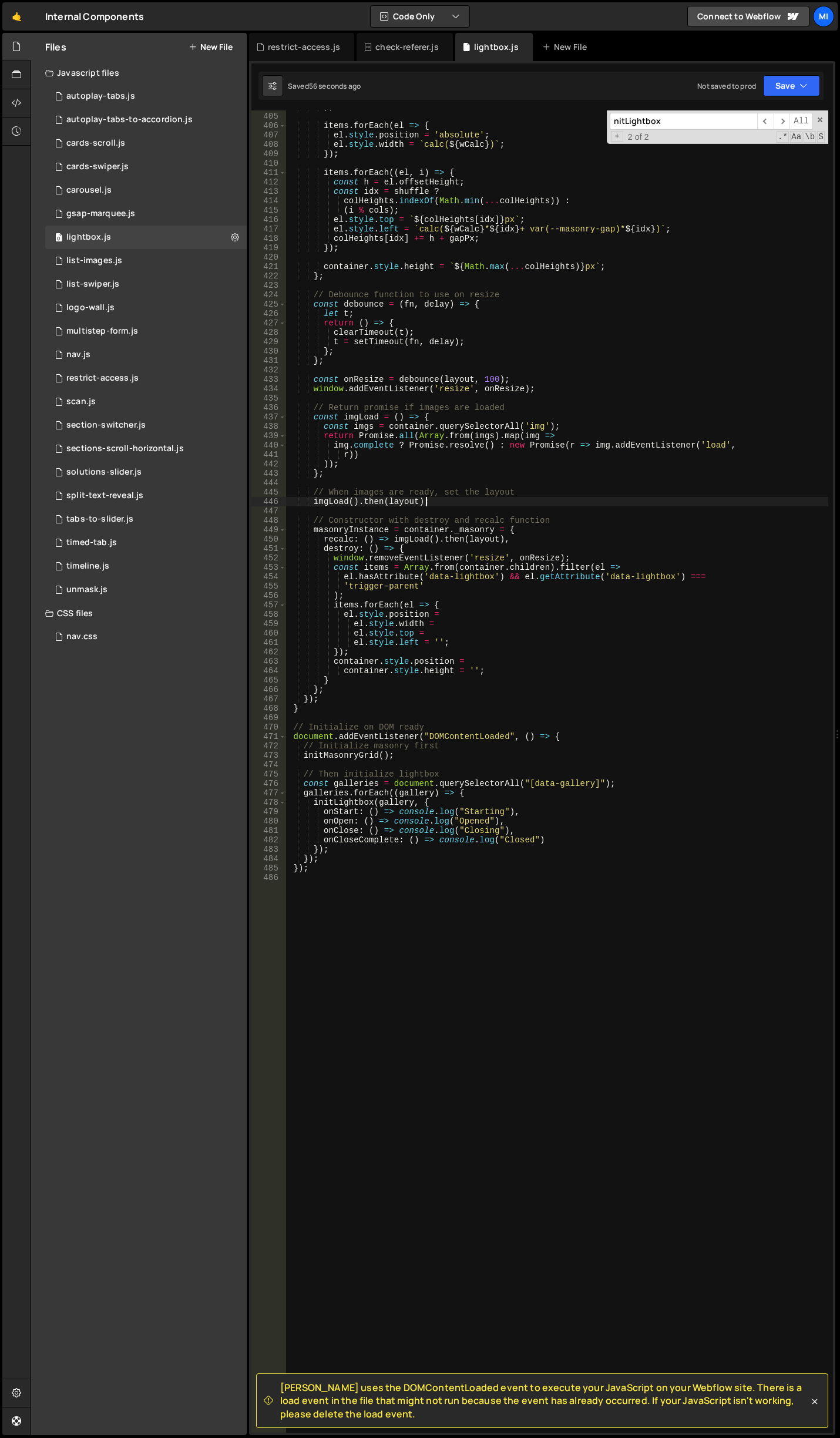
scroll to position [3761, 0]
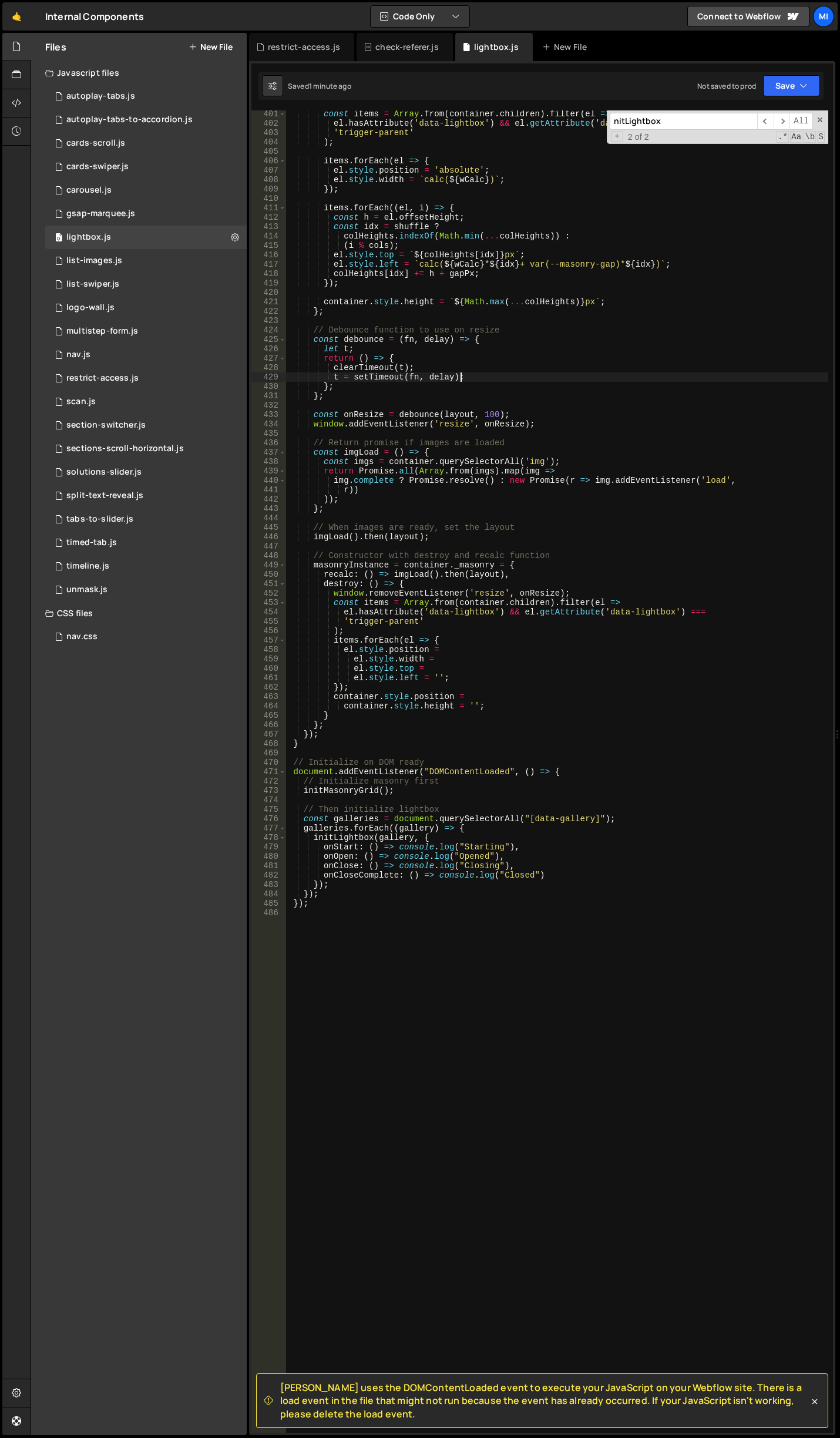
click at [519, 373] on div "const items = Array . from ( container . children ) . filter ( el => el . hasAt…" at bounding box center [557, 780] width 542 height 1341
type textarea "});"
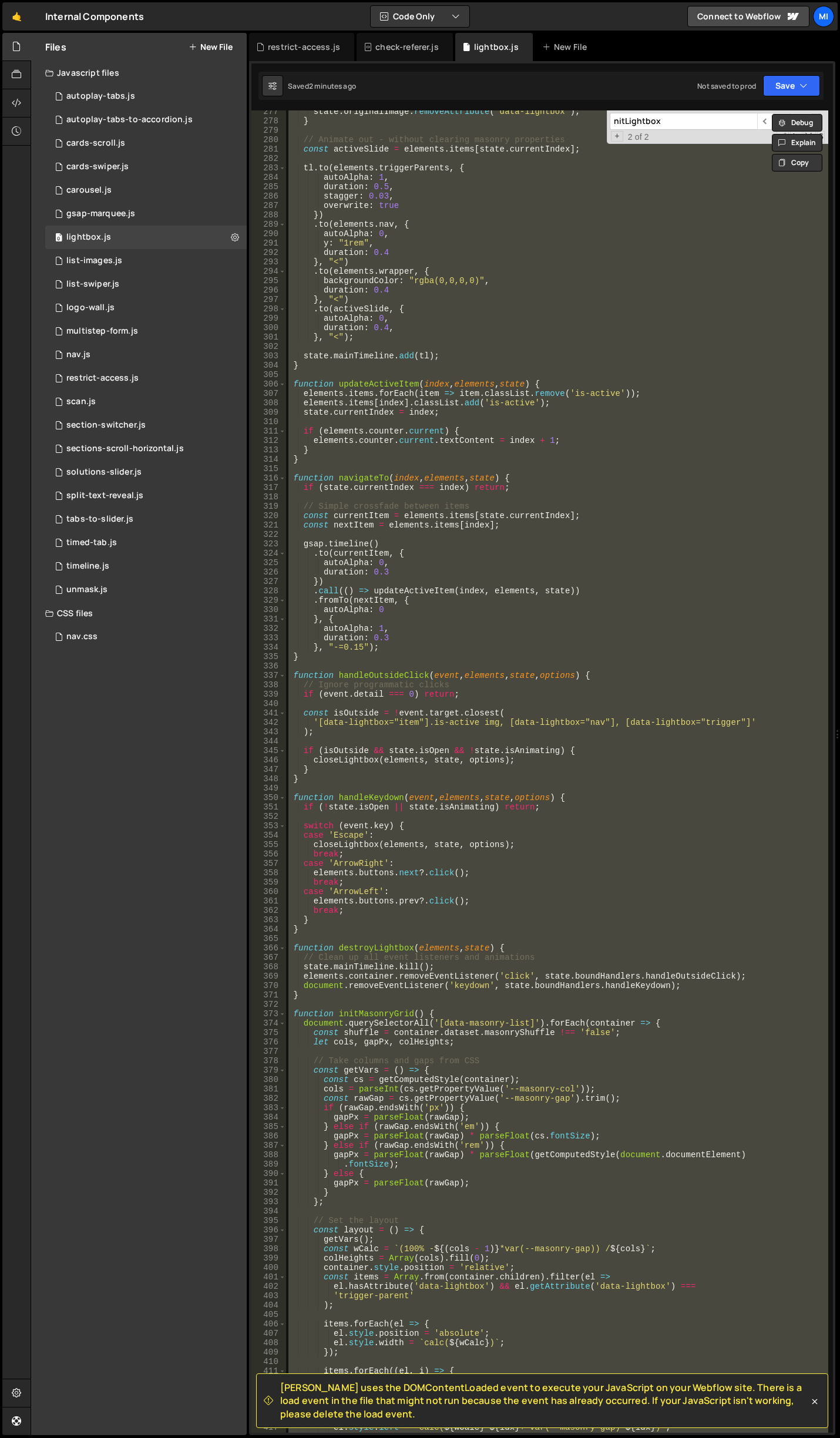
scroll to position [2598, 0]
click at [682, 127] on input "nitLightbox" at bounding box center [683, 121] width 147 height 17
paste input "open"
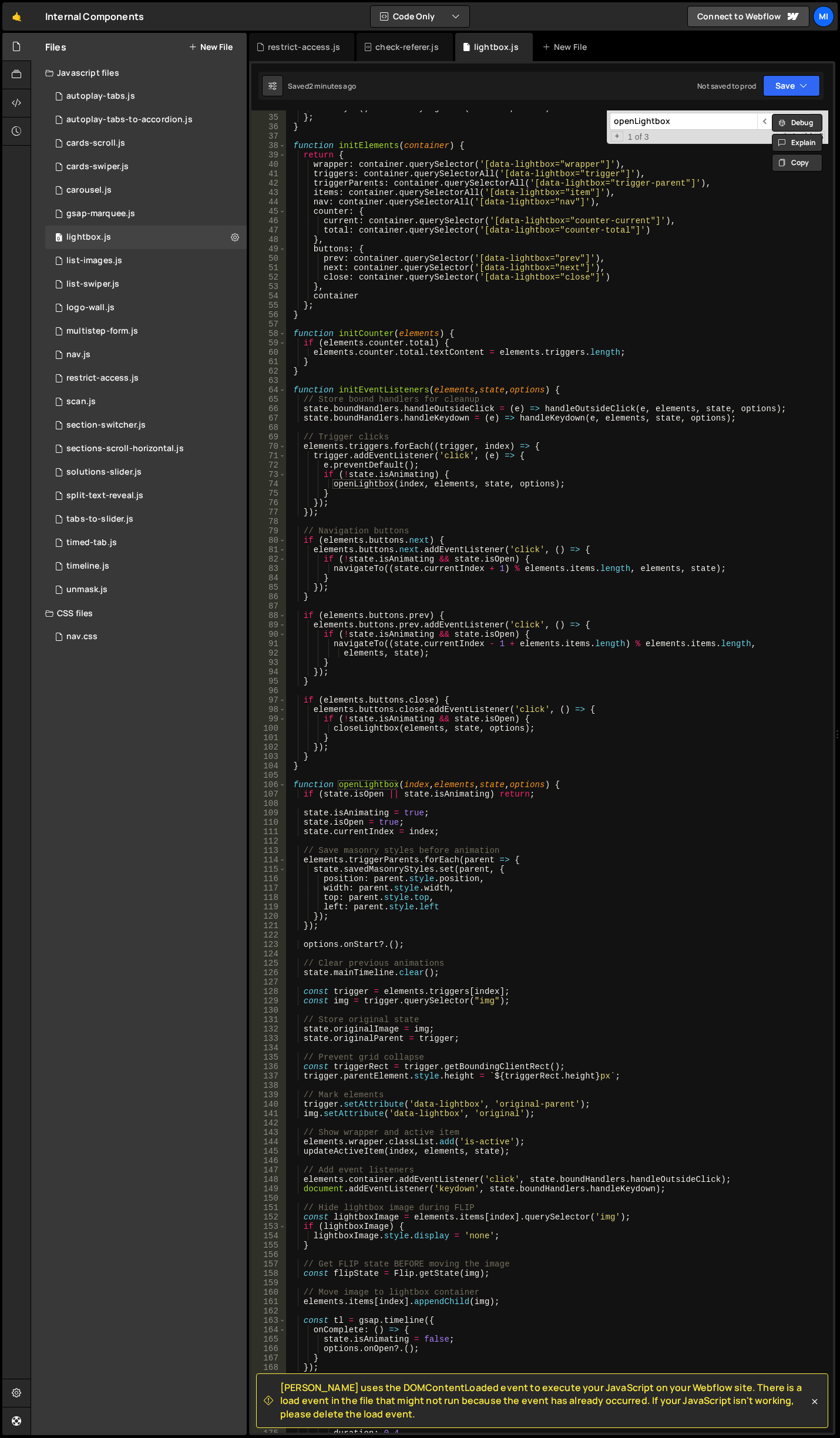
scroll to position [353, 0]
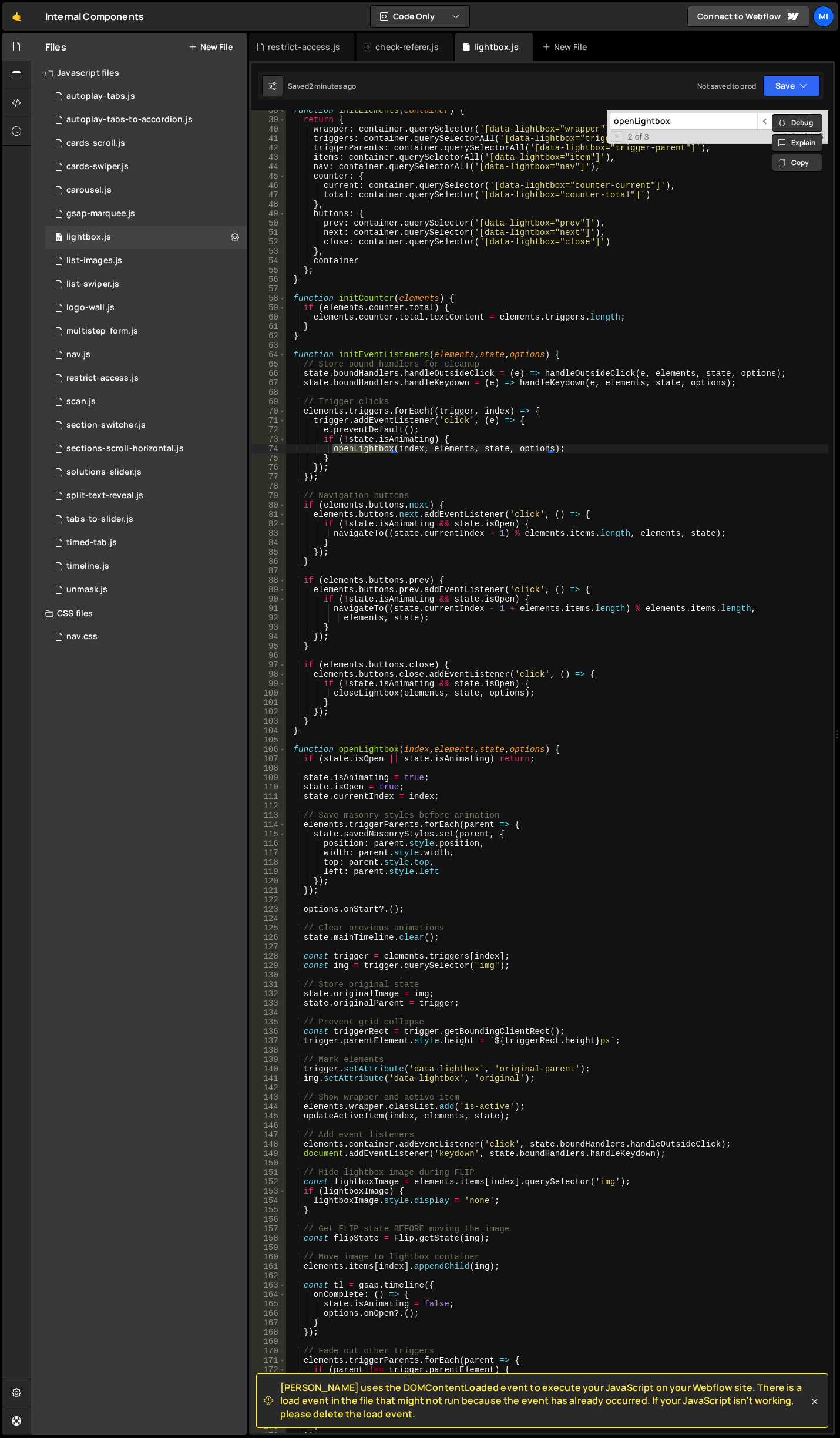
type input "openLightbox"
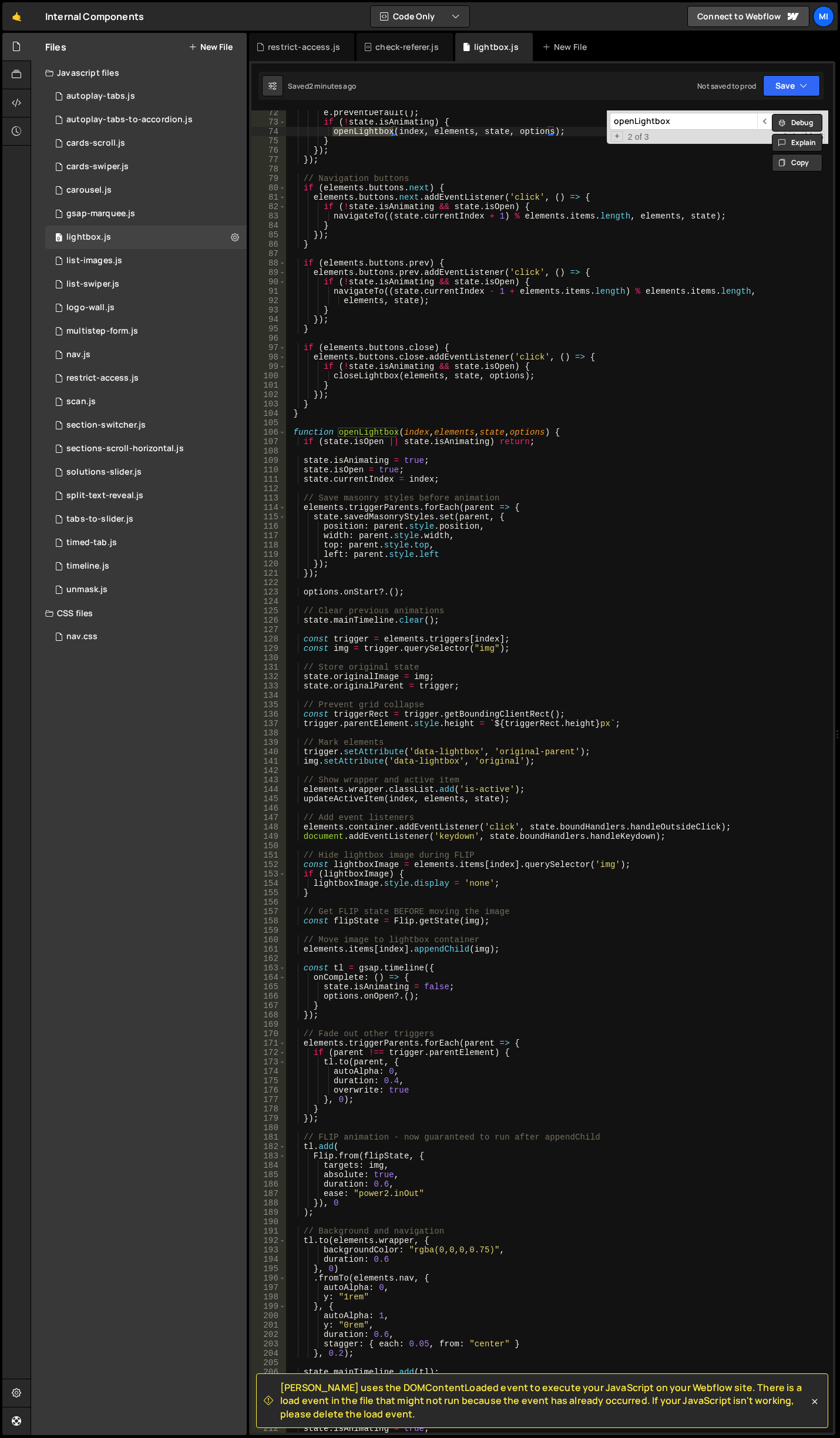
scroll to position [775, 0]
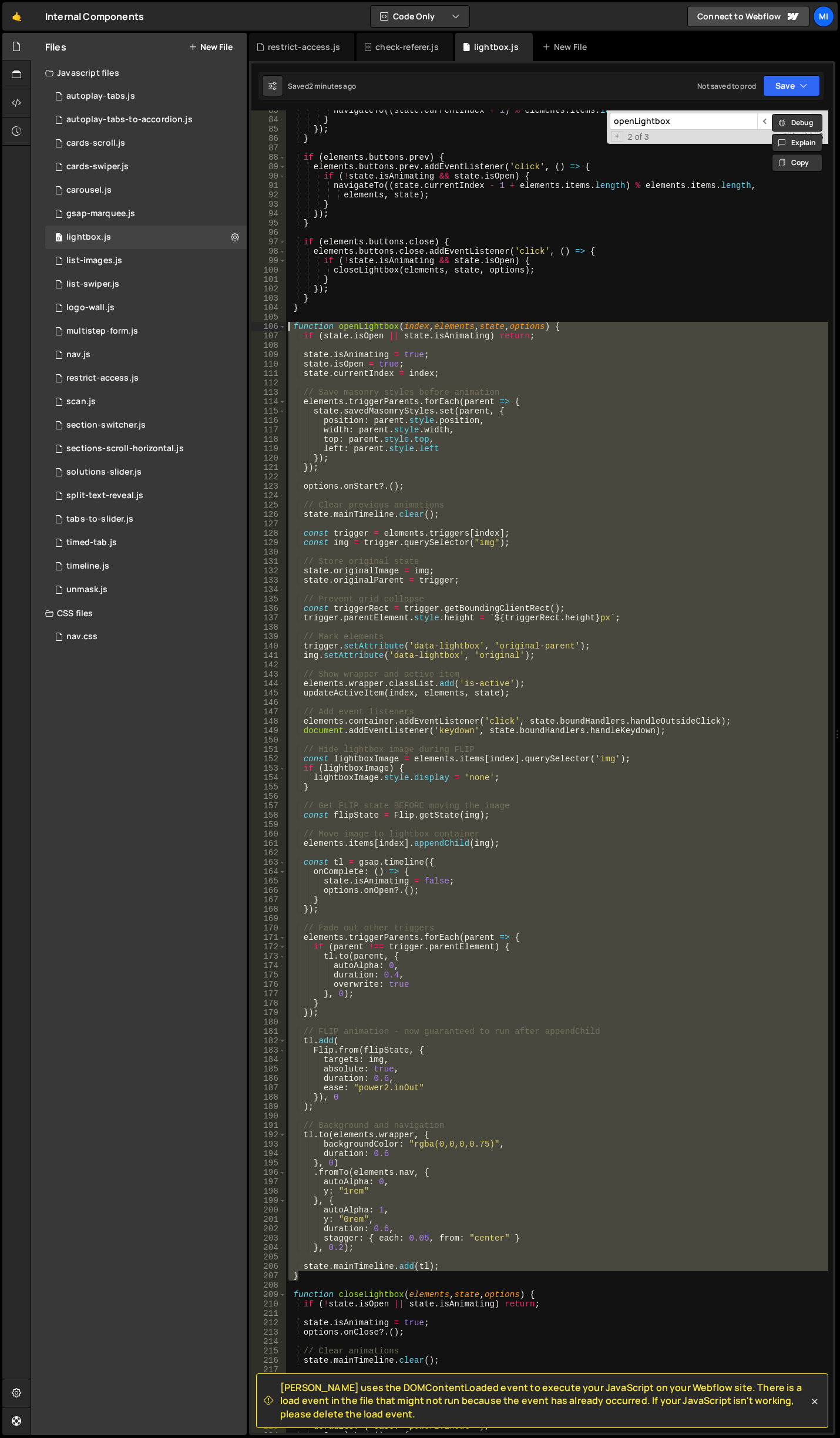
drag, startPoint x: 301, startPoint y: 1275, endPoint x: 256, endPoint y: 324, distance: 952.1
click at [256, 324] on div "} 83 84 85 86 87 88 89 90 91 92 93 94 95 96 97 98 99 100 101 102 103 104 105 10…" at bounding box center [542, 771] width 581 height 1322
paste textarea "// Rest of the animation code remains the same..."
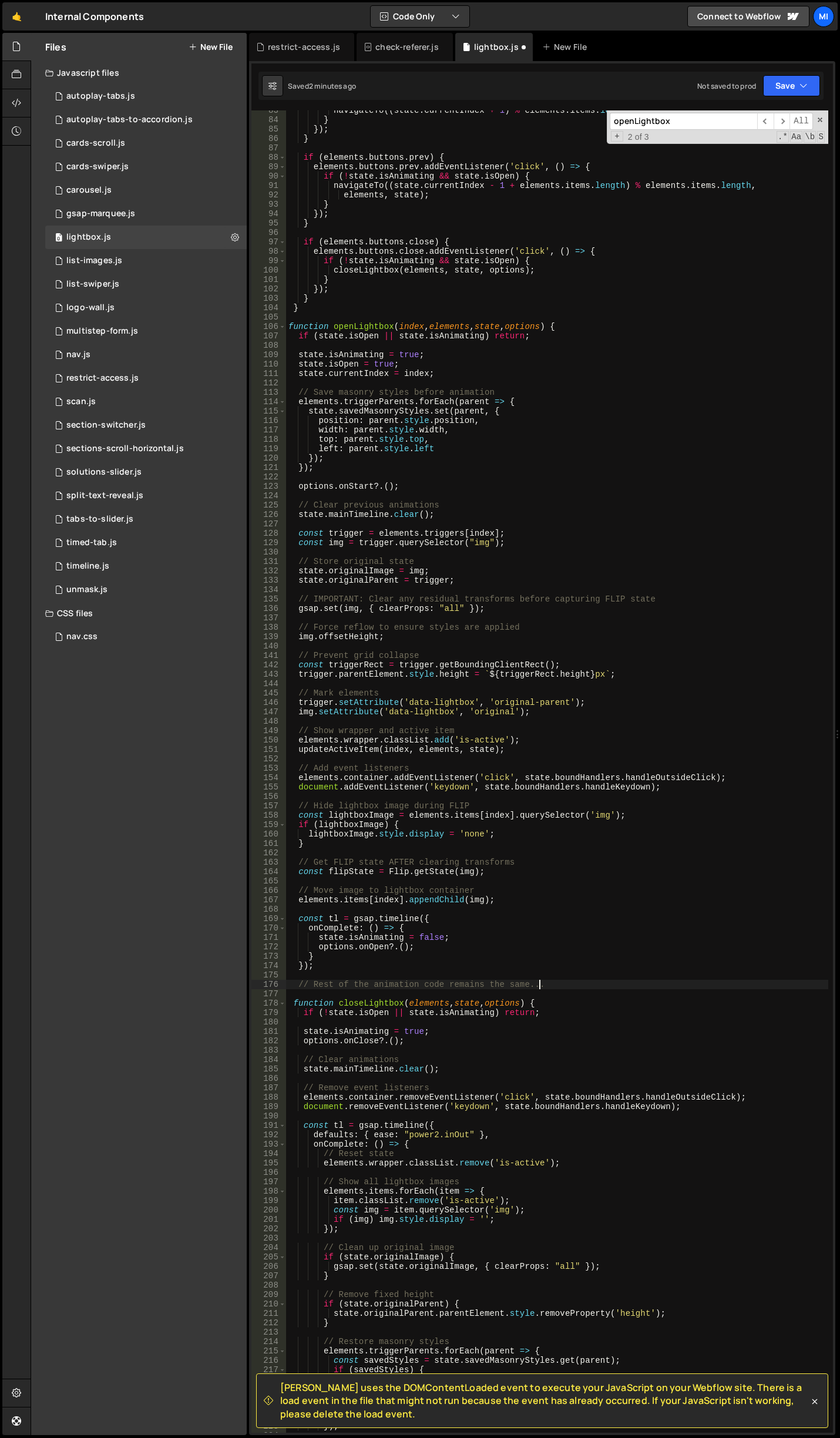
type textarea "// Rest of the animation code remains the same..."
click at [497, 793] on div "navigateTo (( state . currentIndex + 1 ) % elements . items . length , elements…" at bounding box center [557, 777] width 542 height 1341
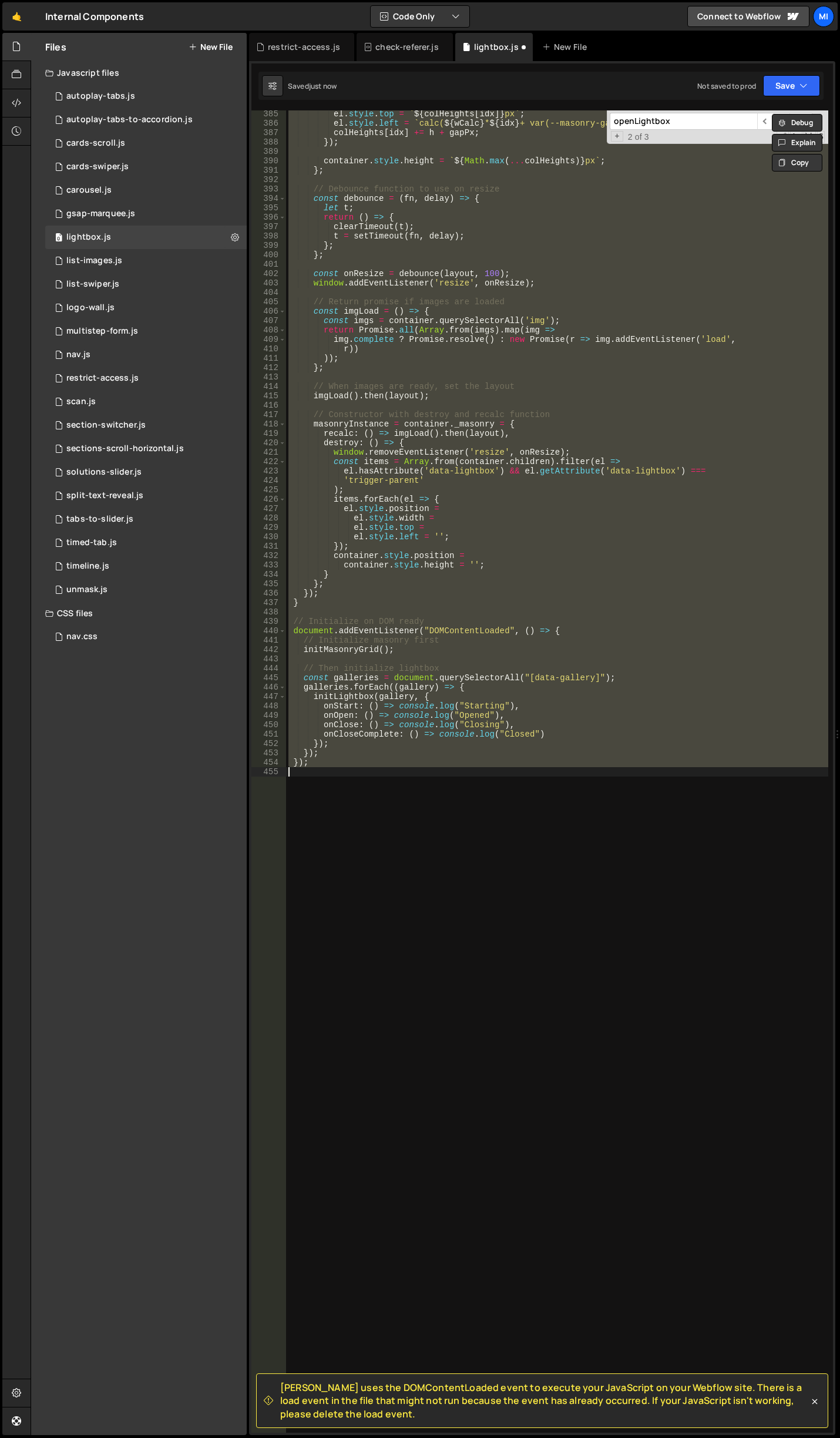
scroll to position [1275, 0]
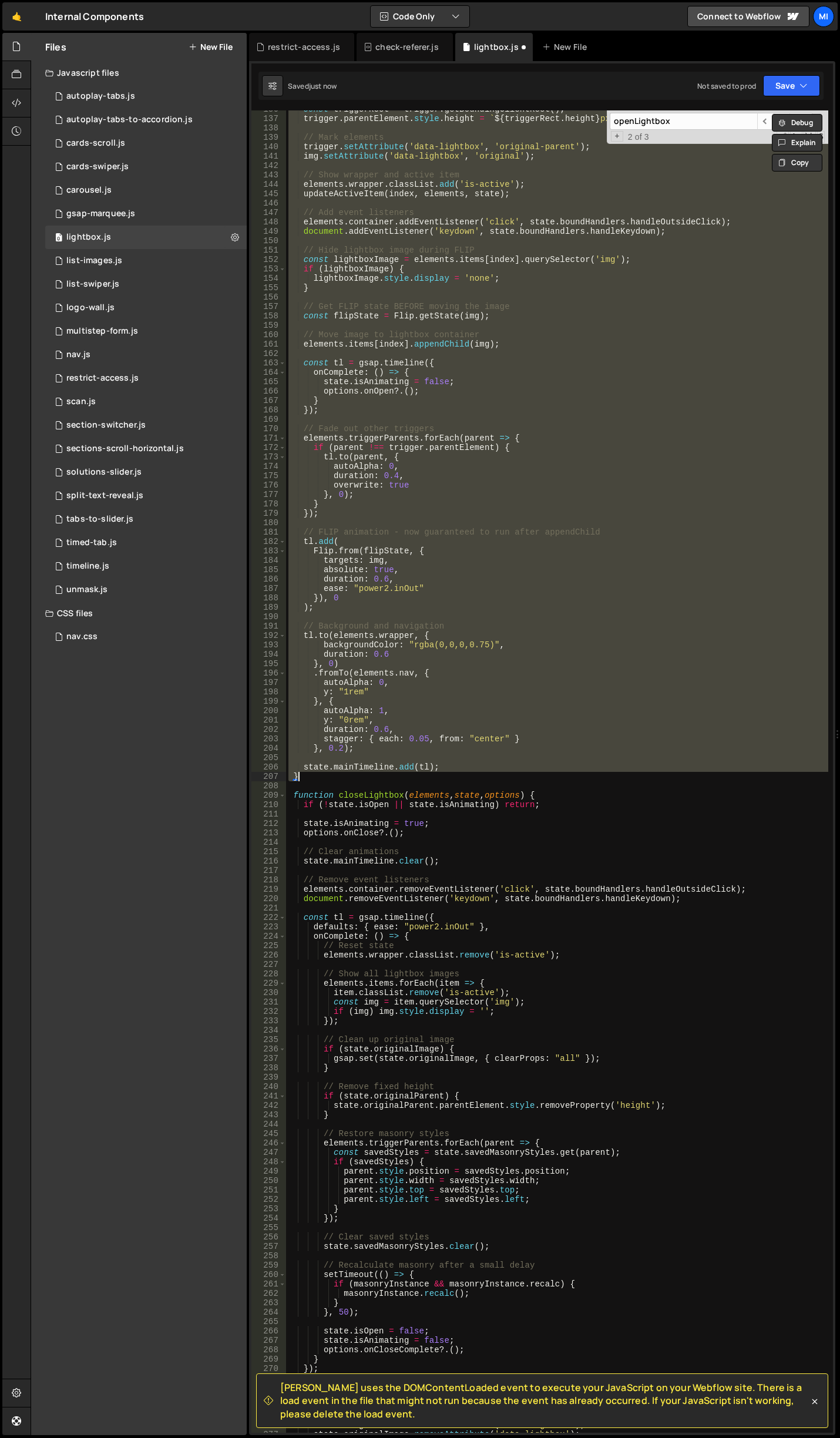
click at [438, 770] on div "const triggerRect = trigger . getBoundingClientRect ( ) ; trigger . parentEleme…" at bounding box center [557, 771] width 542 height 1322
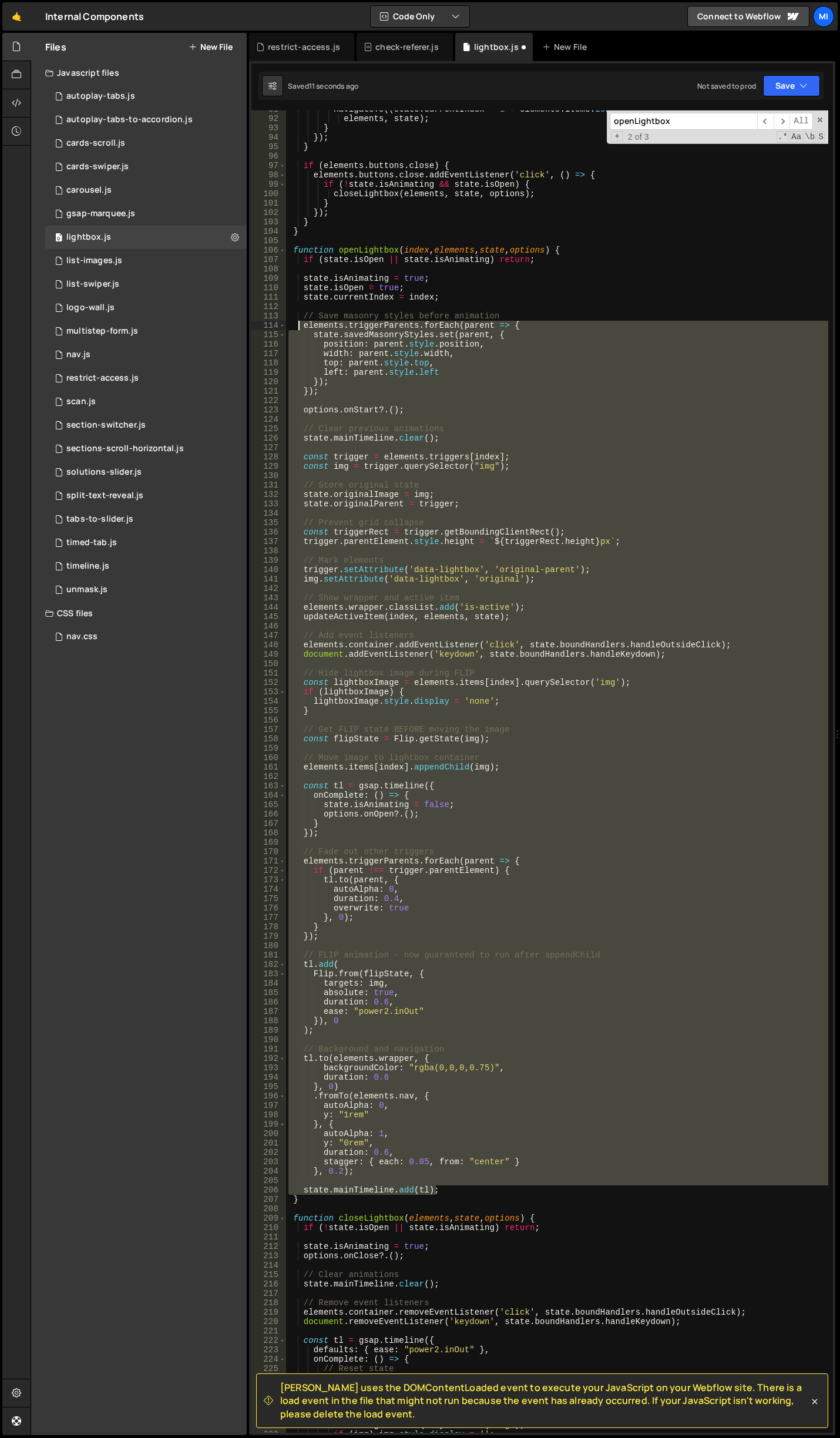
scroll to position [853, 0]
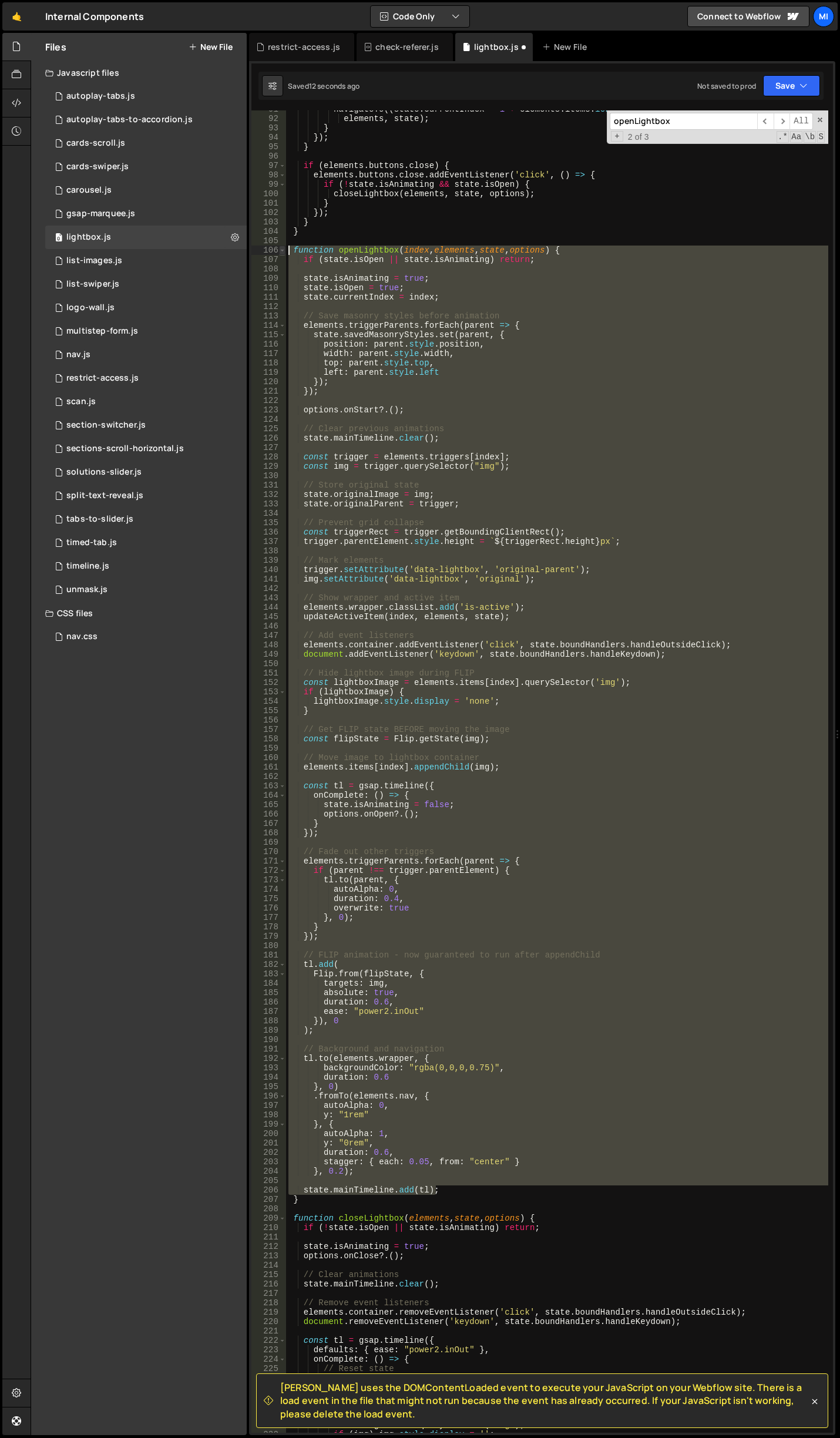
drag, startPoint x: 439, startPoint y: 769, endPoint x: 281, endPoint y: 253, distance: 539.6
click at [281, 253] on div "state.mainTimeline.add(tl); 91 92 93 94 95 96 97 98 99 100 101 102 103 104 105 …" at bounding box center [542, 771] width 581 height 1322
type textarea "function openLightbox(index, elements, state, options) { if (state.isOpen || st…"
paste textarea
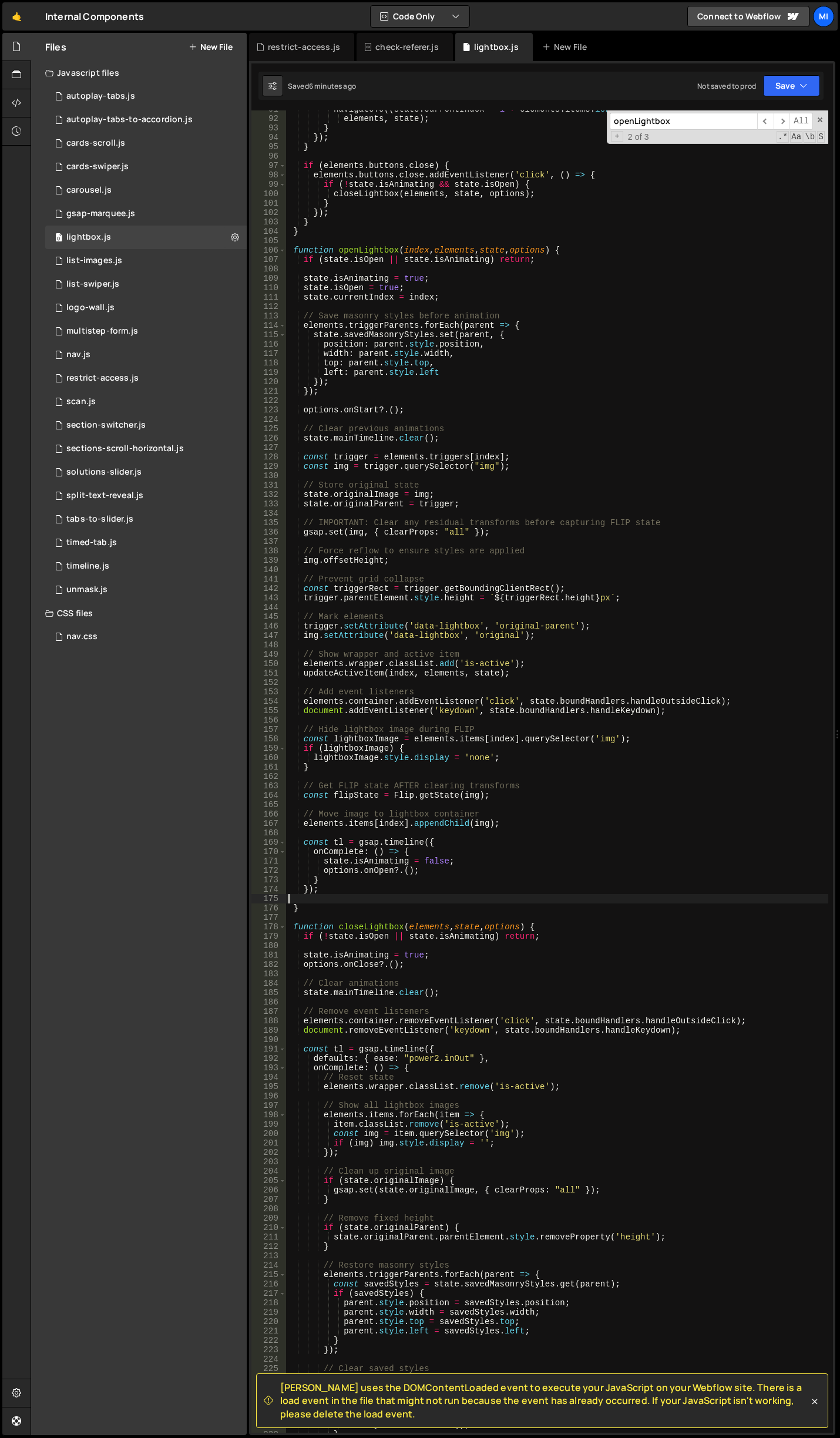
click at [594, 591] on div "navigateTo (( state . currentIndex - 1 + elements . items . length ) % elements…" at bounding box center [557, 775] width 542 height 1341
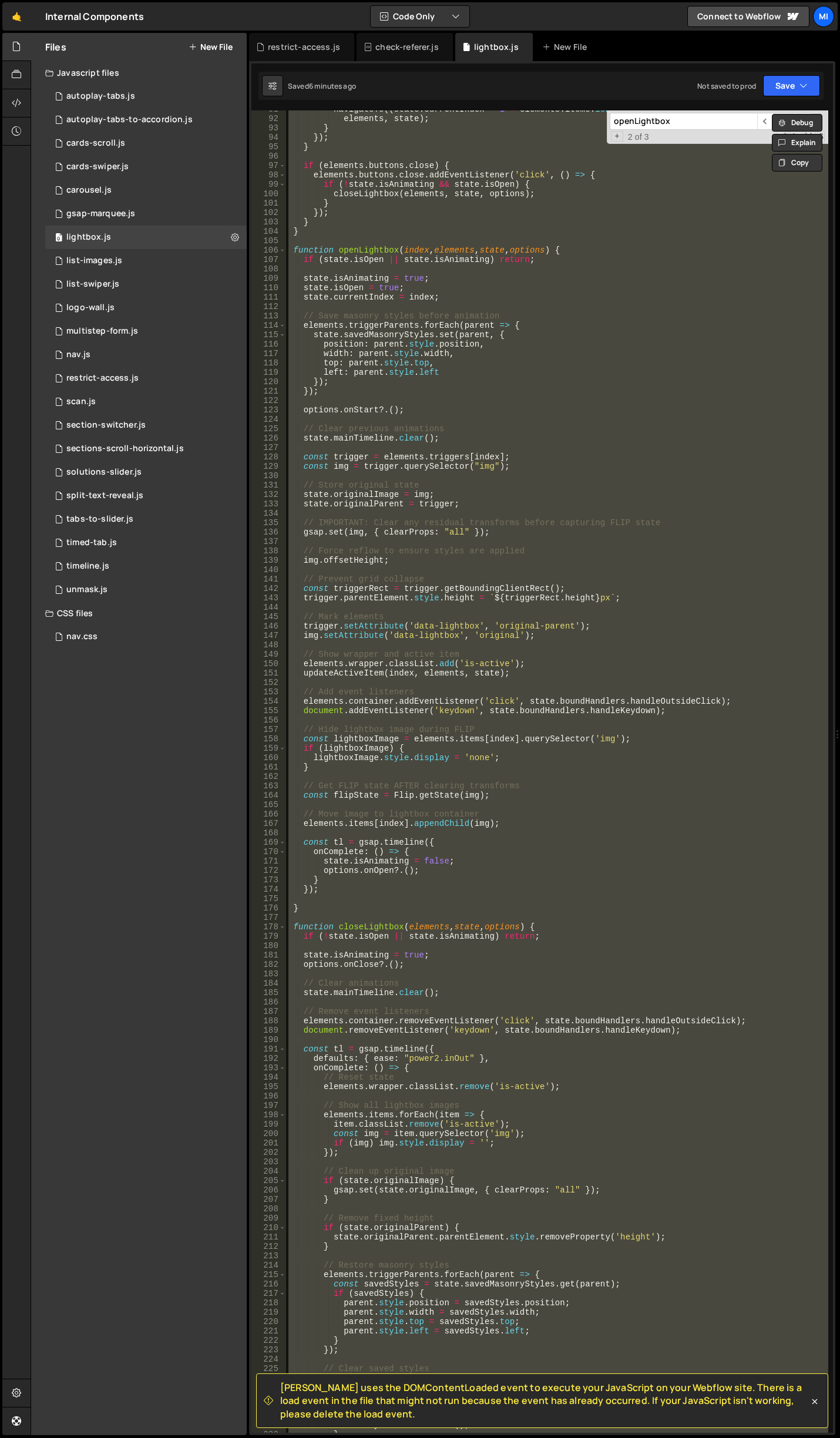
paste textarea "});"
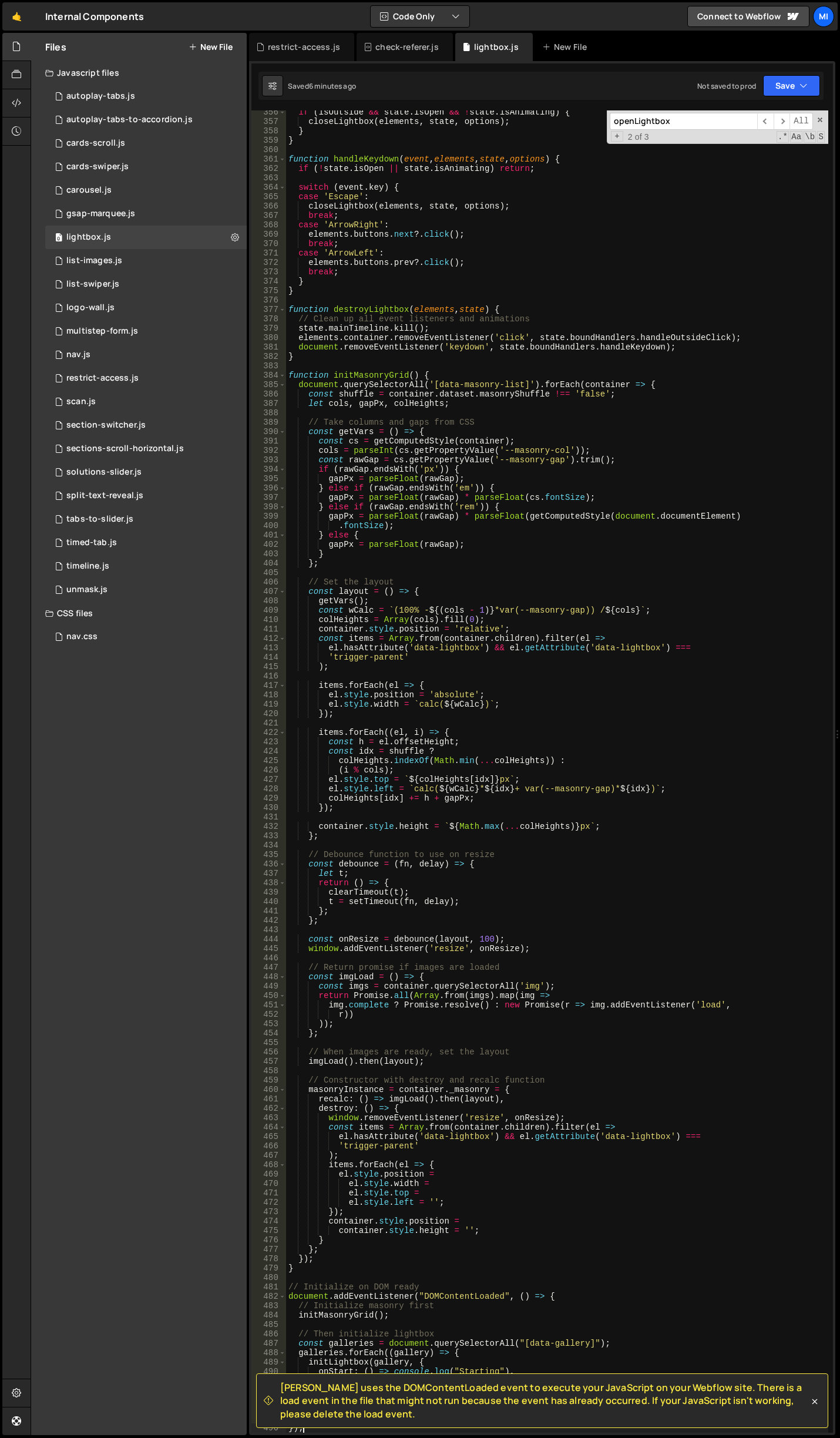
click at [487, 259] on div "if ( isOutside && state . isOpen && ! state . isAnimating ) { closeLightbox ( e…" at bounding box center [557, 778] width 542 height 1341
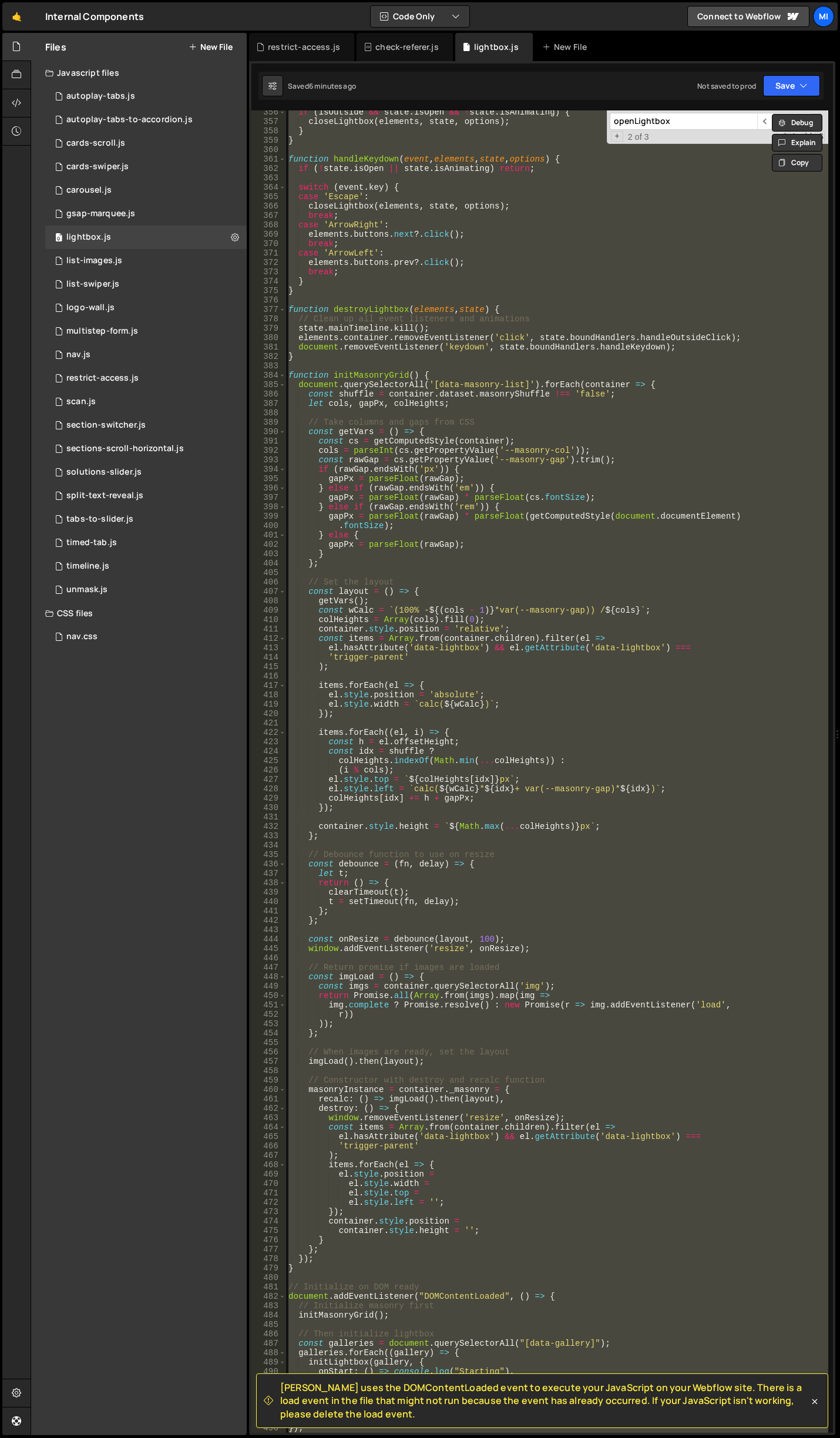
paste textarea "hero-anim_q_wrap"
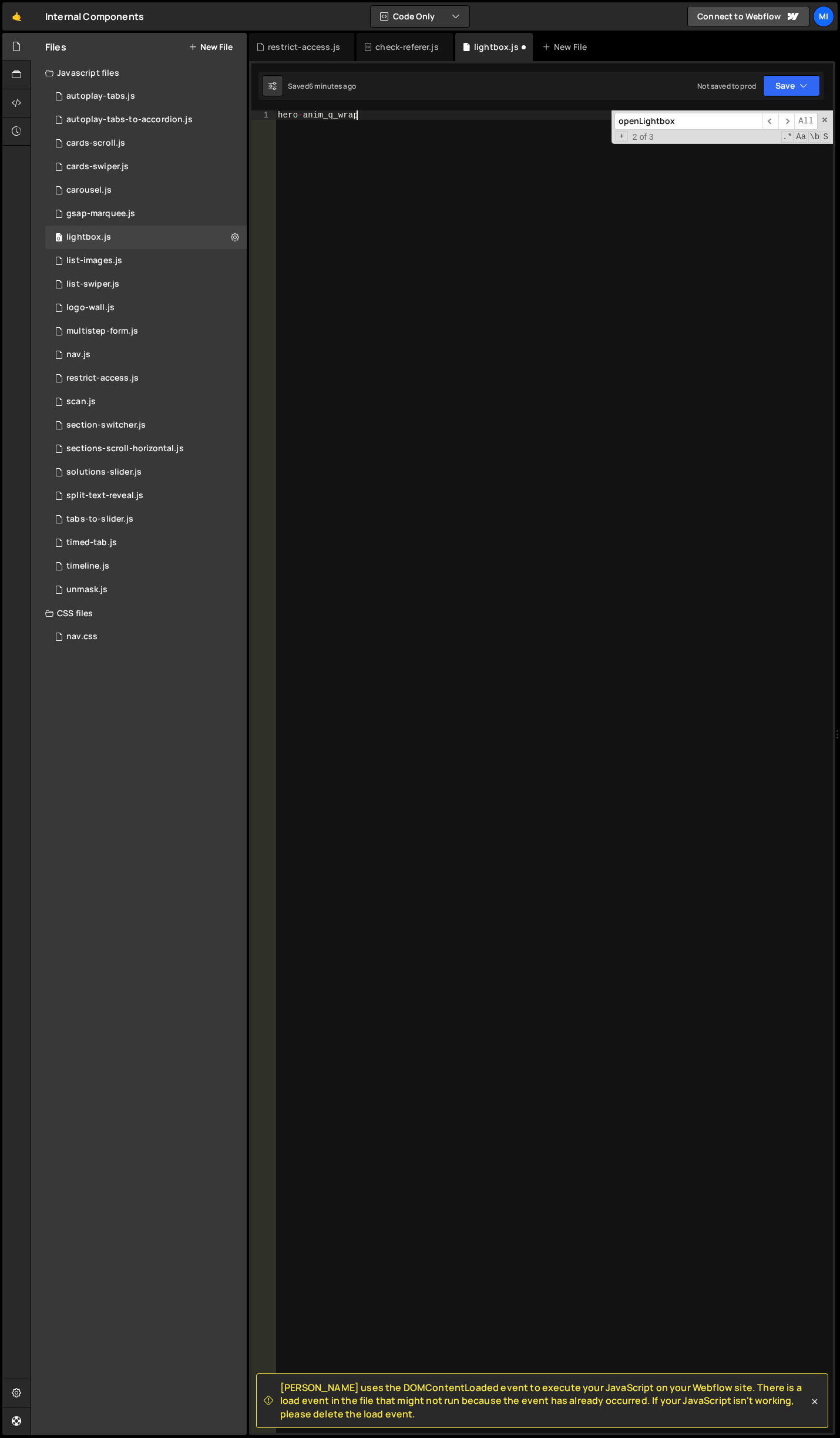
type textarea "hero - anim_q_wrap"
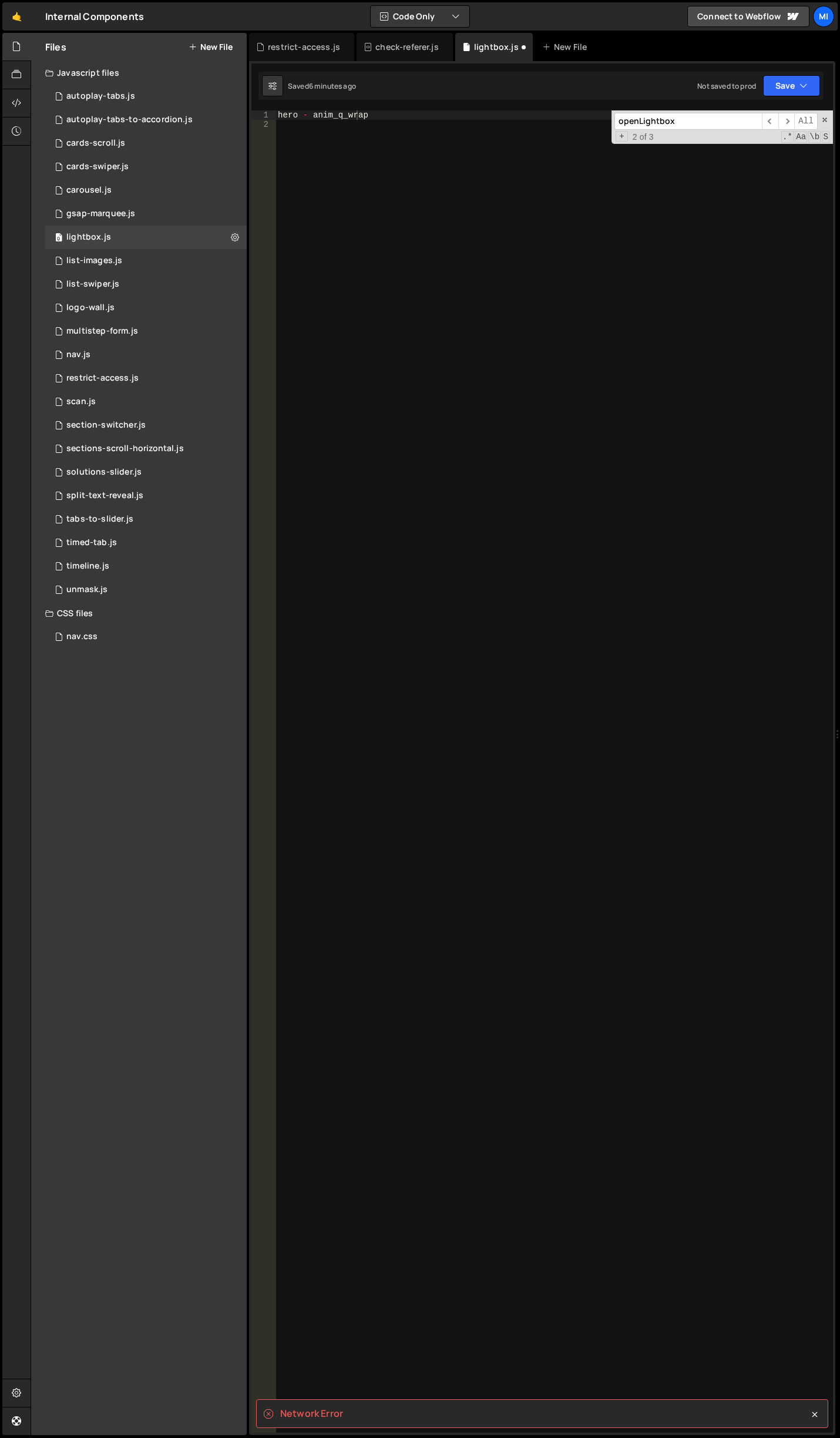
click at [495, 366] on div "hero - anim_q_wrap" at bounding box center [554, 781] width 557 height 1341
paste textarea "});"
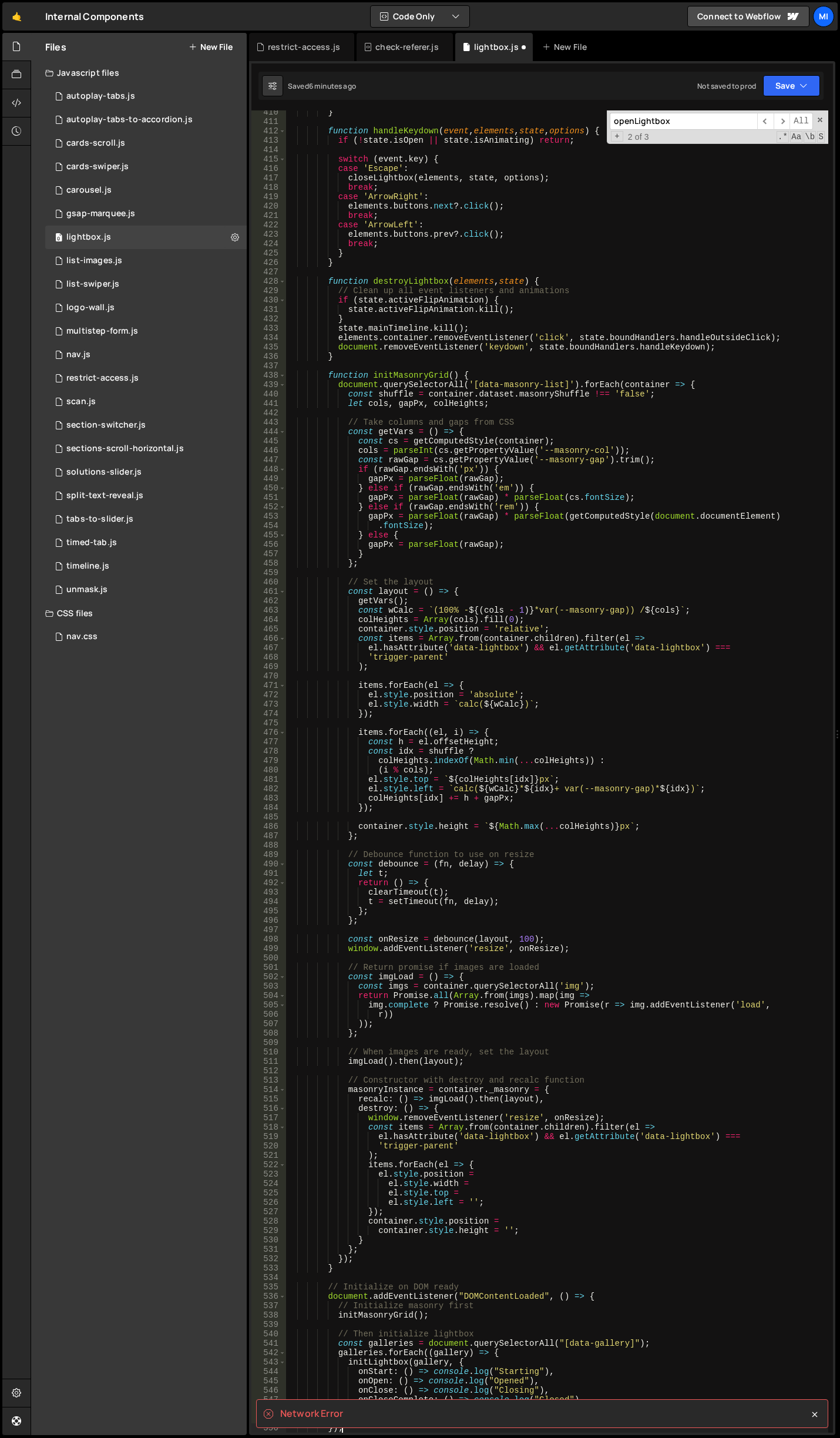
scroll to position [3857, 0]
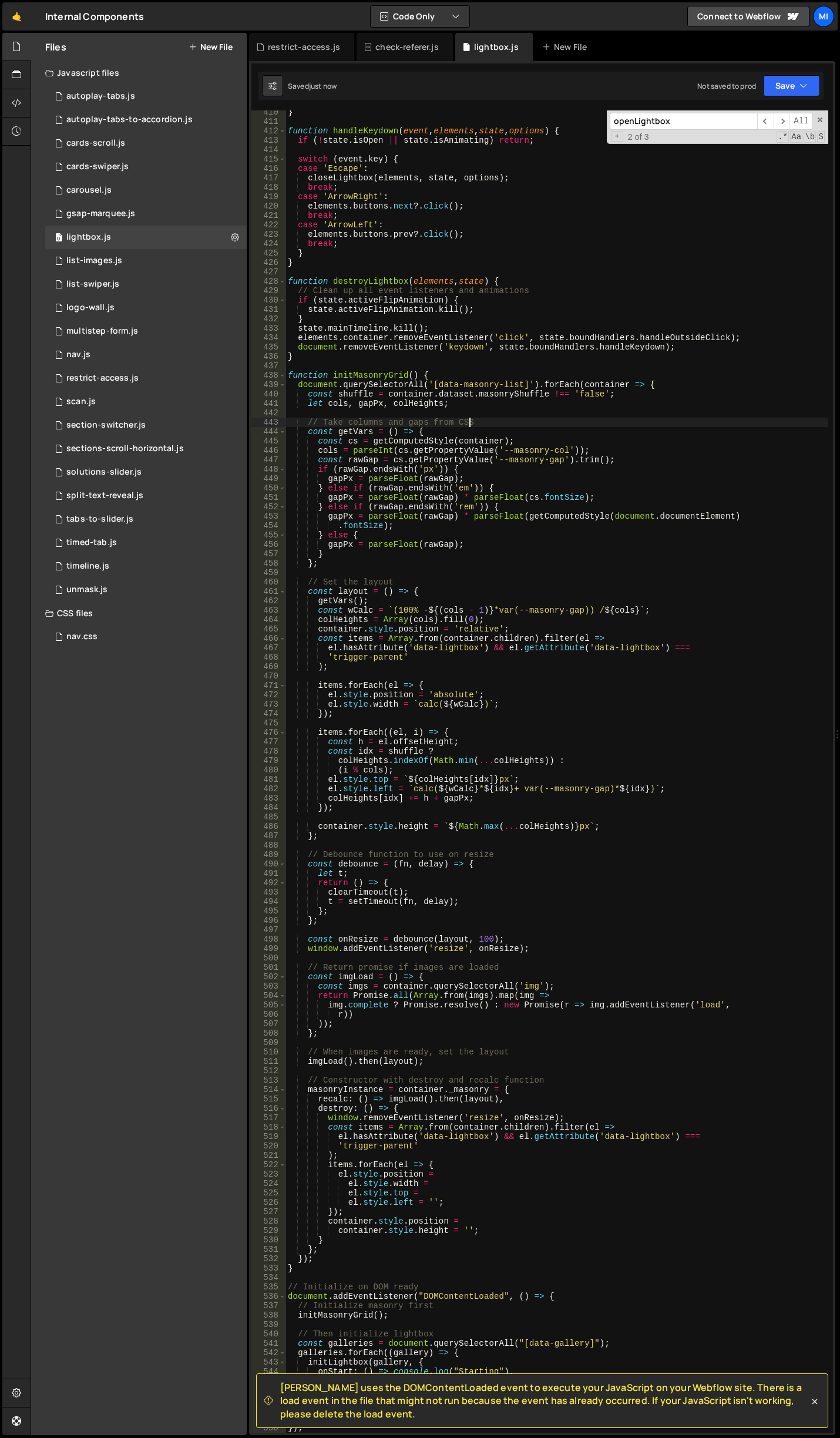
click at [481, 426] on div "} function handleKeydown ( event , elements , state , options ) { if ( ! state …" at bounding box center [556, 778] width 542 height 1341
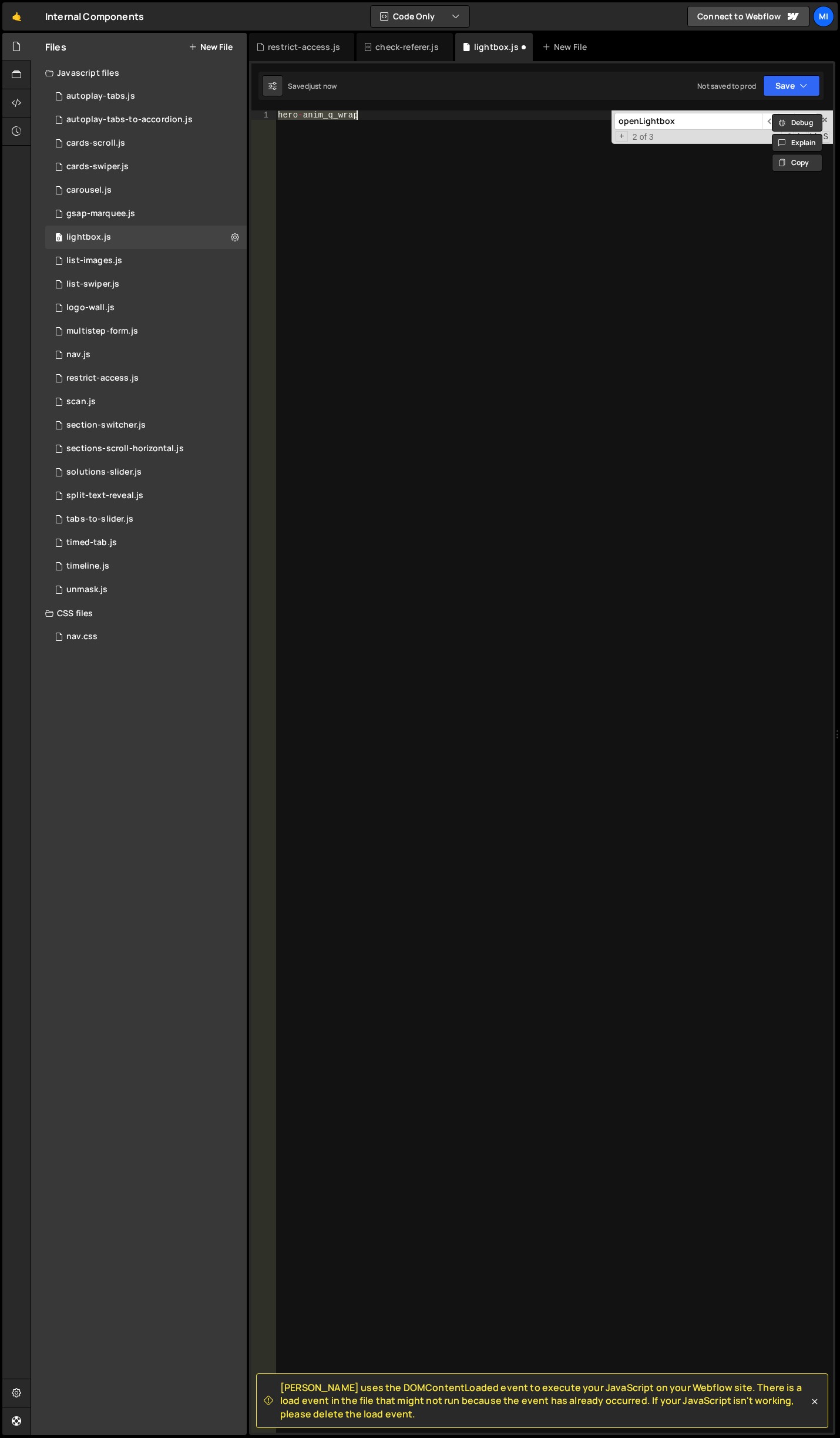
type textarea "});"
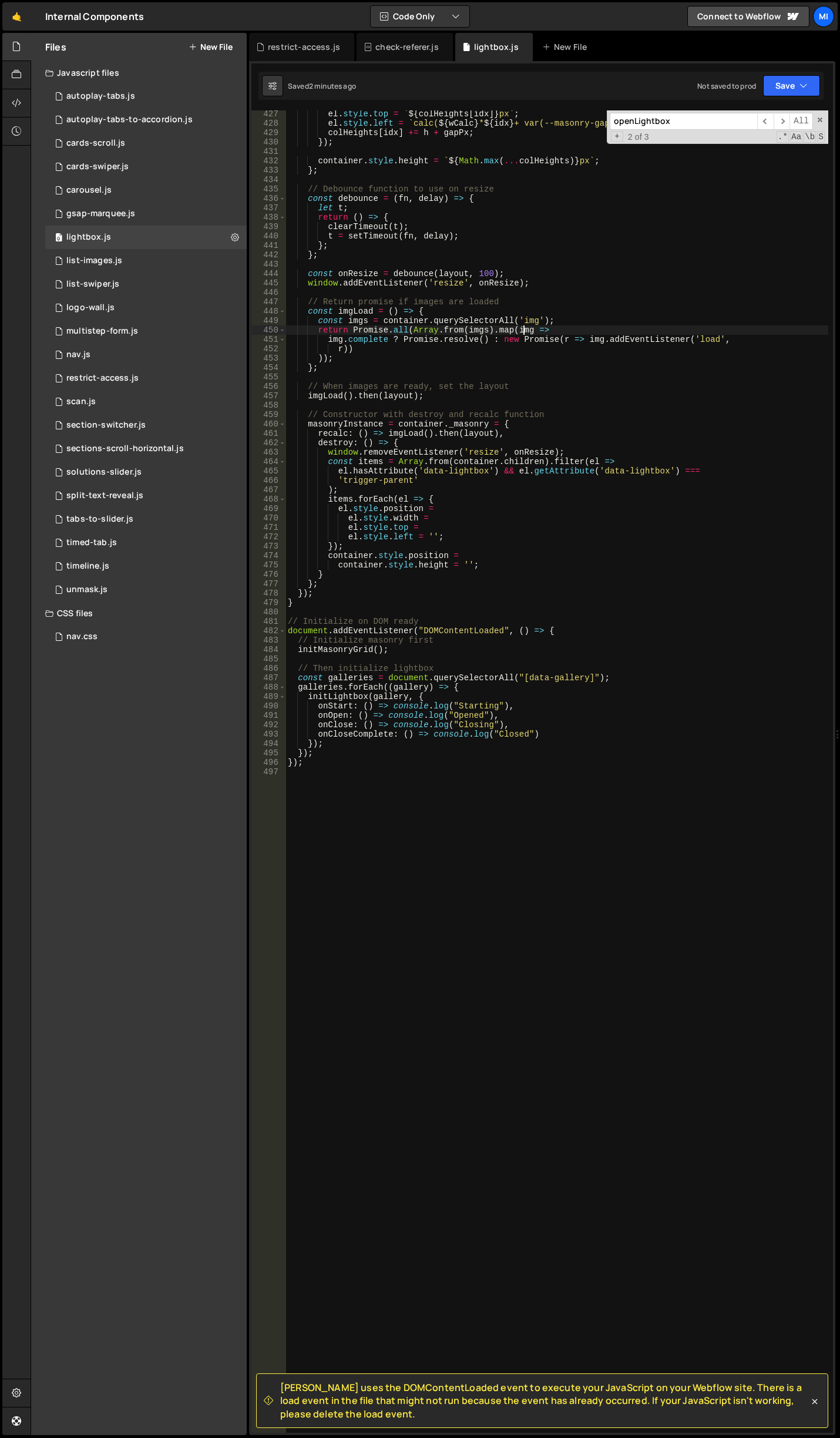
click at [522, 325] on div "el . style . top = ` ${ colHeights [ idx ] } px ` ; el . style . left = ` calc(…" at bounding box center [556, 780] width 542 height 1341
type textarea "return Promise.all(Array.from(imgs).map(img =>"
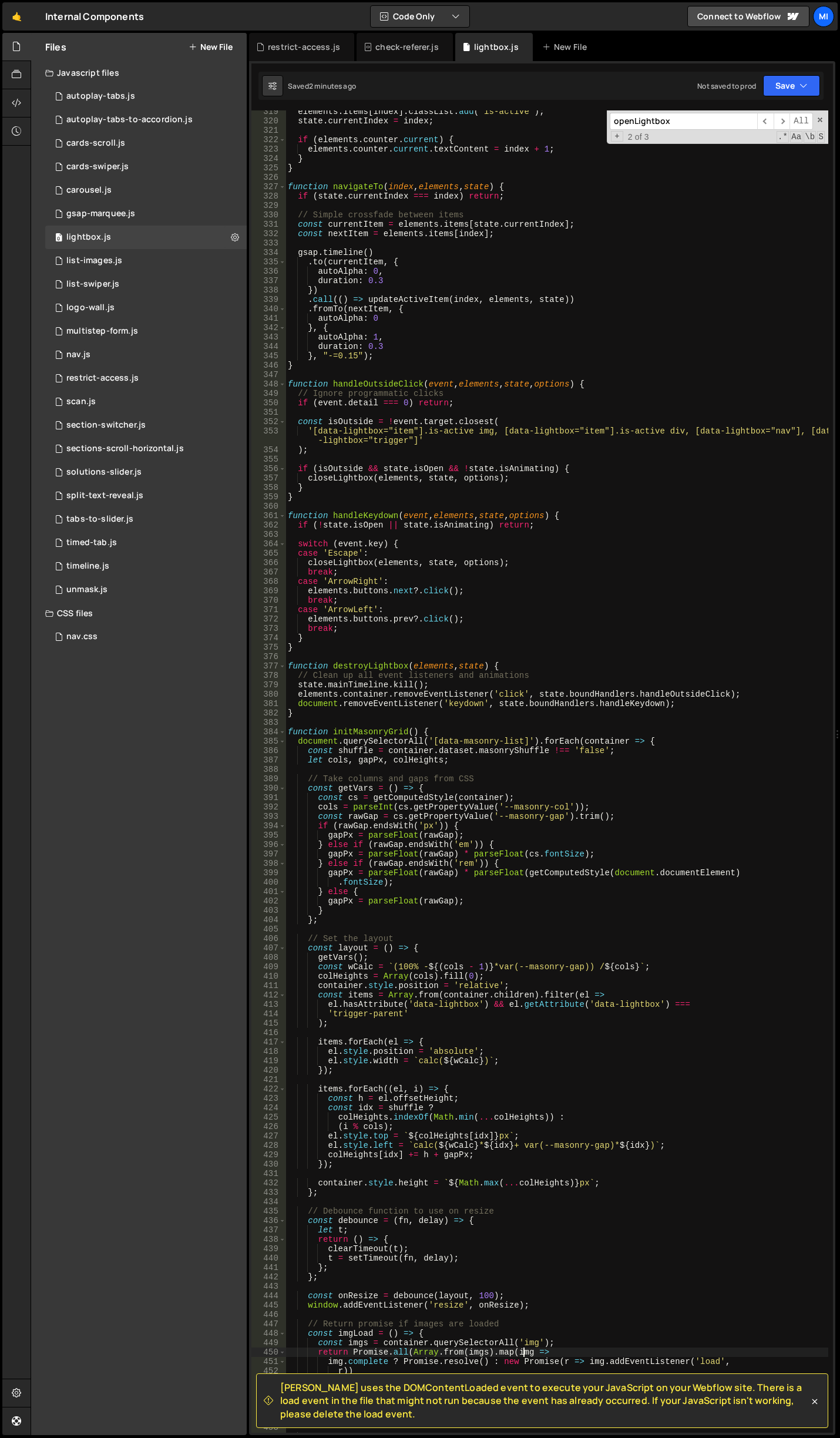
scroll to position [2922, 0]
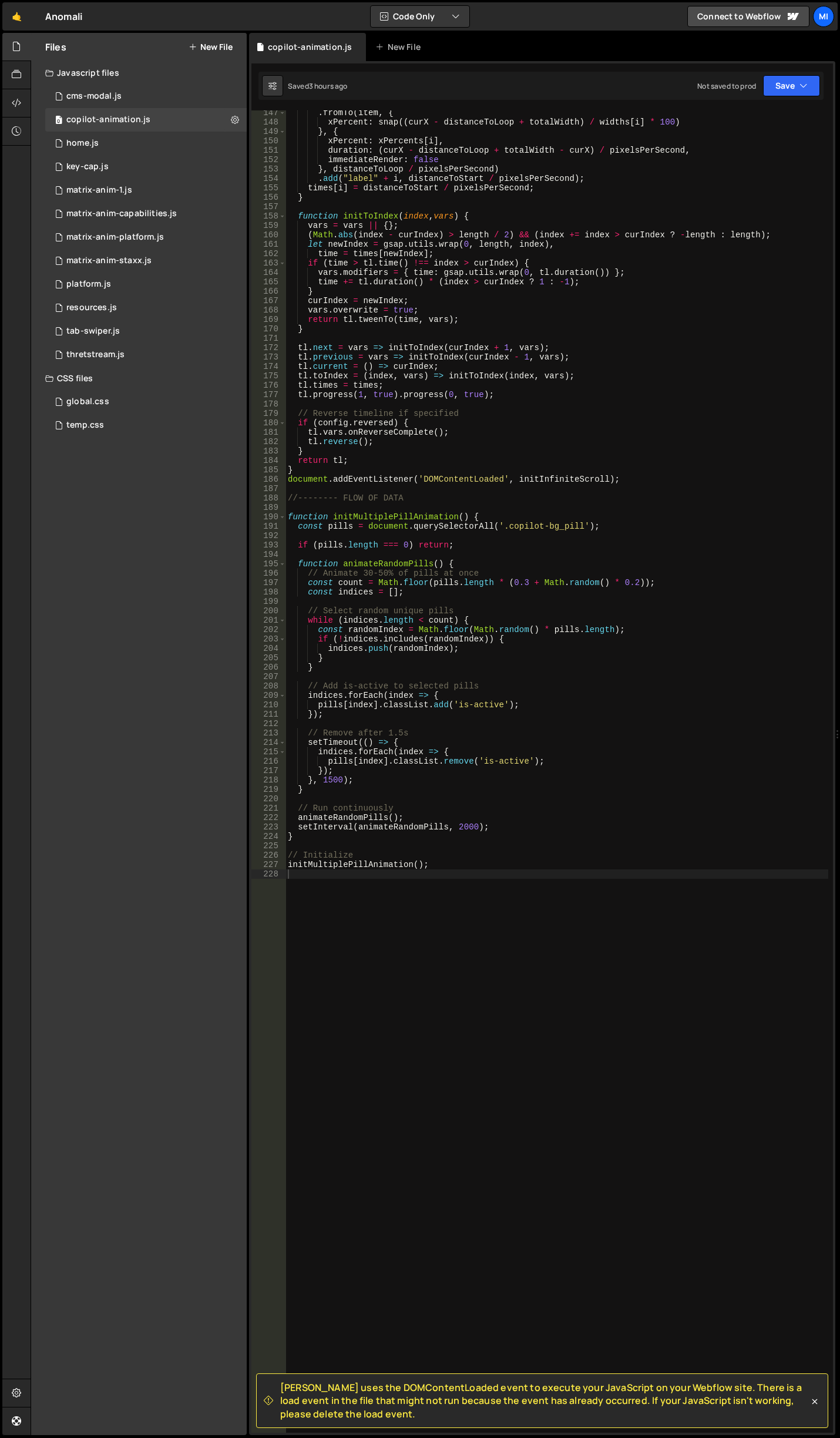
scroll to position [1375, 0]
click at [215, 51] on button "New File" at bounding box center [210, 46] width 44 height 9
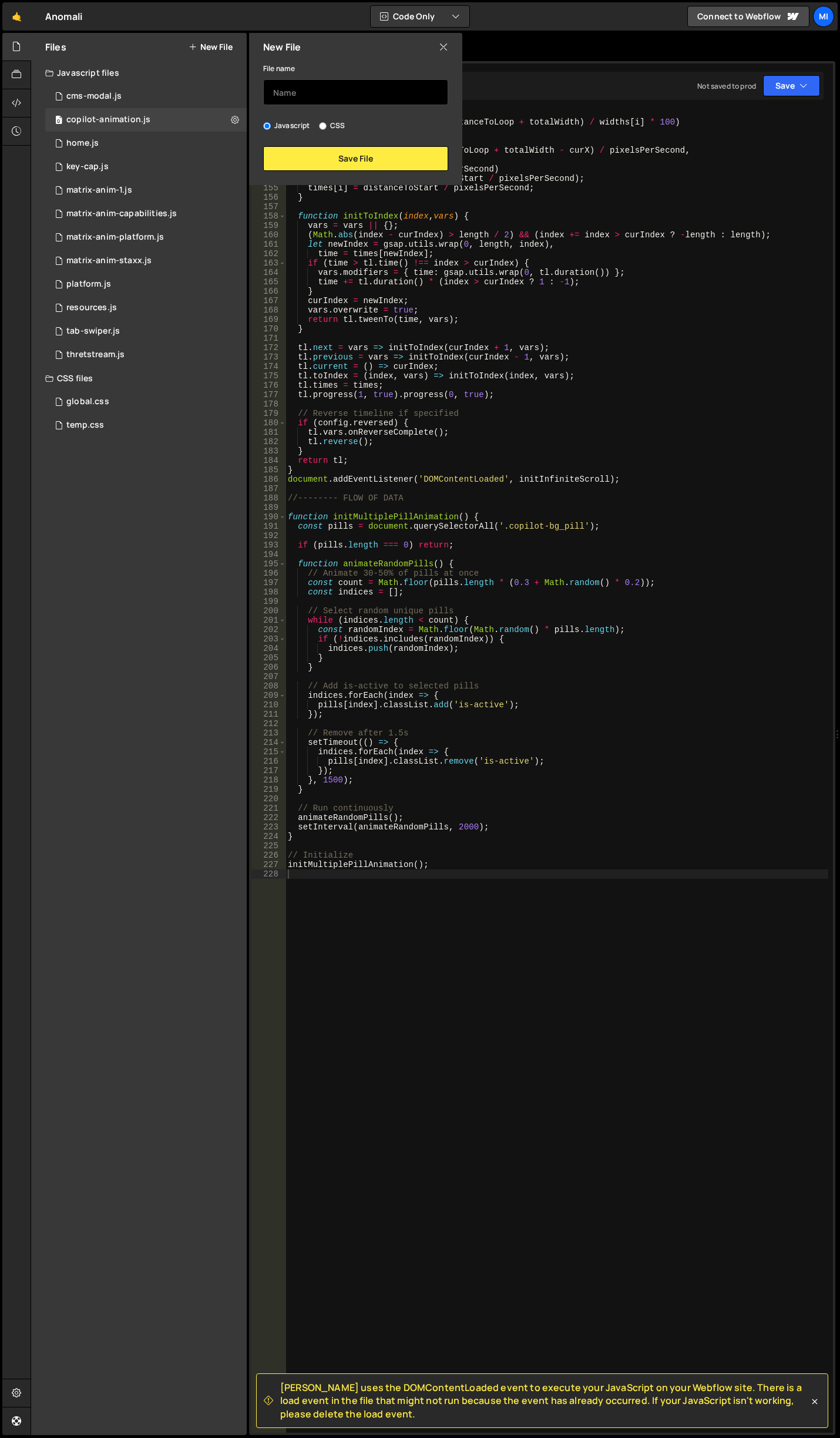
click at [296, 88] on input "text" at bounding box center [355, 92] width 185 height 26
type input "homepage-copilot-animation"
click at [356, 146] on button "Save File" at bounding box center [355, 158] width 185 height 25
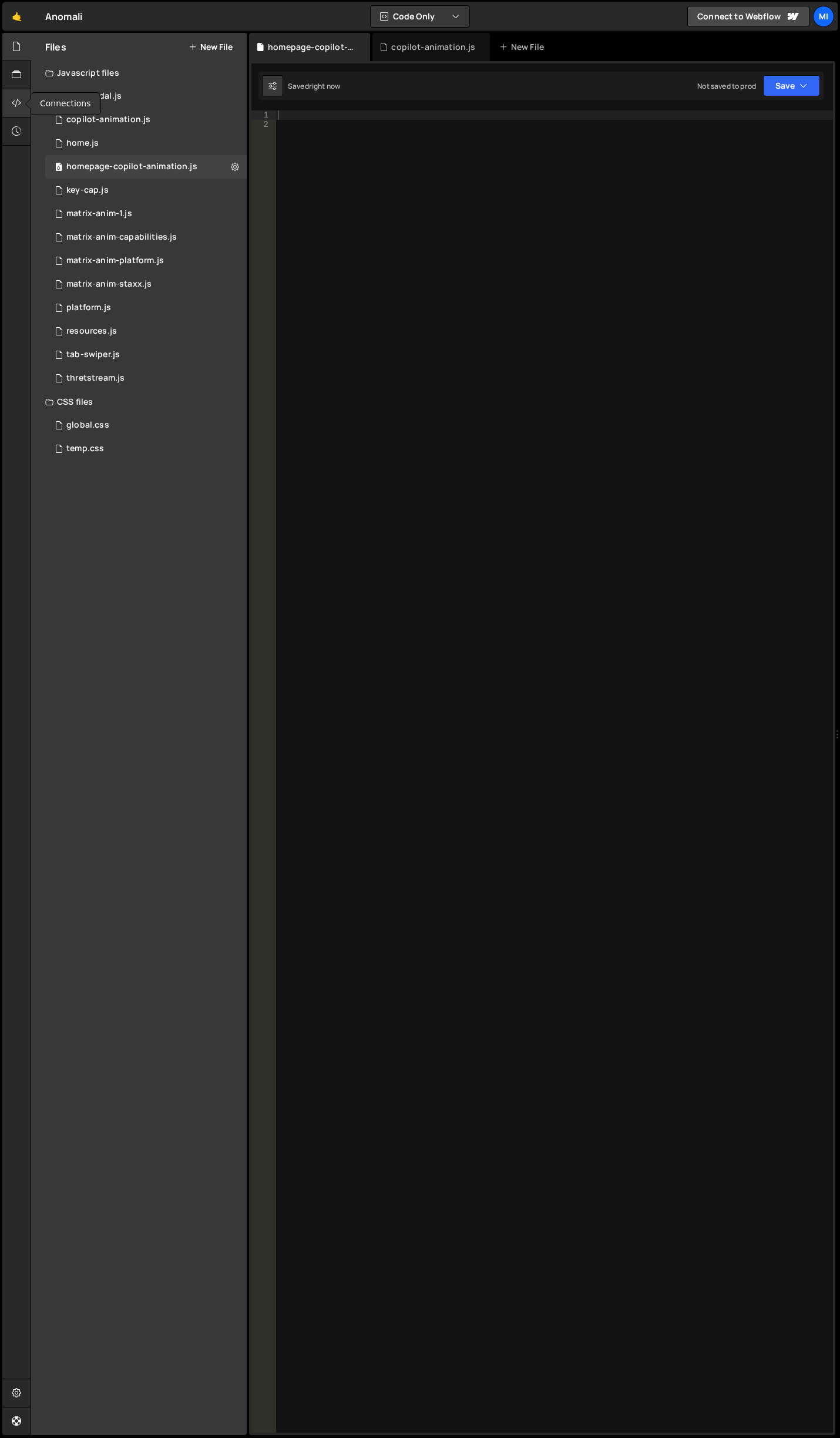
click at [21, 100] on icon at bounding box center [16, 103] width 9 height 13
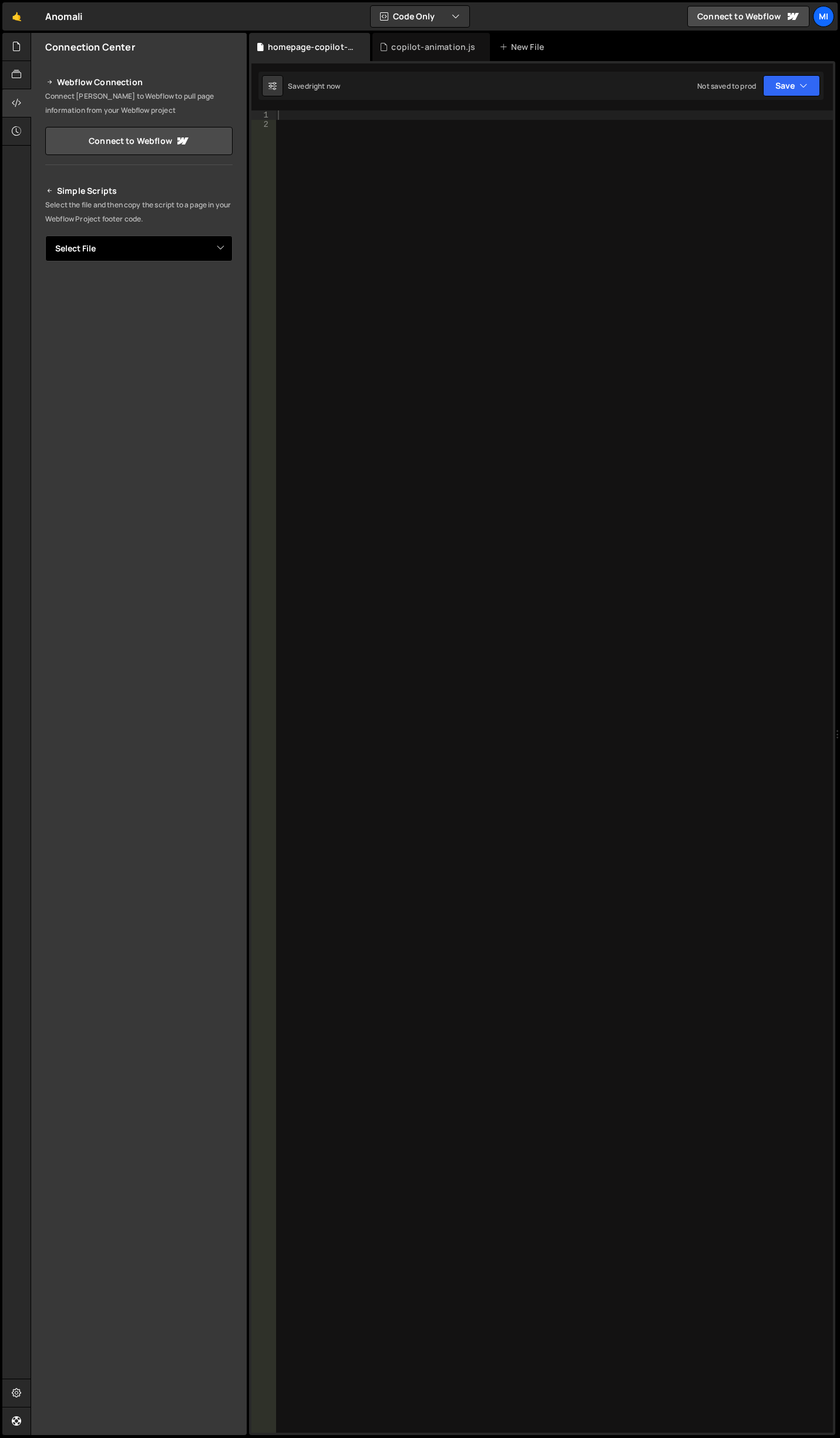
click at [175, 241] on select "Select File cms-modal.js copilot-animation.js home.js key-cap.js matrix-anim-1.…" at bounding box center [139, 249] width 187 height 26
select select "44951"
click at [45, 236] on select "Select File cms-modal.js copilot-animation.js home.js key-cap.js matrix-anim-1.…" at bounding box center [139, 249] width 187 height 26
click at [220, 295] on button "Button group with nested dropdown" at bounding box center [224, 288] width 17 height 25
click at [202, 306] on link "Copy Staging js" at bounding box center [183, 311] width 98 height 17
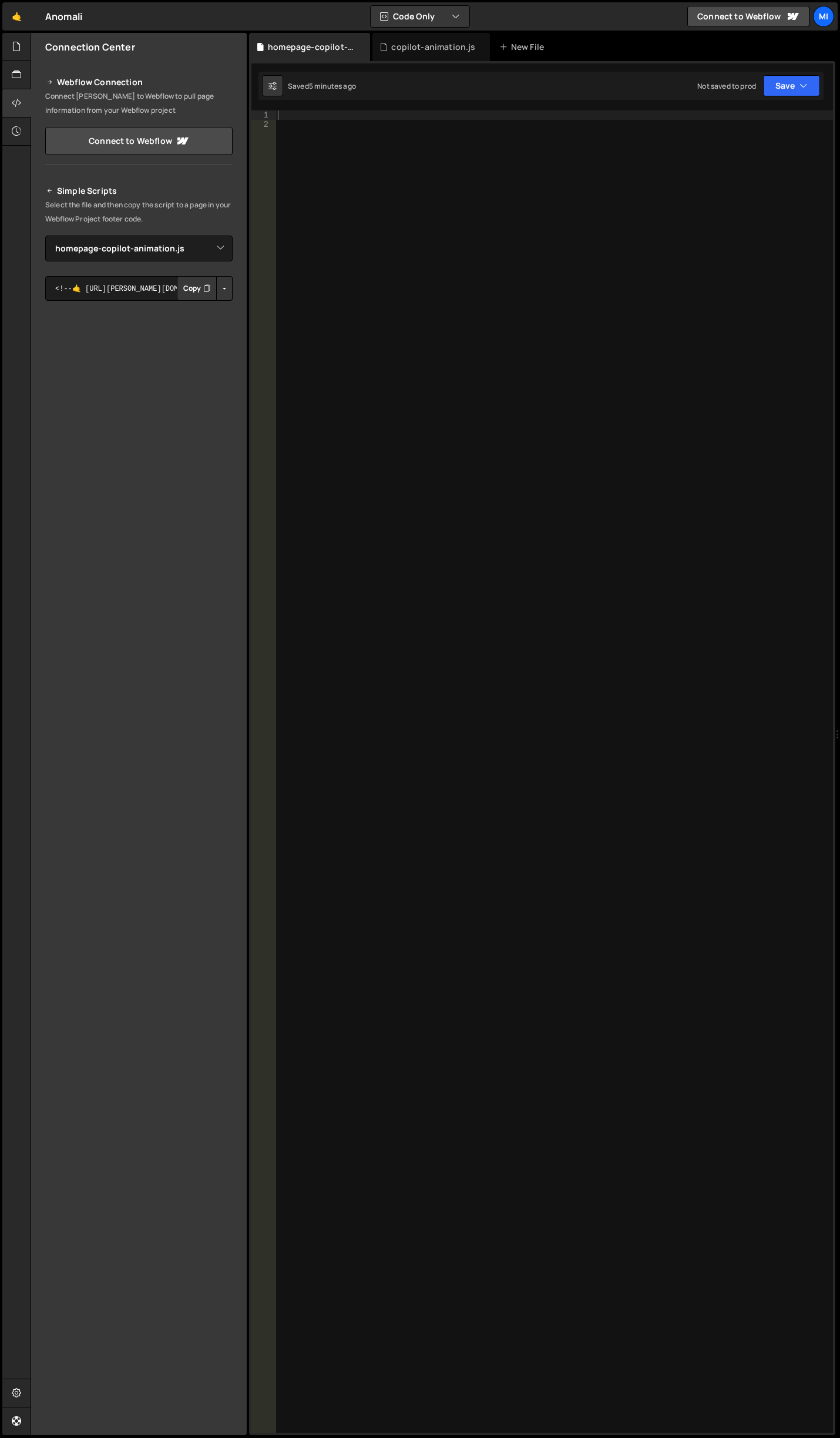
click at [435, 214] on div at bounding box center [554, 781] width 557 height 1341
paste textarea "});"
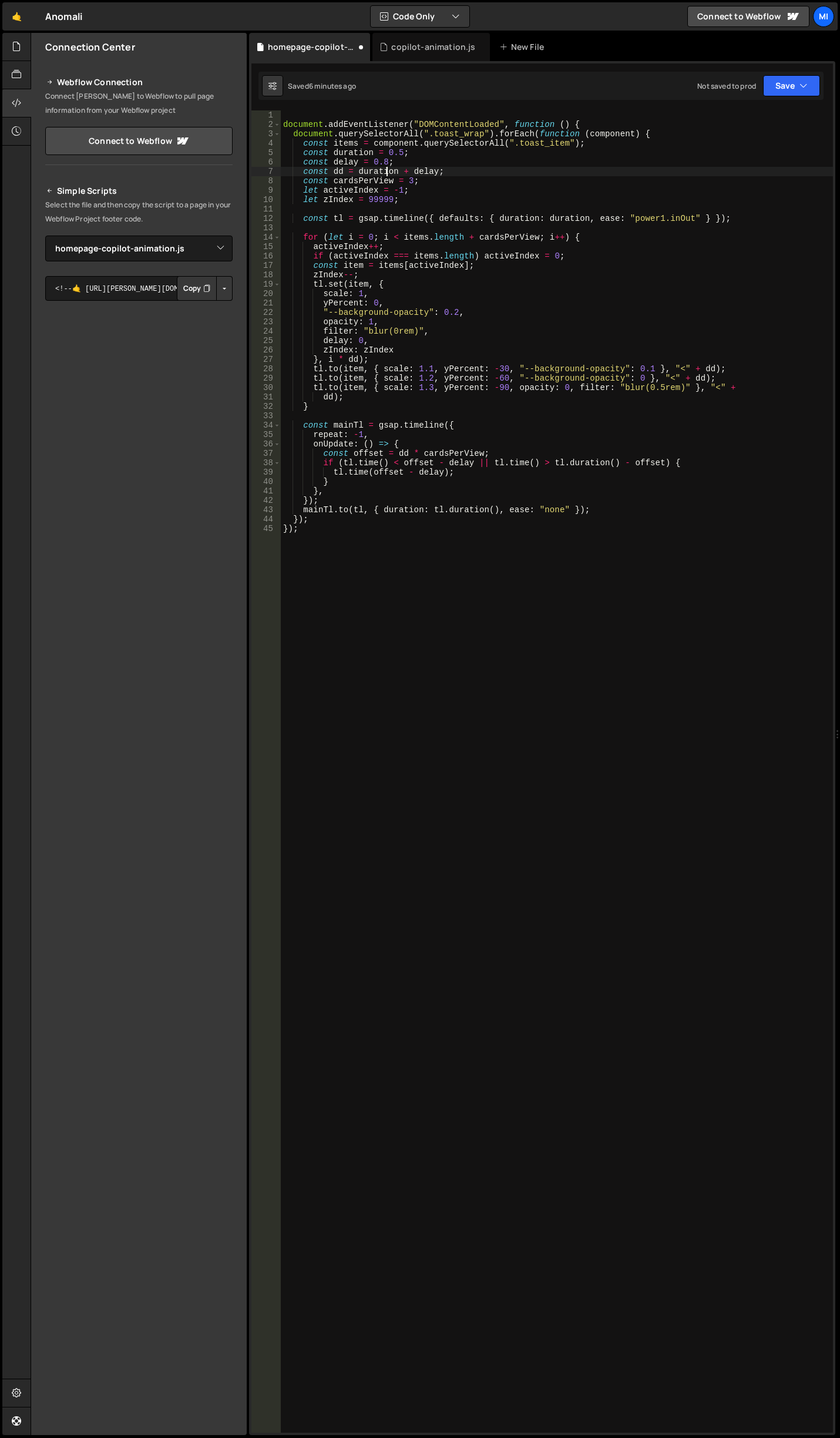
click at [387, 168] on div "document . addEventListener ( "DOMContentLoaded" , function ( ) { document . qu…" at bounding box center [557, 781] width 552 height 1341
drag, startPoint x: 513, startPoint y: 144, endPoint x: 565, endPoint y: 145, distance: 52.0
click at [565, 145] on div "document . addEventListener ( "DOMContentLoaded" , function ( ) { document . qu…" at bounding box center [557, 781] width 552 height 1341
paste textarea "hero-anim_q"
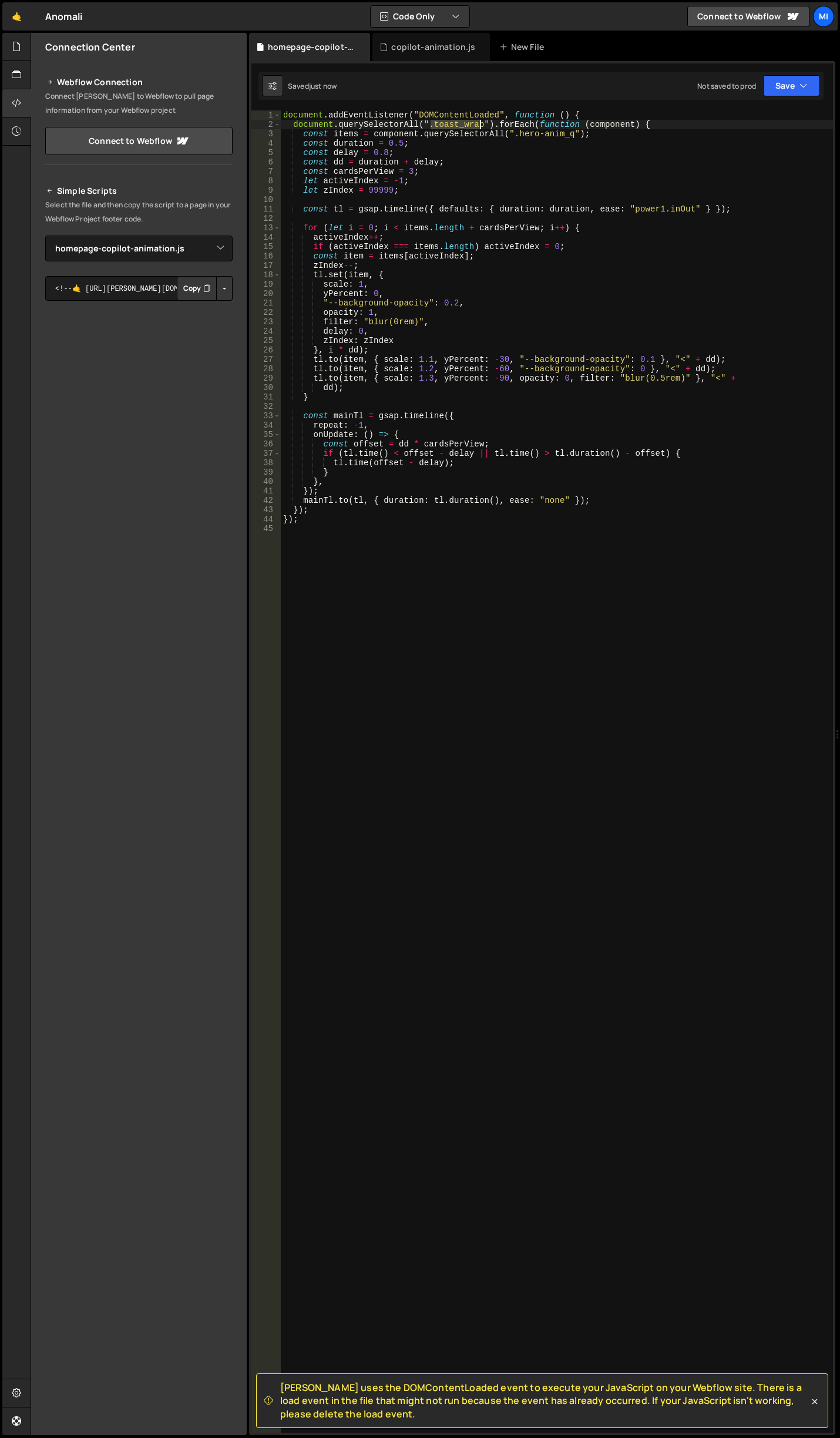
drag, startPoint x: 431, startPoint y: 122, endPoint x: 479, endPoint y: 124, distance: 48.0
click at [479, 124] on div "document . addEventListener ( "DOMContentLoaded" , function ( ) { document . qu…" at bounding box center [557, 781] width 552 height 1341
paste textarea "hero-anim_q"
click at [435, 174] on div "document . addEventListener ( "DOMContentLoaded" , function ( ) { document . qu…" at bounding box center [557, 781] width 552 height 1341
click at [406, 173] on div "document . addEventListener ( "DOMContentLoaded" , function ( ) { document . qu…" at bounding box center [557, 781] width 552 height 1341
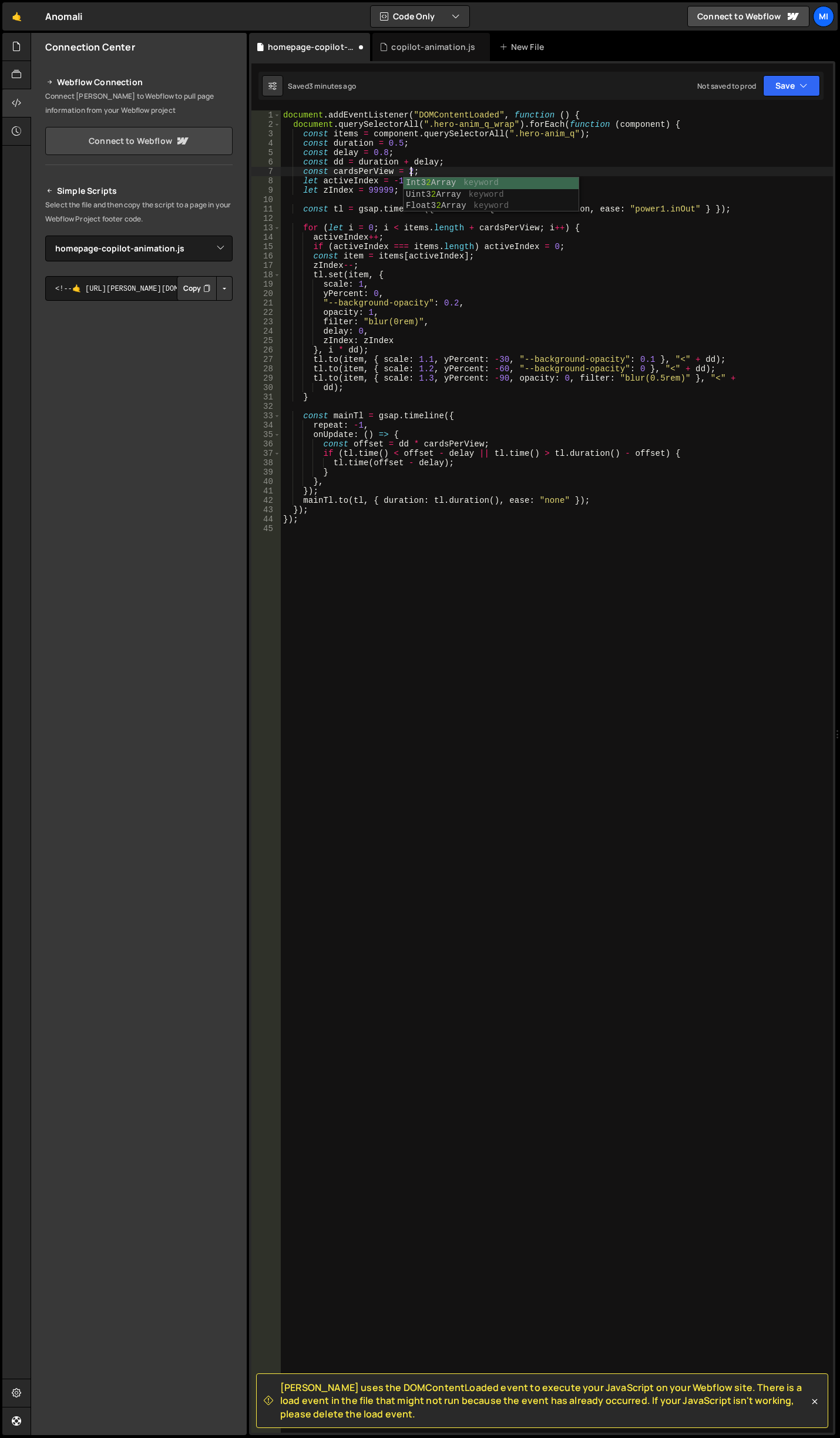
scroll to position [0, 8]
click at [442, 180] on div "document . addEventListener ( "DOMContentLoaded" , function ( ) { document . qu…" at bounding box center [557, 781] width 552 height 1341
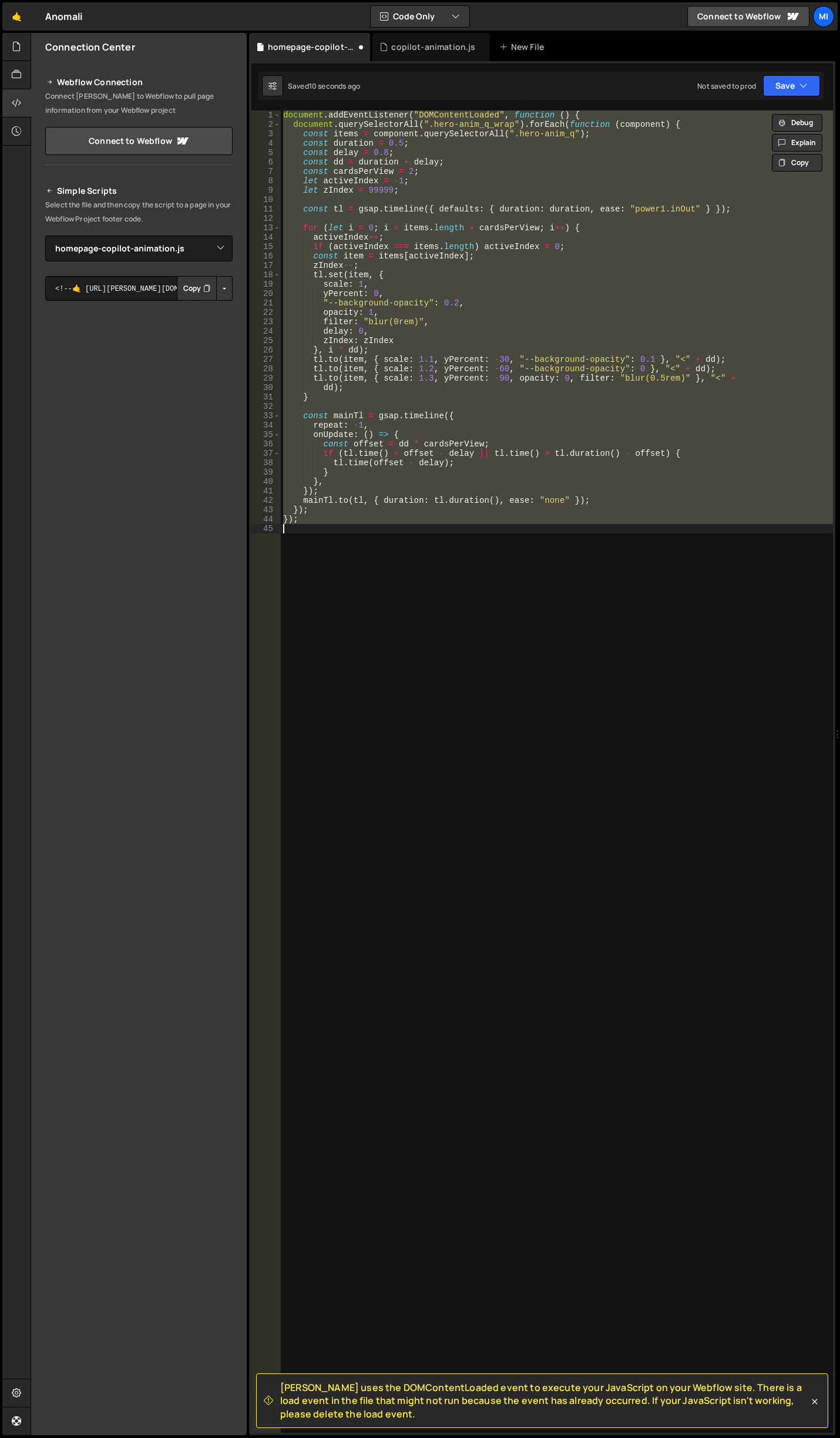
scroll to position [0, 1]
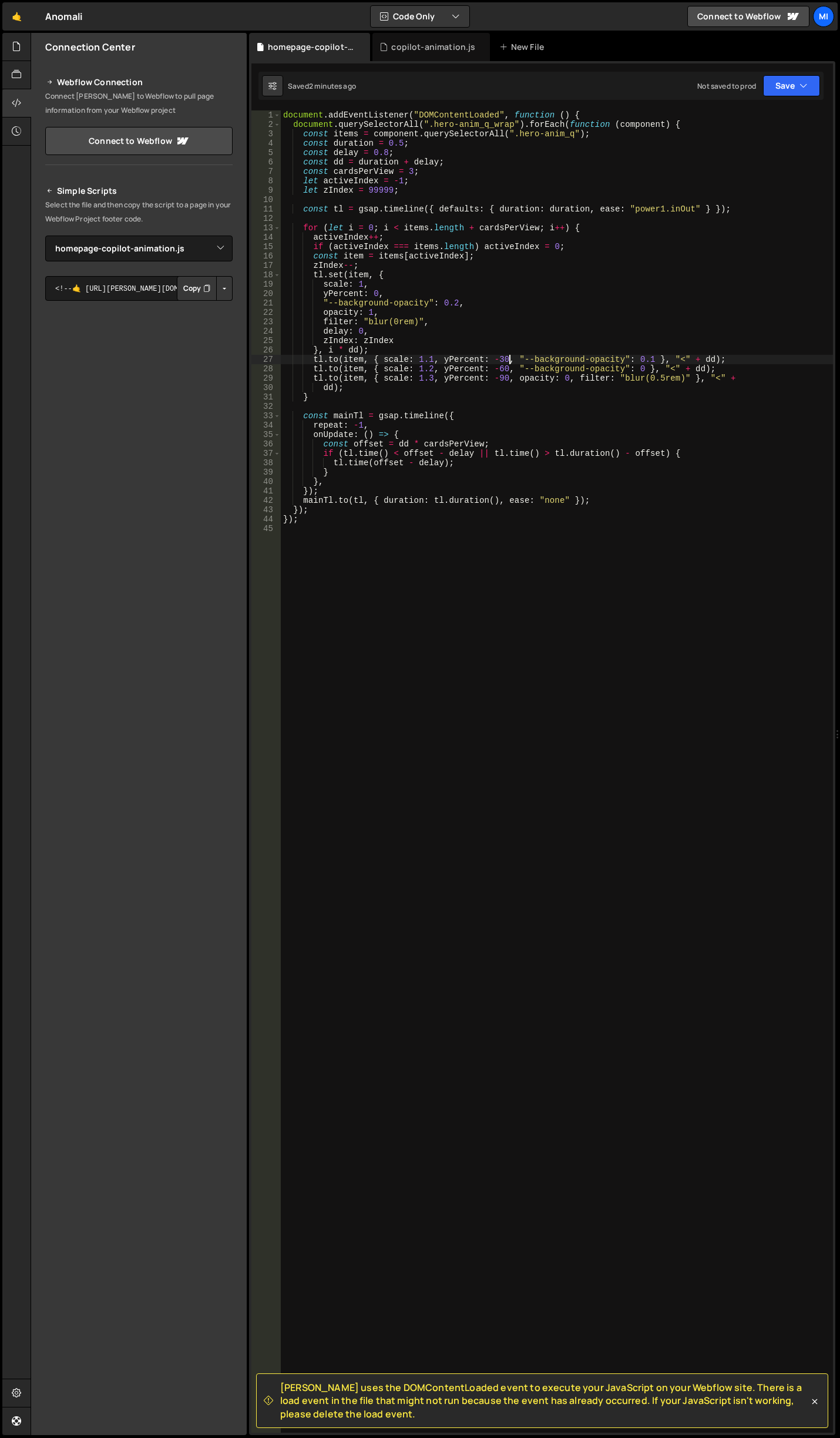
click at [508, 356] on div "document . addEventListener ( "DOMContentLoaded" , function ( ) { document . qu…" at bounding box center [557, 781] width 552 height 1341
click at [611, 304] on div "document . addEventListener ( "DOMContentLoaded" , function ( ) { document . qu…" at bounding box center [557, 781] width 552 height 1341
click at [406, 171] on div "document . addEventListener ( "DOMContentLoaded" , function ( ) { document . qu…" at bounding box center [557, 781] width 552 height 1341
click at [534, 242] on div "document . addEventListener ( "DOMContentLoaded" , function ( ) { document . qu…" at bounding box center [557, 781] width 552 height 1341
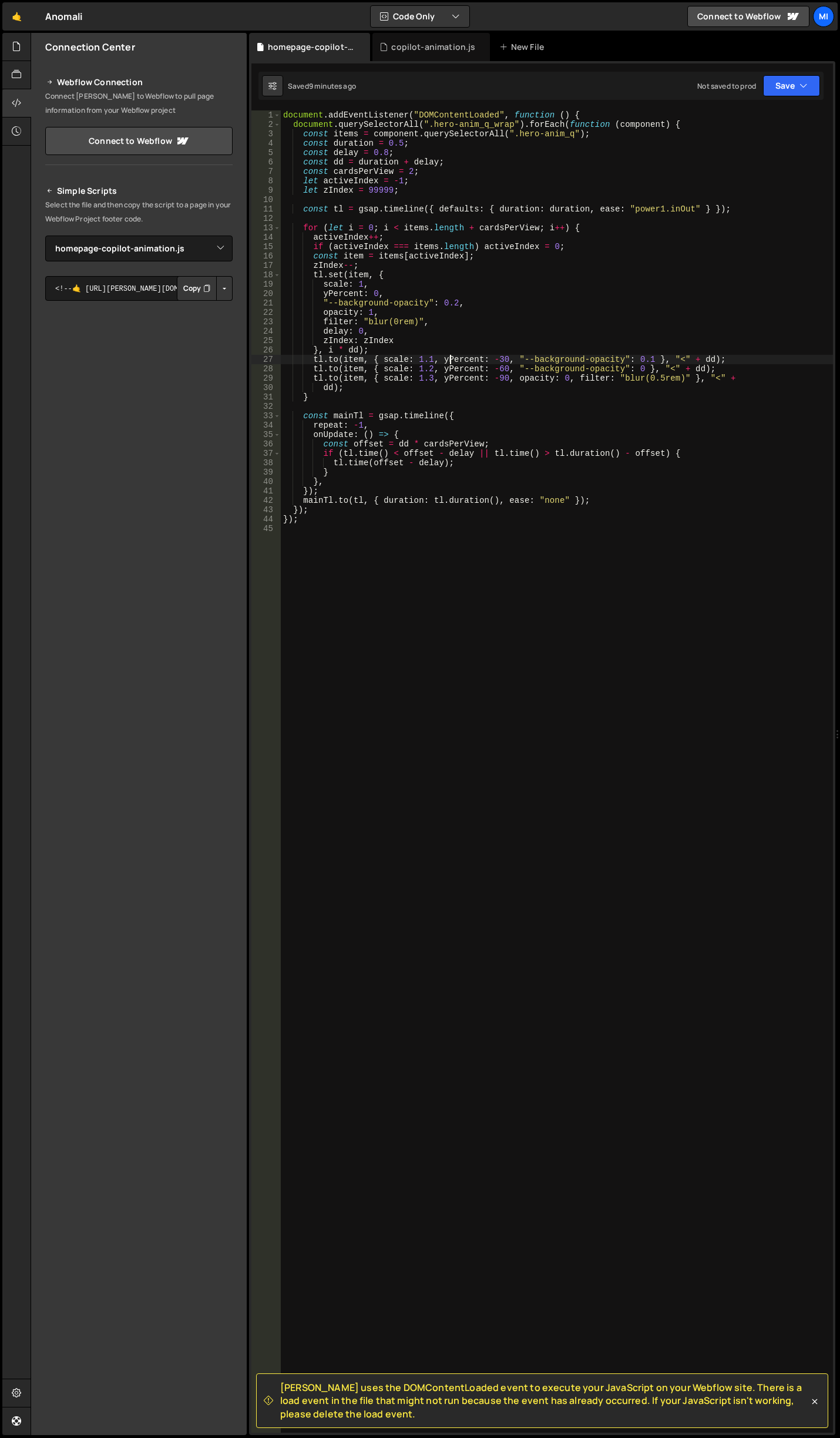
click at [450, 361] on div "document . addEventListener ( "DOMContentLoaded" , function ( ) { document . qu…" at bounding box center [557, 781] width 552 height 1341
click at [473, 470] on div "document . addEventListener ( "DOMContentLoaded" , function ( ) { document . qu…" at bounding box center [557, 781] width 552 height 1341
type textarea "}"
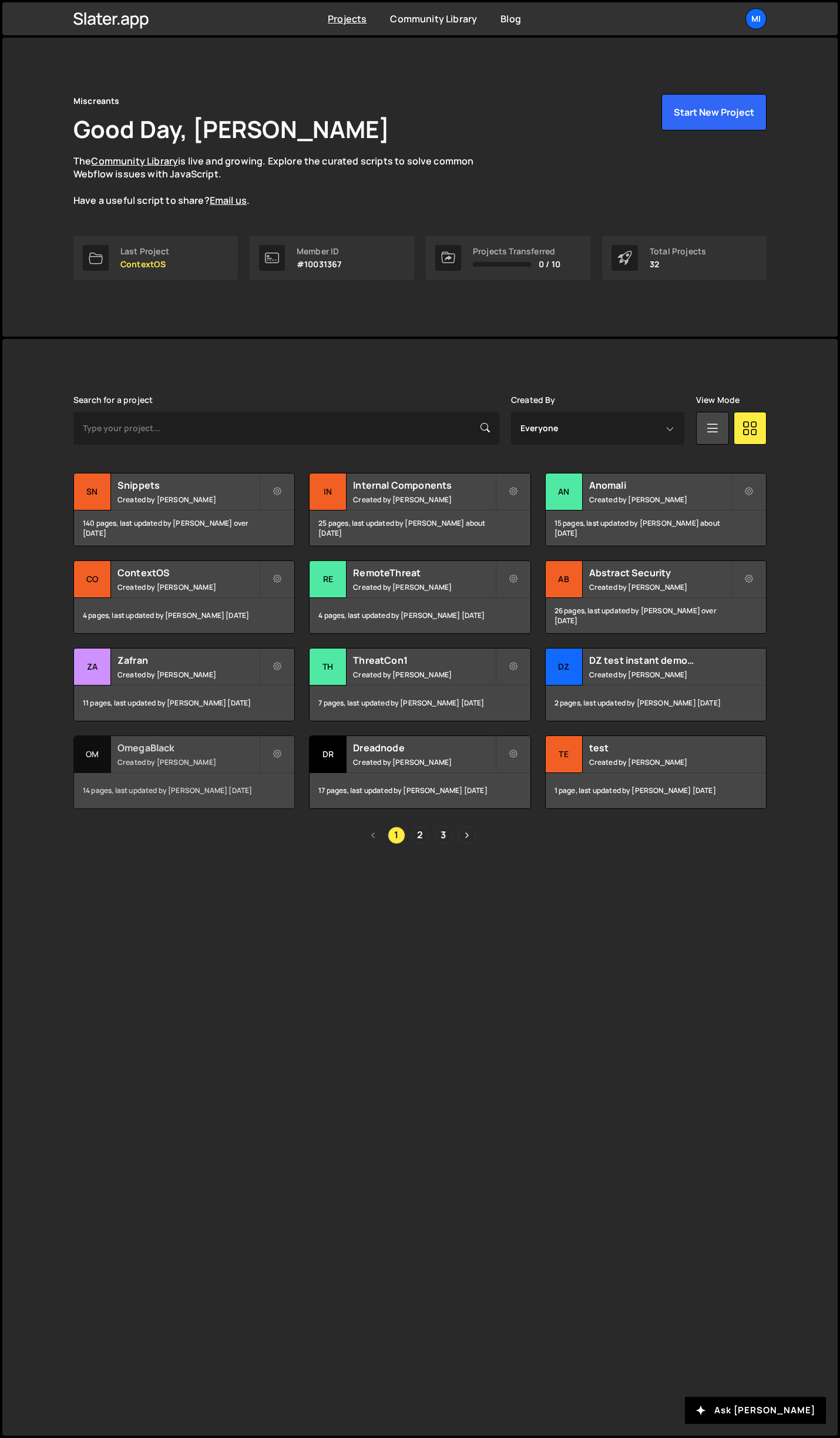
click at [228, 743] on h2 "OmegaBlack" at bounding box center [188, 747] width 142 height 13
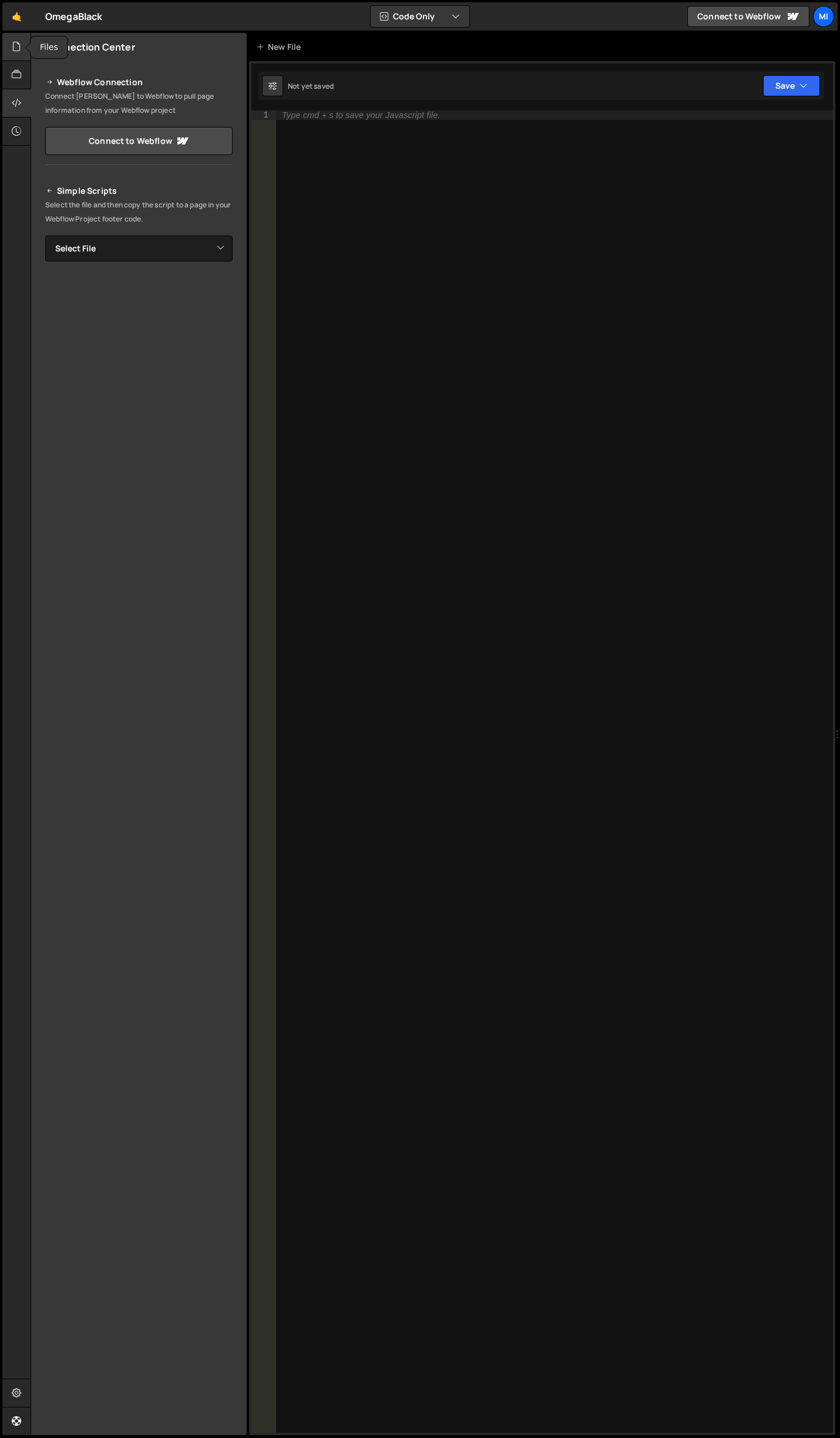
click at [11, 54] on div at bounding box center [17, 47] width 29 height 28
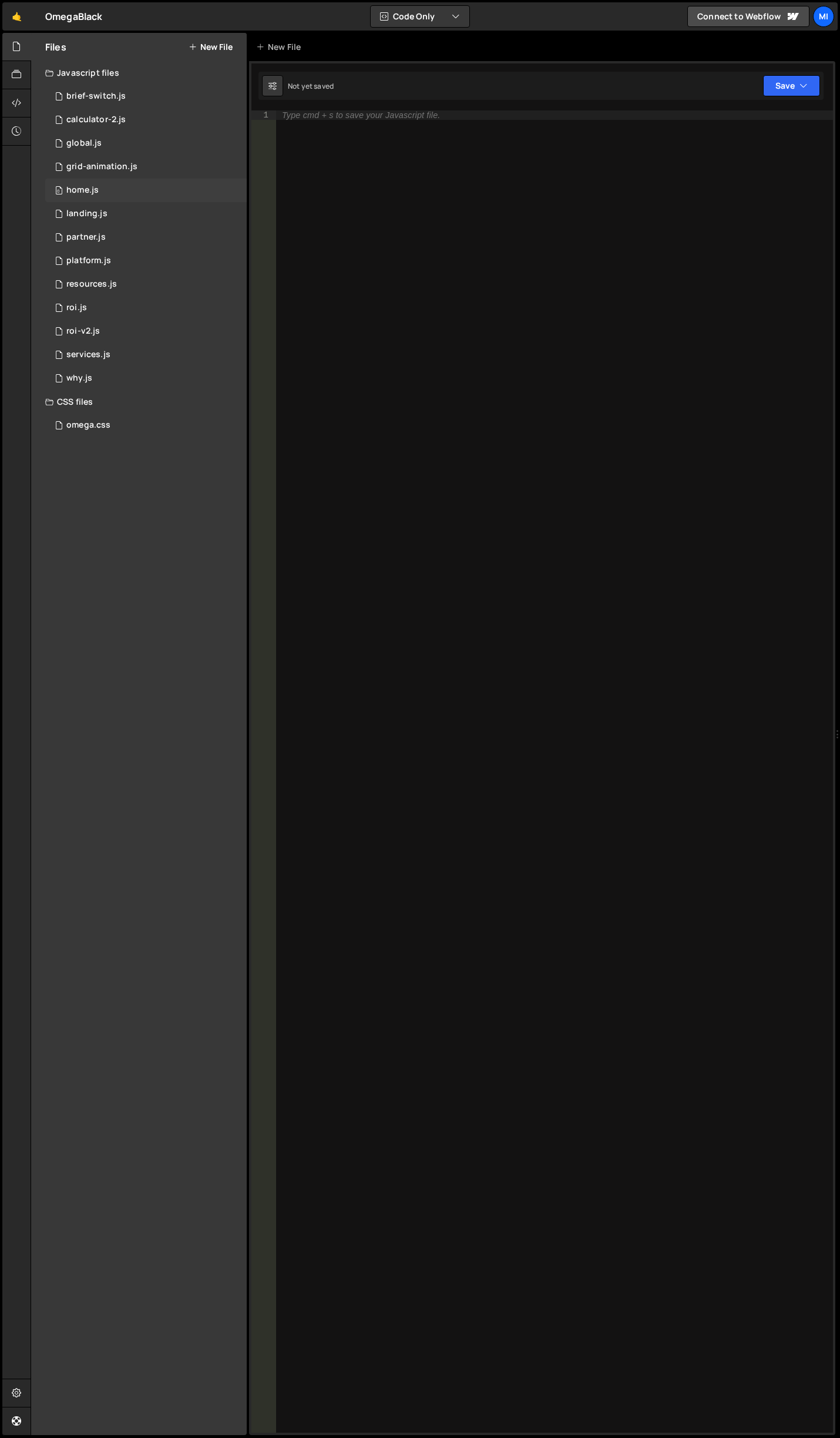
click at [127, 192] on div "0 home.js 0" at bounding box center [146, 191] width 202 height 24
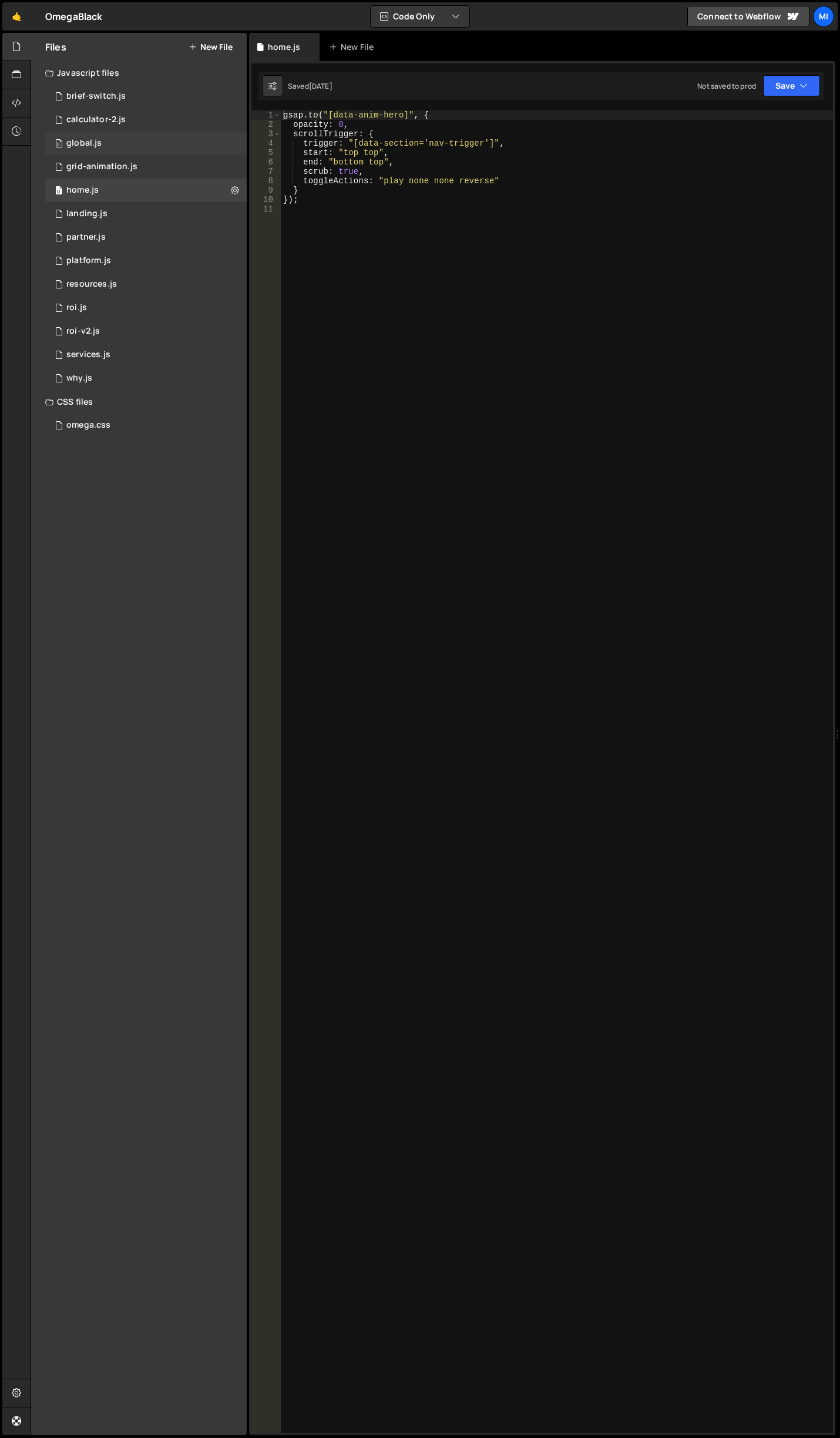
click at [126, 134] on div "0 global.js 0" at bounding box center [146, 144] width 202 height 24
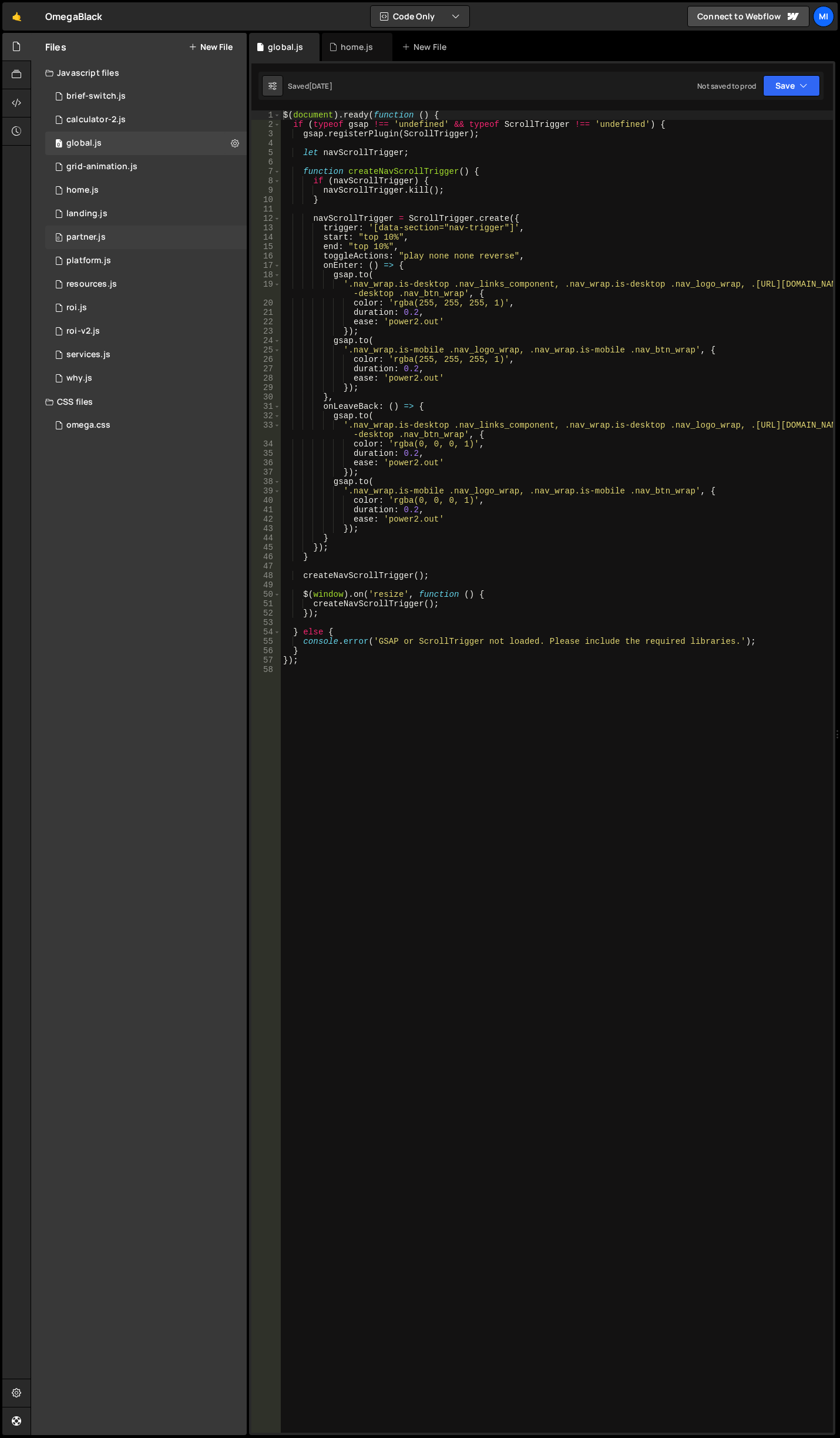
click at [129, 241] on div "0 partner.js 0" at bounding box center [146, 238] width 202 height 24
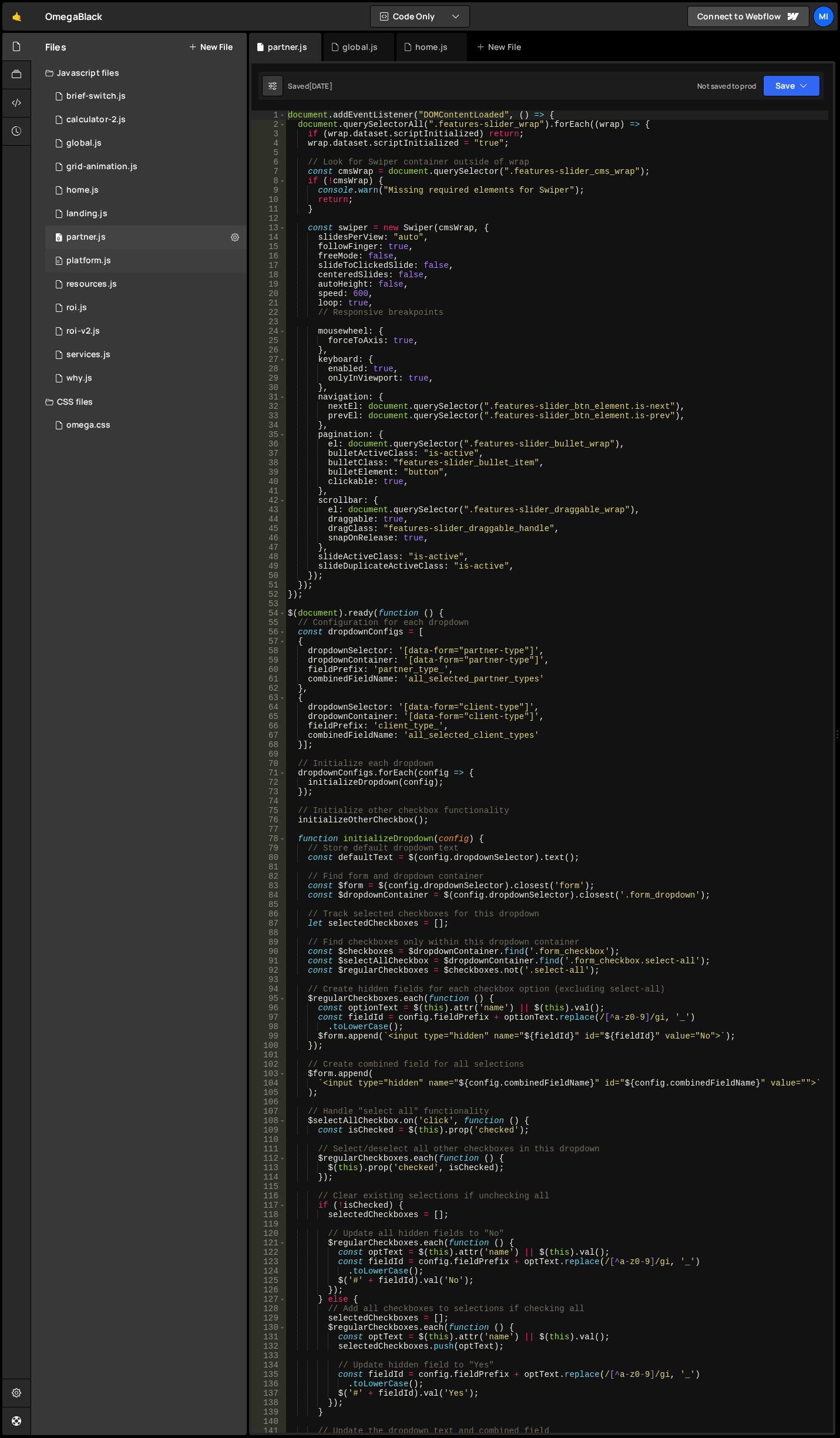
click at [131, 260] on div "0 platform.js 0" at bounding box center [146, 261] width 202 height 24
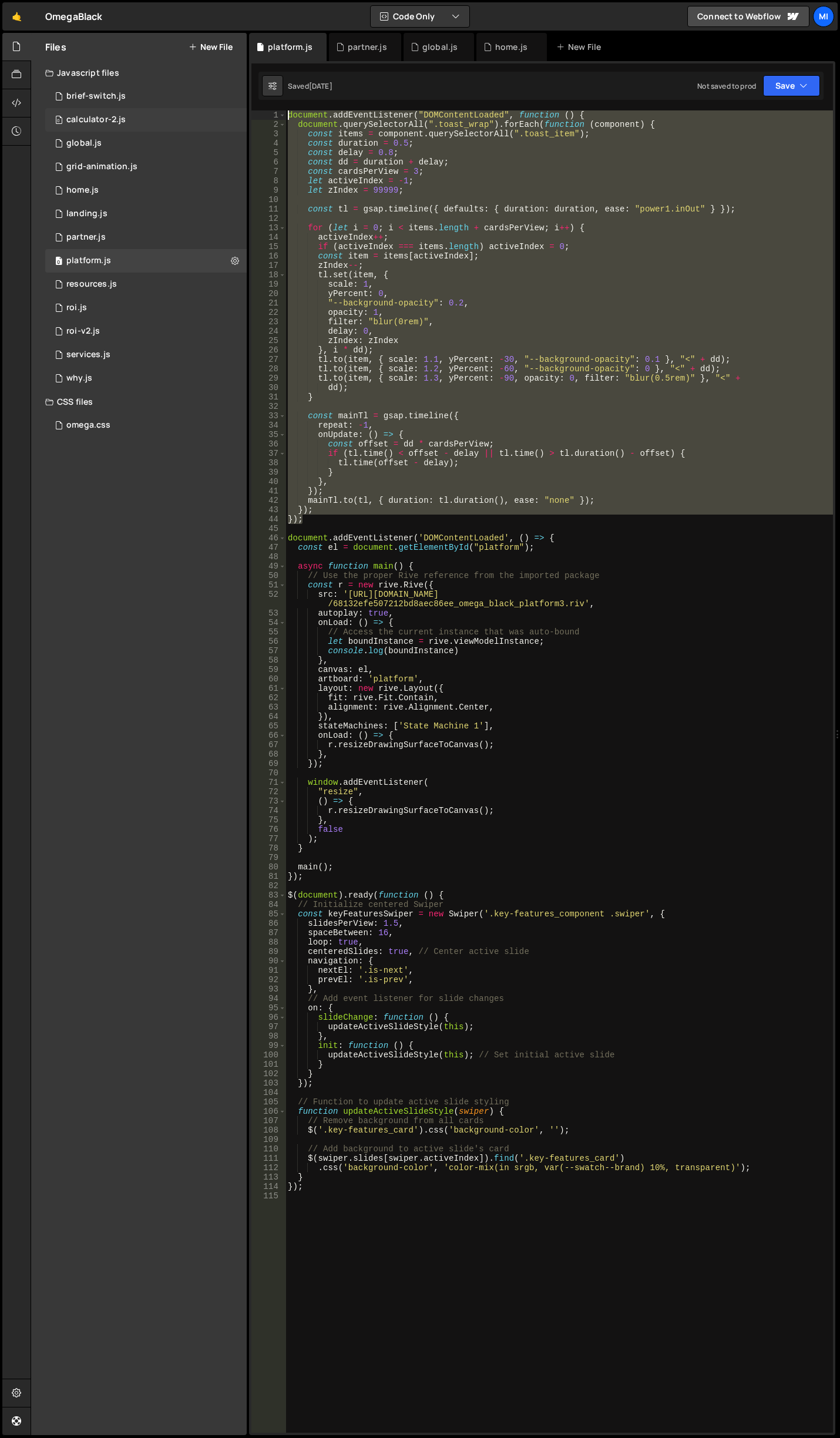
drag, startPoint x: 340, startPoint y: 519, endPoint x: 218, endPoint y: 115, distance: 422.0
click at [218, 115] on div "Files New File Javascript files 0 brief-switch.js 0 0 calculator-2.js 0 0 globa…" at bounding box center [435, 734] width 809 height 1403
click at [479, 168] on div "document . addEventListener ( "DOMContentLoaded" , function ( ) { document . qu…" at bounding box center [559, 771] width 547 height 1322
type textarea "const cardsPerView = 3;"
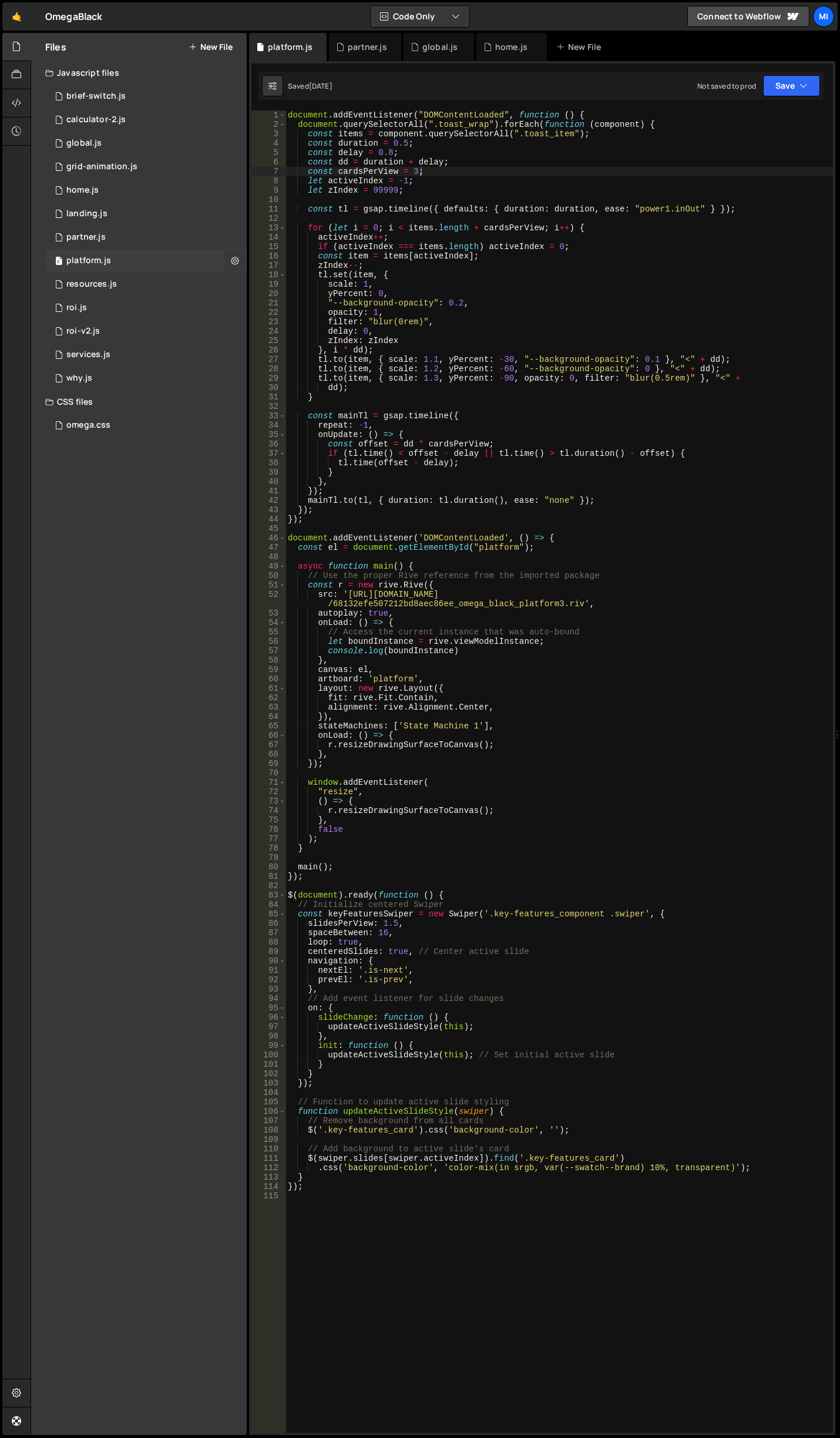
click at [234, 258] on icon at bounding box center [234, 260] width 8 height 11
click at [261, 279] on button "Edit File Settings" at bounding box center [307, 285] width 115 height 24
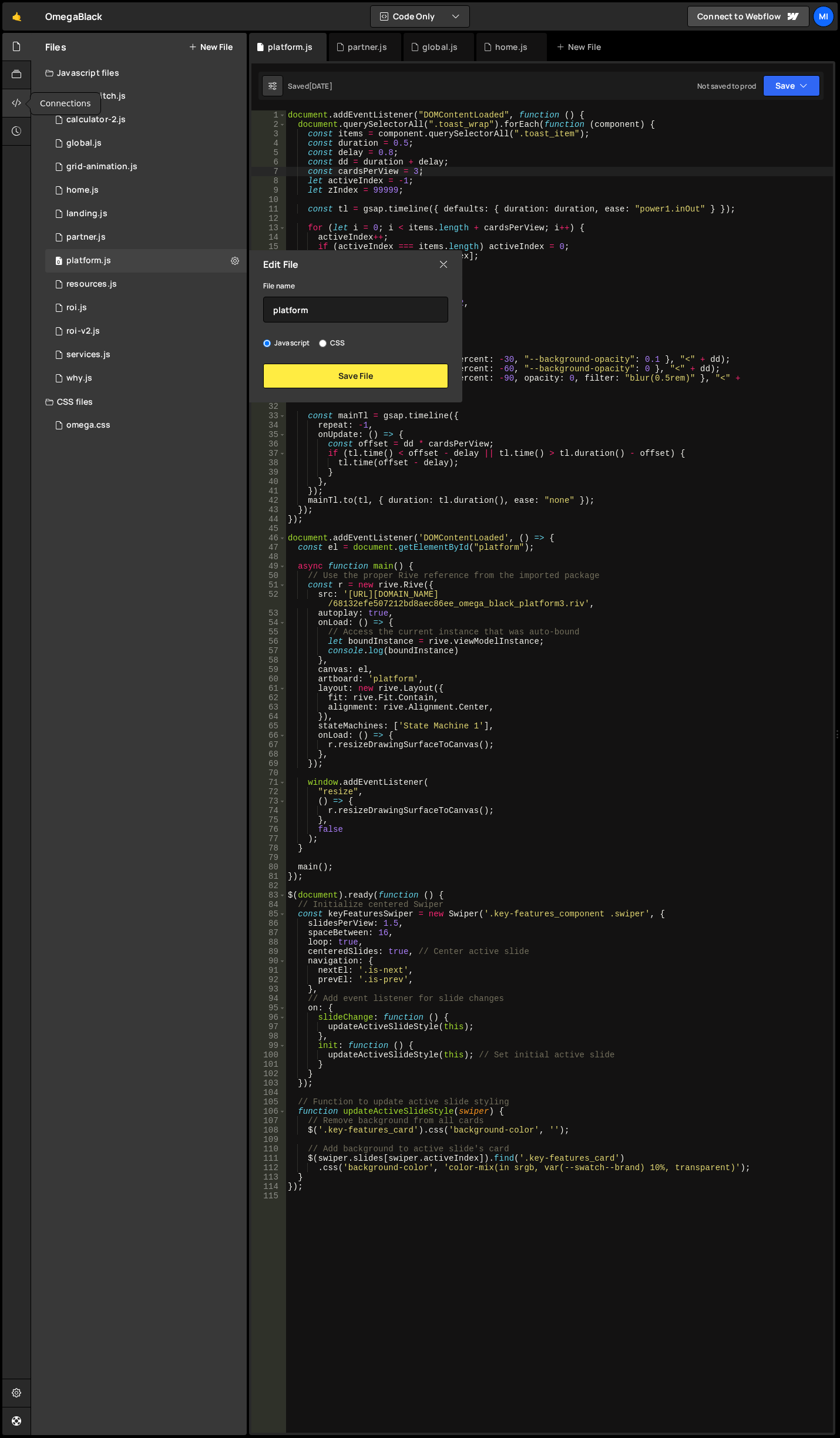
click at [17, 101] on icon at bounding box center [16, 103] width 9 height 13
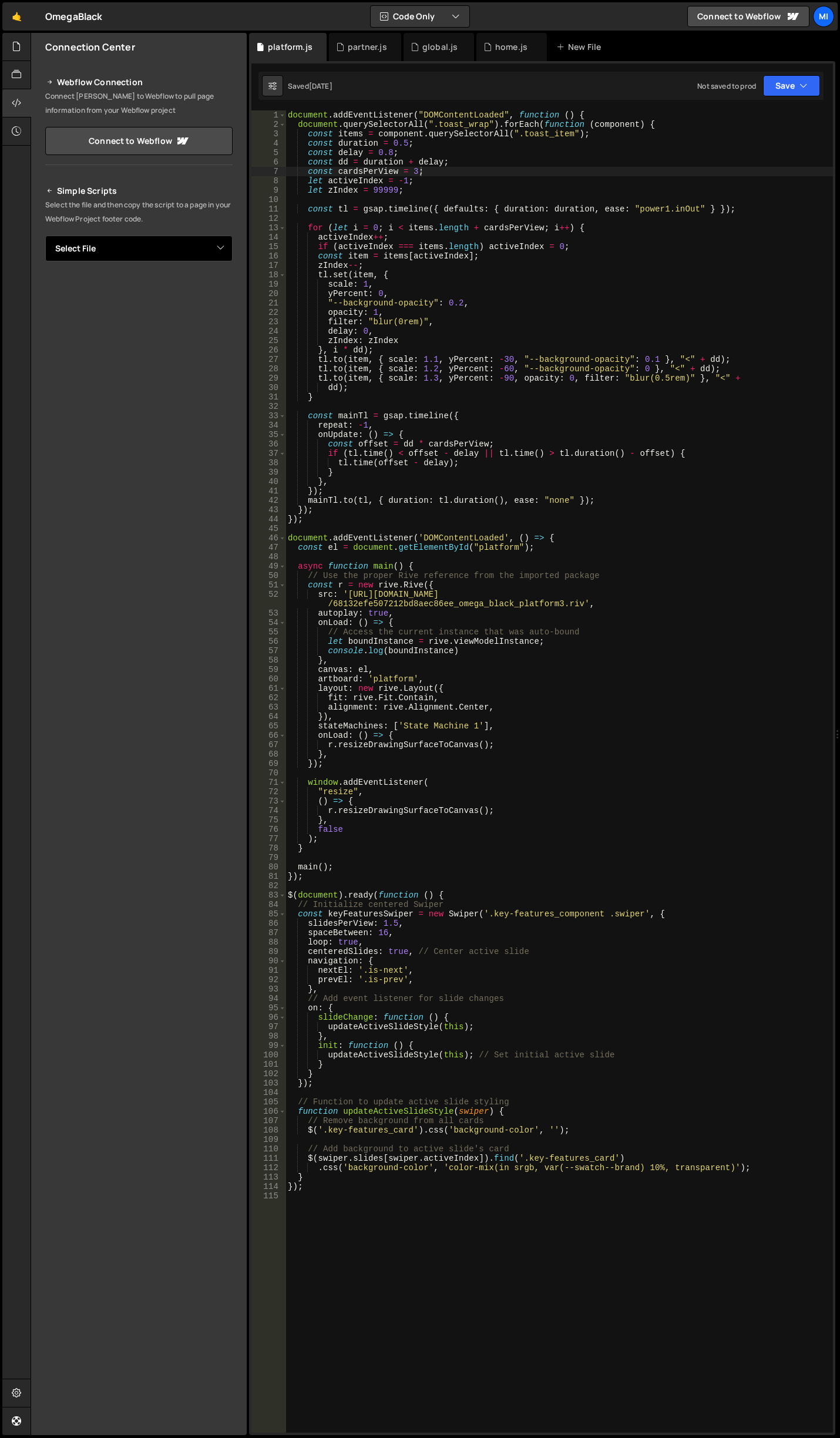
click at [213, 257] on select "Select File brief-switch.js calculator-2.js global.js grid-animation.js home.js…" at bounding box center [139, 249] width 187 height 26
select select "38066"
click at [45, 236] on select "Select File brief-switch.js calculator-2.js global.js grid-animation.js home.js…" at bounding box center [139, 249] width 187 height 26
click at [224, 290] on button "Button group with nested dropdown" at bounding box center [224, 288] width 17 height 25
click at [198, 308] on link "Copy Staging Script" at bounding box center [174, 311] width 115 height 17
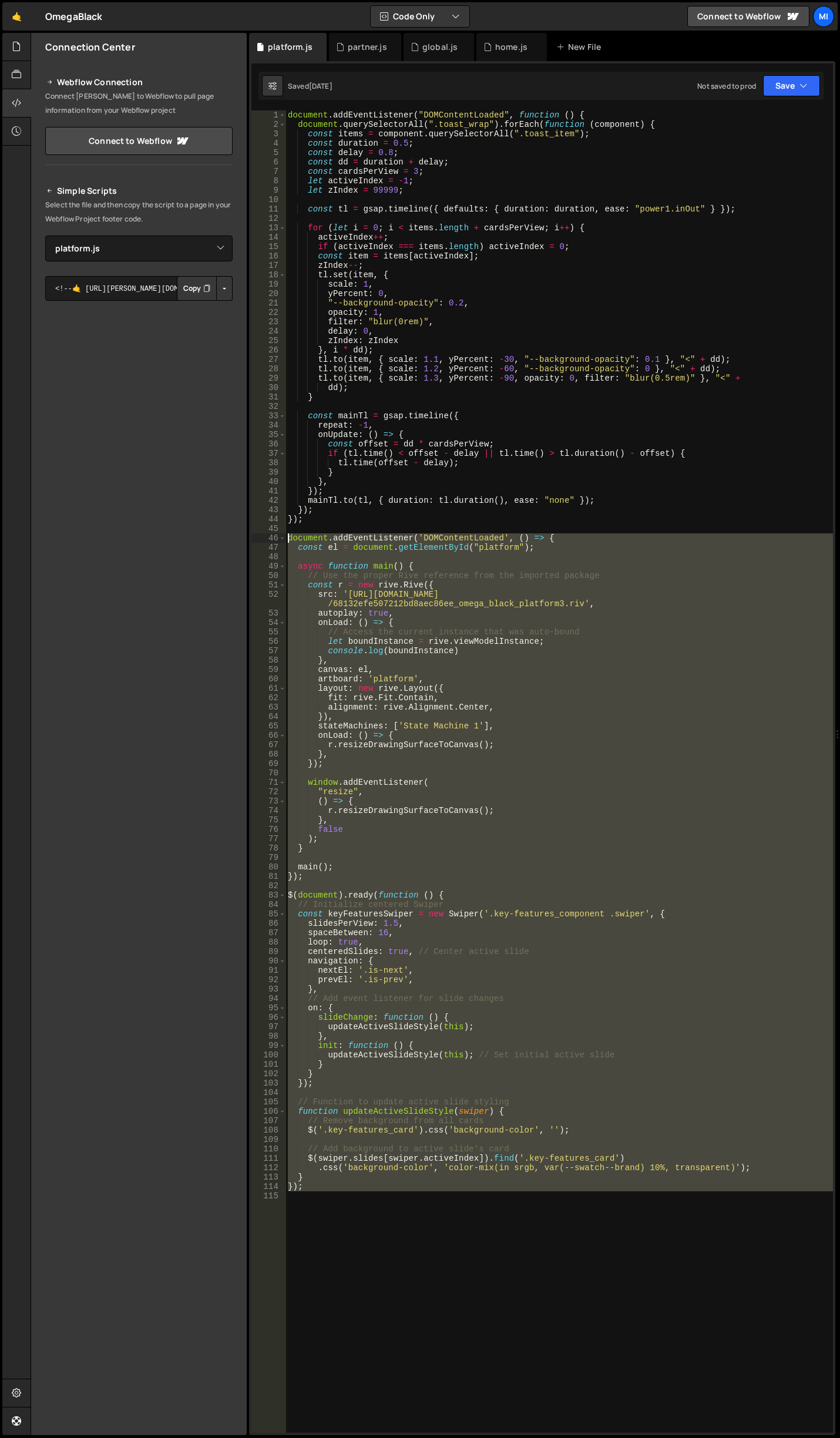
drag, startPoint x: 326, startPoint y: 1205, endPoint x: 227, endPoint y: 539, distance: 673.3
click at [182, 98] on div "Files New File Javascript files 0 brief-switch.js 0 0 calculator-2.js 0 0 globa…" at bounding box center [435, 734] width 809 height 1403
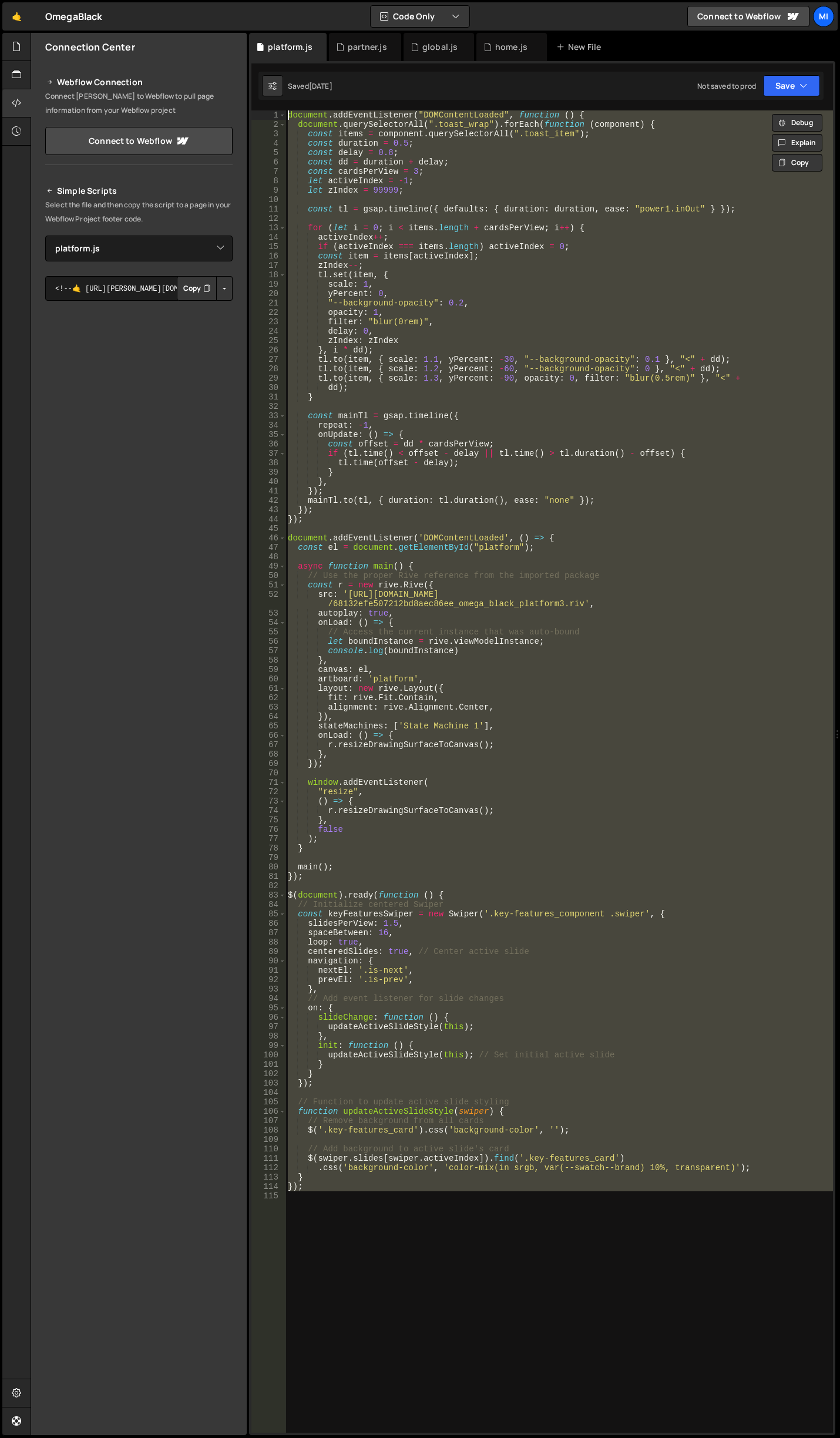
click at [296, 622] on div "document . addEventListener ( "DOMContentLoaded" , function ( ) { document . qu…" at bounding box center [559, 771] width 547 height 1322
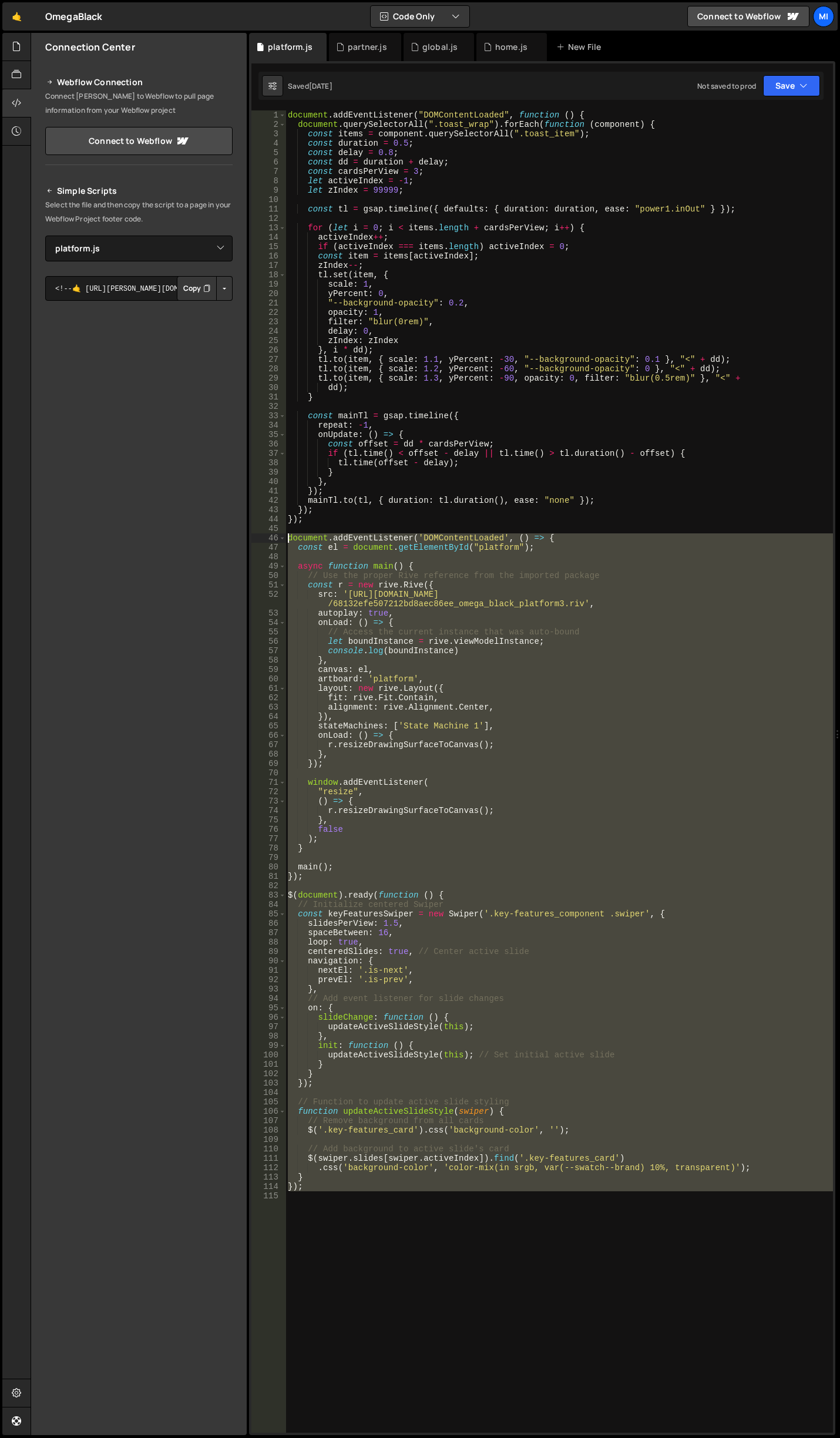
drag, startPoint x: 325, startPoint y: 1197, endPoint x: 273, endPoint y: 539, distance: 660.1
click at [273, 539] on div "onLoad: () => { 1 2 3 4 5 6 7 8 9 10 11 12 13 14 15 16 17 18 19 20 21 22 23 24 …" at bounding box center [542, 771] width 581 height 1322
type textarea "document.addEventListener('DOMContentLoaded', () => { const el = document.getEl…"
